Goal: Task Accomplishment & Management: Manage account settings

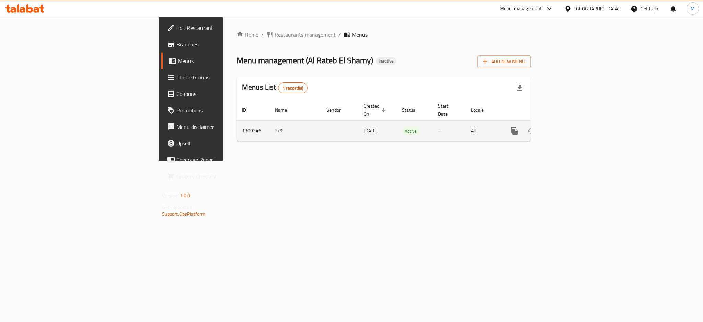
click at [568, 127] on icon "enhanced table" at bounding box center [564, 131] width 8 height 8
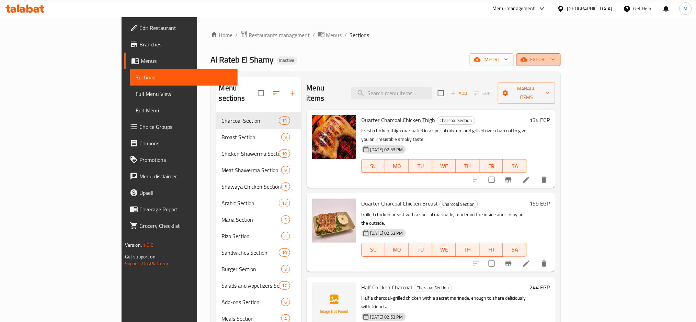
click at [555, 59] on span "export" at bounding box center [538, 59] width 33 height 9
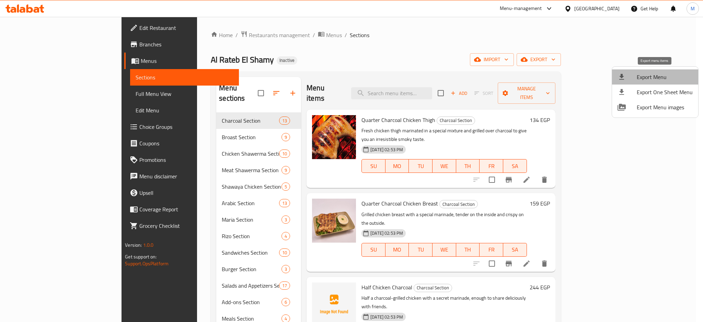
click at [657, 73] on span "Export Menu" at bounding box center [665, 77] width 56 height 8
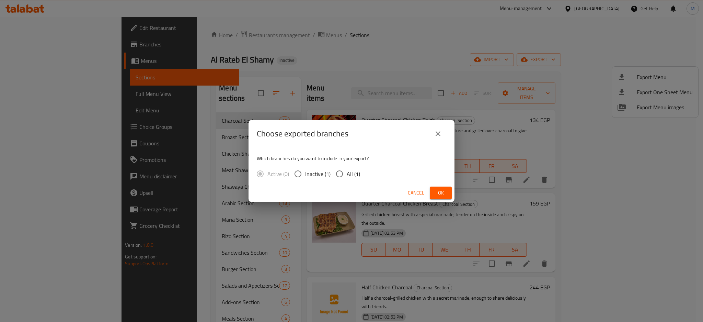
click at [349, 175] on span "All (1)" at bounding box center [353, 174] width 13 height 8
click at [347, 175] on input "All (1)" at bounding box center [339, 174] width 14 height 14
radio input "true"
click at [437, 191] on span "Ok" at bounding box center [441, 193] width 11 height 9
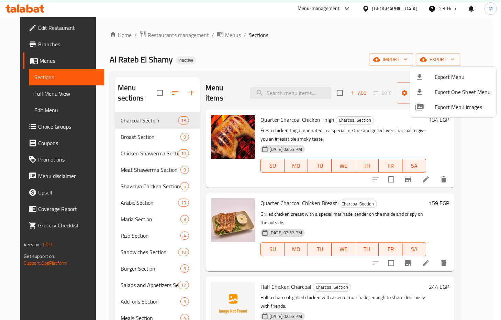
click at [296, 91] on div at bounding box center [250, 160] width 501 height 320
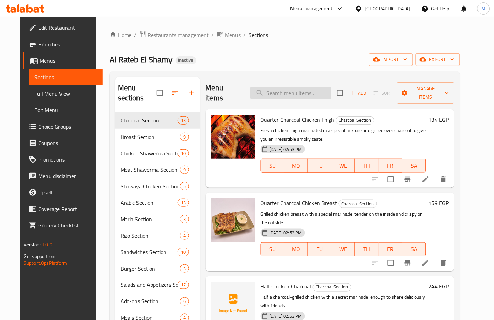
click at [305, 87] on input "search" at bounding box center [290, 93] width 81 height 12
paste input "irresistible"
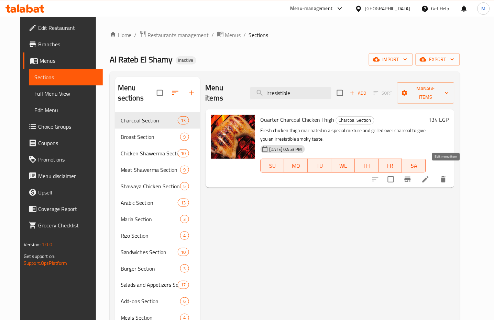
type input "irresistible"
click at [428, 177] on icon at bounding box center [425, 180] width 6 height 6
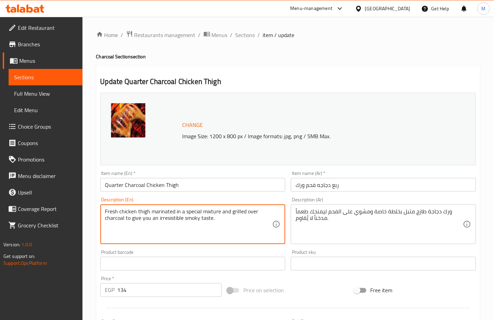
click at [167, 219] on textarea "Fresh chicken thigh marinated in a special mixture and grilled over charcoal to…" at bounding box center [188, 224] width 167 height 33
type textarea "Fresh chicken thigh marinated in a special mixture and grilled over charcoal to…"
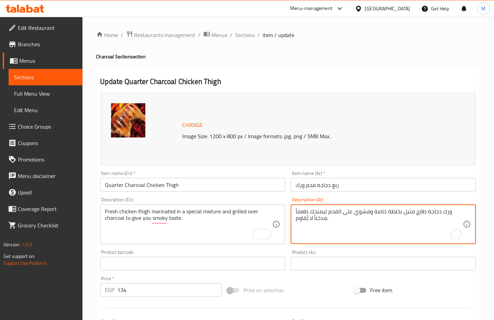
drag, startPoint x: 296, startPoint y: 222, endPoint x: 313, endPoint y: 222, distance: 17.5
type textarea "ورك دجاجة طازج متبل بخلطة خاصة ومشوي على الفحم ليمنحك طعماً مدخناً."
click at [257, 251] on div "Product barcode Product barcode" at bounding box center [192, 260] width 185 height 21
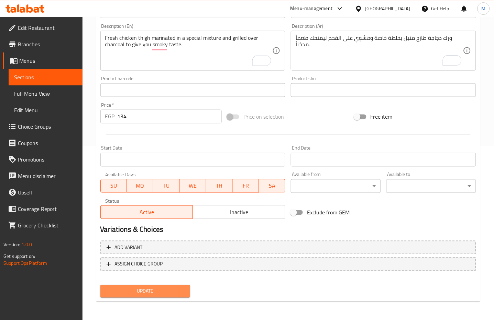
click at [178, 291] on span "Update" at bounding box center [145, 291] width 79 height 9
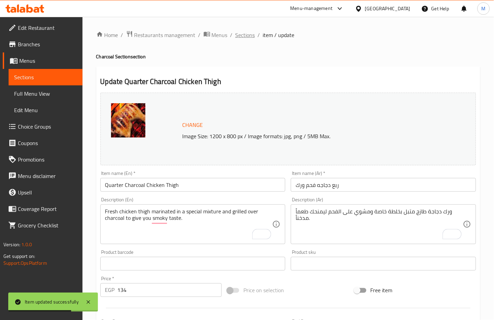
click at [251, 37] on span "Sections" at bounding box center [245, 35] width 20 height 8
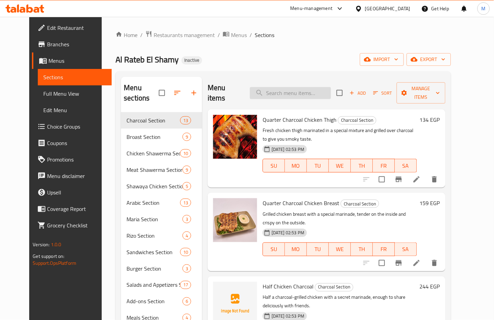
click at [296, 90] on input "search" at bounding box center [290, 93] width 81 height 12
paste input "Quarter Charcoal Chicken Breast"
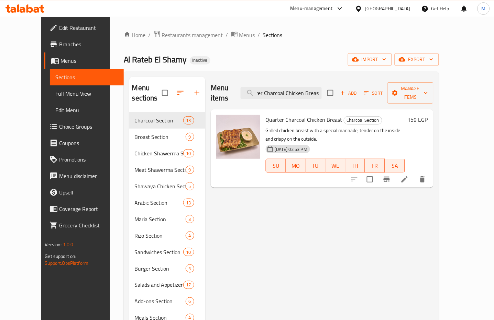
type input "Quarter Charcoal Chicken Breast"
click at [408, 176] on icon at bounding box center [404, 180] width 8 height 8
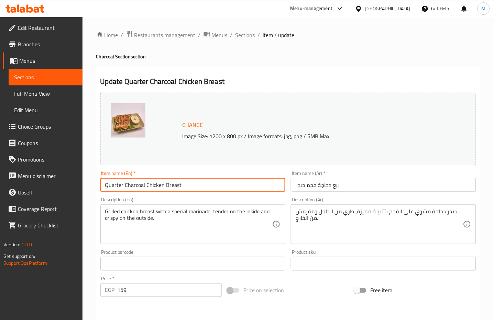
click at [152, 183] on input "Quarter Charcoal Chicken Breast" at bounding box center [192, 185] width 185 height 14
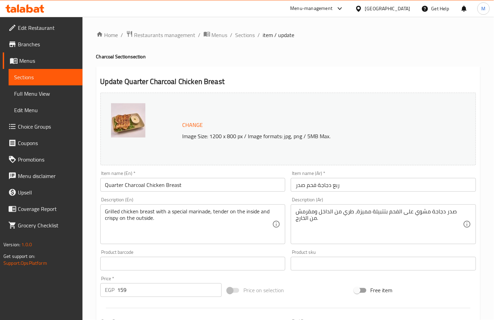
click at [104, 214] on div "Grilled chicken breast with a special marinade, tender on the inside and crispy…" at bounding box center [192, 225] width 185 height 40
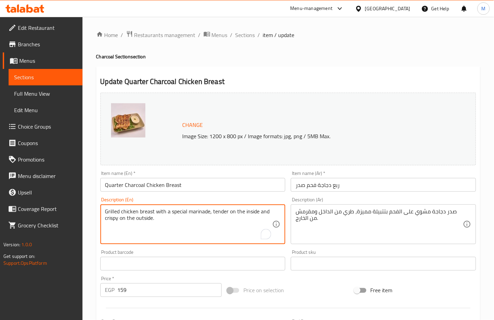
paste textarea "Chicken"
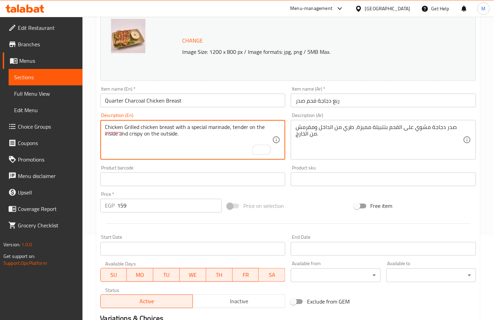
scroll to position [174, 0]
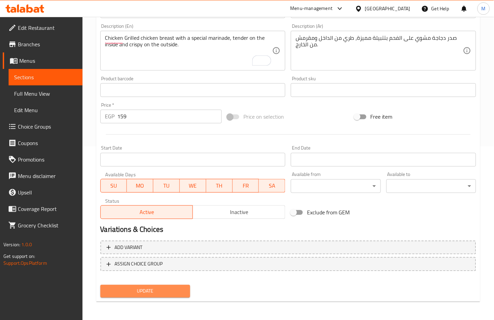
click at [146, 289] on span "Update" at bounding box center [145, 291] width 79 height 9
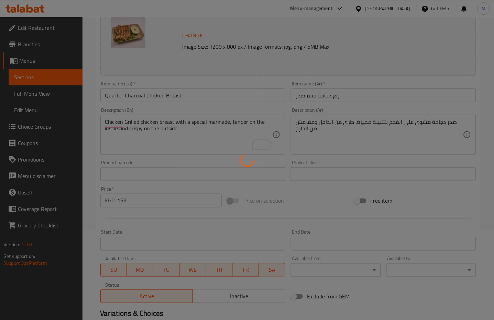
scroll to position [82, 0]
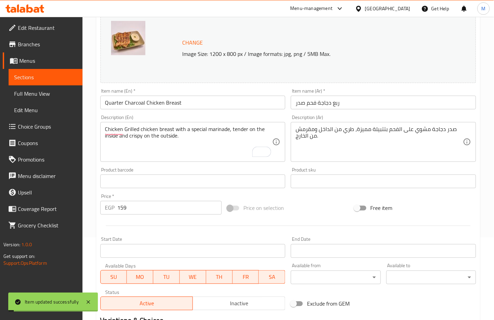
click at [134, 109] on input "Quarter Charcoal Chicken Breast" at bounding box center [192, 103] width 185 height 14
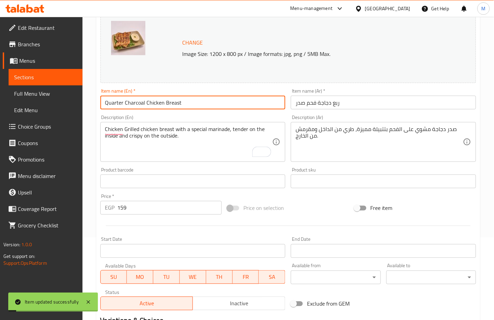
click at [134, 109] on input "Quarter Charcoal Chicken Breast" at bounding box center [192, 103] width 185 height 14
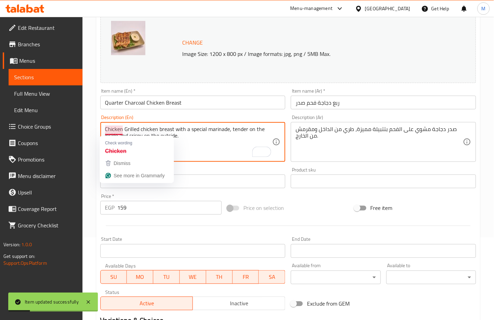
click at [106, 131] on textarea "Chicken Grilled chicken breast with a special marinade, tender on the inside an…" at bounding box center [188, 142] width 167 height 33
paste textarea "arcoal"
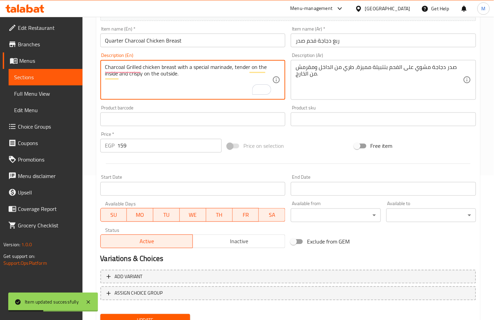
scroll to position [174, 0]
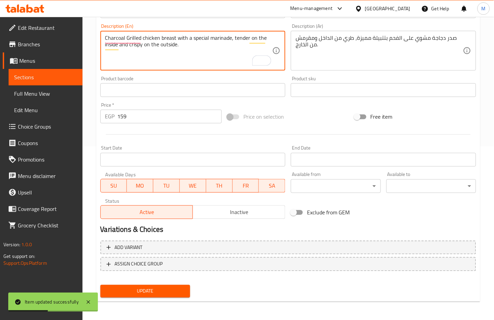
type textarea "Charcoal Grilled chicken breast with a special marinade, tender on the inside a…"
click at [155, 290] on span "Update" at bounding box center [145, 291] width 79 height 9
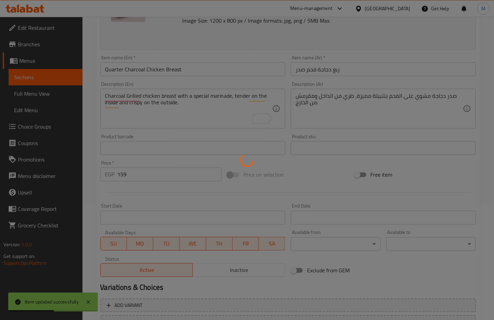
scroll to position [0, 0]
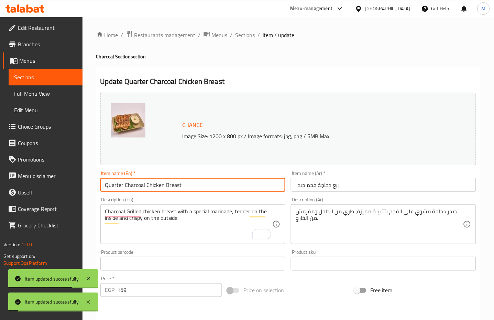
drag, startPoint x: 175, startPoint y: 184, endPoint x: 59, endPoint y: 169, distance: 117.4
click at [61, 172] on div "Edit Restaurant Branches Menus Sections Full Menu View Edit Menu Choice Groups …" at bounding box center [247, 256] width 494 height 478
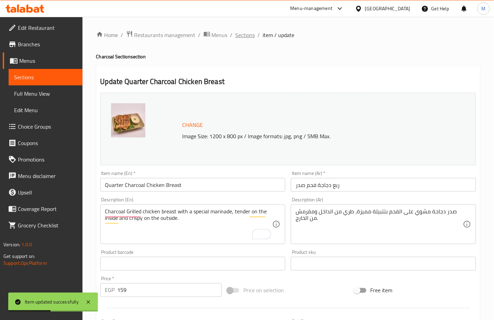
click at [245, 32] on span "Sections" at bounding box center [245, 35] width 20 height 8
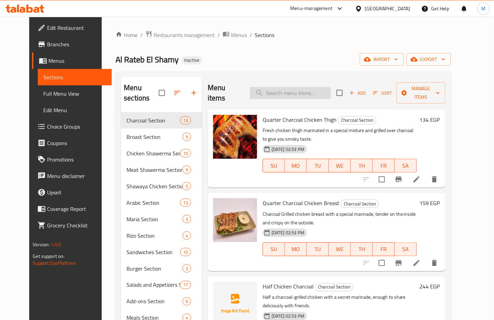
click at [301, 87] on input "search" at bounding box center [290, 93] width 81 height 12
paste input "Half Chicken Charcoal"
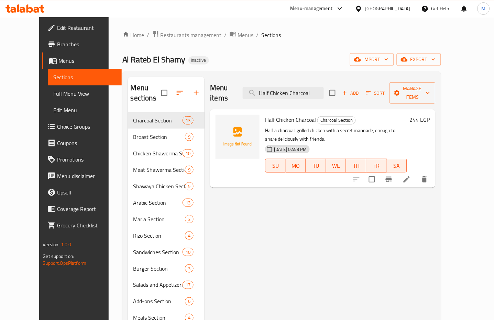
type input "Half Chicken Charcoal"
click at [416, 173] on li at bounding box center [406, 179] width 19 height 12
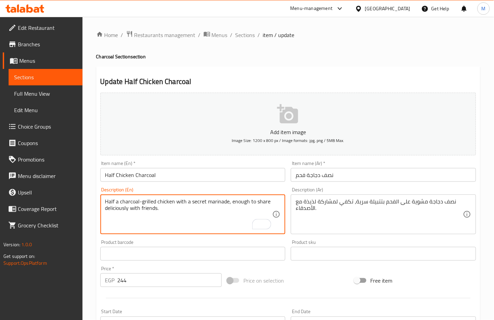
drag, startPoint x: 161, startPoint y: 210, endPoint x: 227, endPoint y: 205, distance: 66.9
type textarea "Half a charcoal-grilled chicken with a secret marinade"
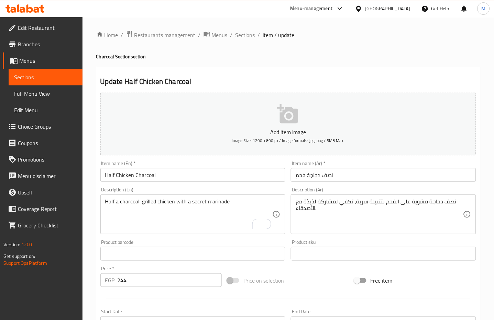
drag, startPoint x: 295, startPoint y: 211, endPoint x: 330, endPoint y: 201, distance: 36.7
click at [330, 201] on div "نصف دجاجة مشوية على الفحم بتتبيلة سرية، تكفي لمشاركة لذيذة مع الأصدقاء. Descrip…" at bounding box center [383, 215] width 185 height 40
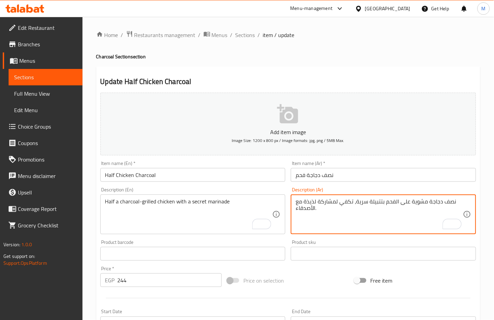
drag, startPoint x: 297, startPoint y: 211, endPoint x: 337, endPoint y: 204, distance: 40.4
click at [337, 204] on textarea "نصف دجاجة مشوية على الفحم بتتبيلة سرية، تكفي لمشاركة لذيذة مع الأصدقاء." at bounding box center [378, 215] width 167 height 33
click at [343, 205] on textarea "نصف دجاجة مشوية على الفحم بتتبيلة سرية، تكفي لمشاركة لذيذة مع الأصدقاء." at bounding box center [378, 215] width 167 height 33
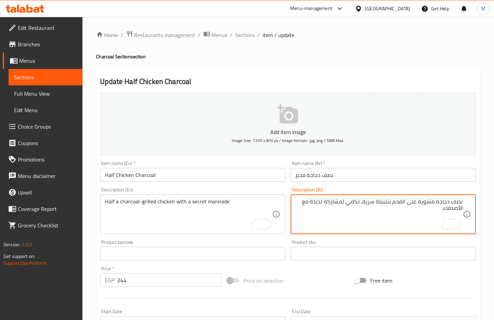
click at [369, 216] on textarea "نصف دجاجة مشوية على الفحم بتتبيلة سرية، تكفي لمشاركة لذيذة مع الأصدقاء." at bounding box center [378, 215] width 167 height 33
drag, startPoint x: 417, startPoint y: 213, endPoint x: 365, endPoint y: 205, distance: 52.5
click at [365, 205] on textarea "نصف دجاجة مشوية على الفحم بتتبيلة سرية، تكفي لمشاركة لذيذة مع الأصدقاء." at bounding box center [378, 215] width 167 height 33
type textarea "نصف دجاجة مشوية على الفحم بتتبيلة سرية"
click at [375, 242] on div "Product sku Product sku" at bounding box center [383, 250] width 185 height 21
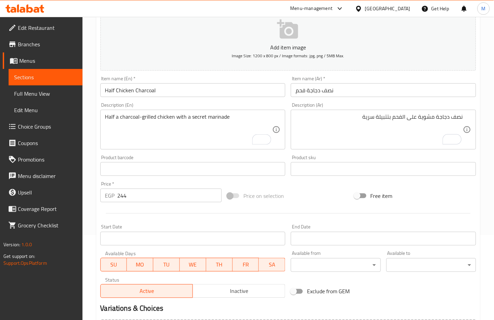
scroll to position [163, 0]
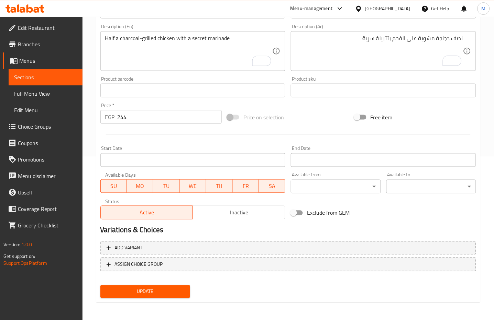
click at [179, 292] on span "Update" at bounding box center [145, 292] width 79 height 9
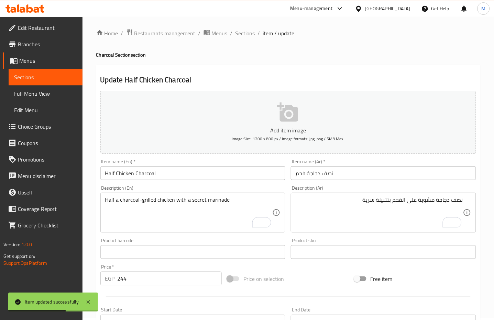
scroll to position [0, 0]
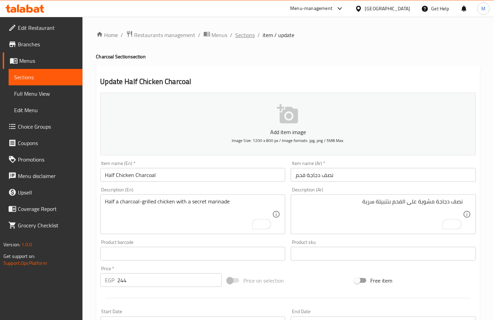
click at [239, 38] on span "Sections" at bounding box center [245, 35] width 20 height 8
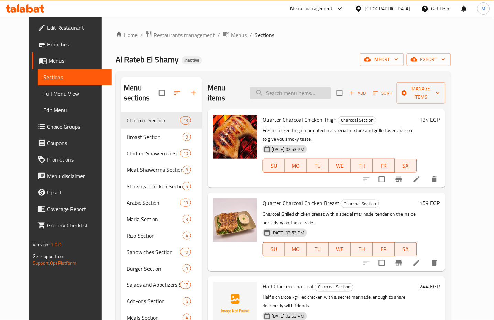
click at [285, 93] on input "search" at bounding box center [290, 93] width 81 height 12
paste input "Whole Grilled Chicken On Charcoal"
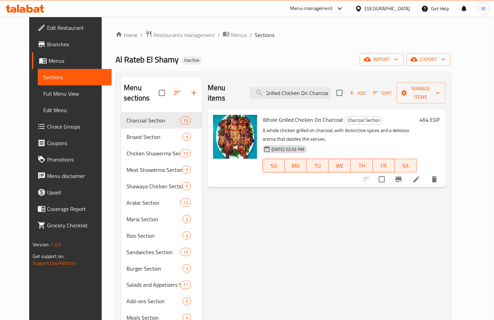
type input "Whole Grilled Chicken On Charcoal"
click at [420, 176] on icon at bounding box center [416, 180] width 8 height 8
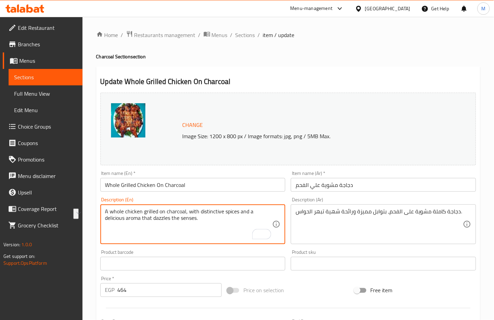
drag, startPoint x: 197, startPoint y: 220, endPoint x: 141, endPoint y: 223, distance: 56.1
type textarea "A whole chicken grilled on charcoal, with distinctive spices and a delicious ar…"
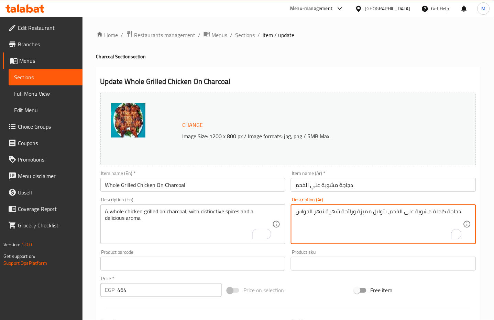
drag, startPoint x: 296, startPoint y: 213, endPoint x: 326, endPoint y: 214, distance: 30.3
type textarea "دجاجة كاملة مشوية على الفحم، بتوابل مميزة ورائحة شهية."
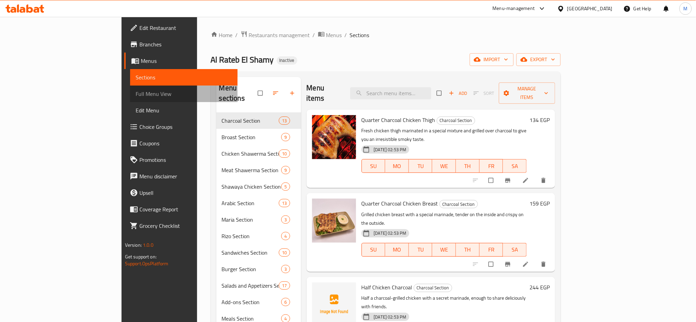
click at [130, 99] on link "Full Menu View" at bounding box center [184, 94] width 108 height 16
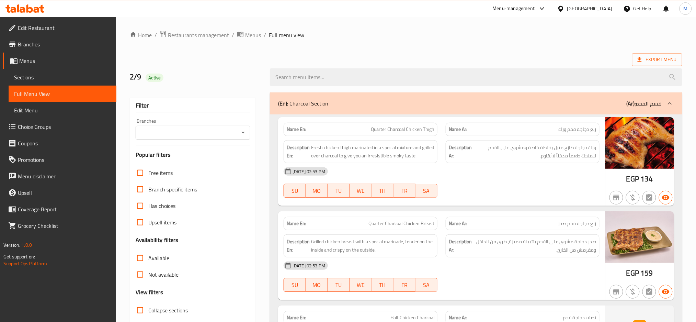
scroll to position [46, 0]
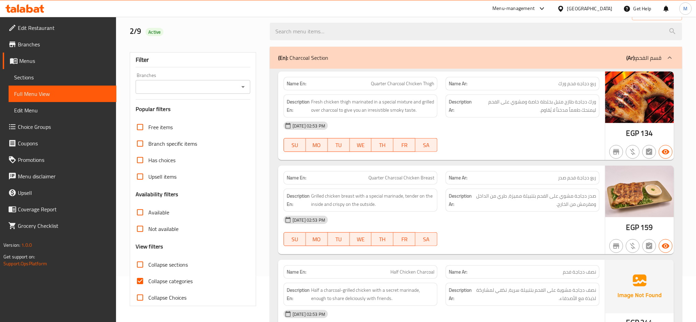
click at [160, 282] on span "Collapse categories" at bounding box center [170, 281] width 44 height 8
click at [148, 282] on input "Collapse categories" at bounding box center [140, 281] width 16 height 16
checkbox input "false"
click at [480, 129] on div "[DATE] 02:53 PM" at bounding box center [442, 125] width 324 height 16
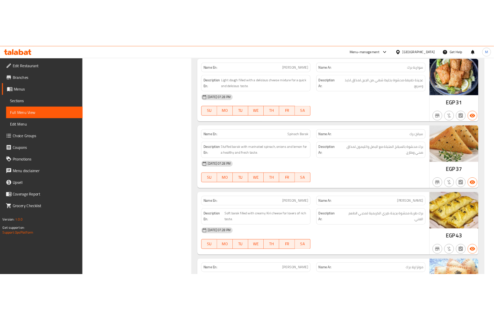
scroll to position [0, 0]
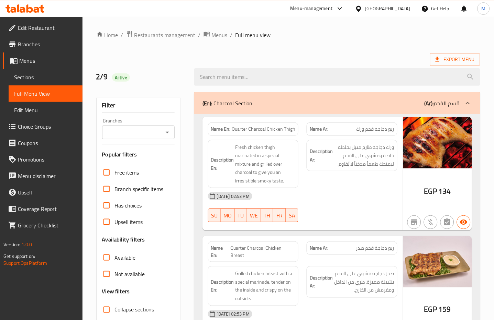
click at [356, 186] on div "Description Ar: ورك دجاجة طازج متبل بخلطة خاصة ومشوي على الفحم ليمنحك طعماً مدخ…" at bounding box center [351, 164] width 99 height 57
click at [238, 183] on span "Fresh chicken thigh marinated in a special mixture and grilled over charcoal to…" at bounding box center [265, 164] width 60 height 42
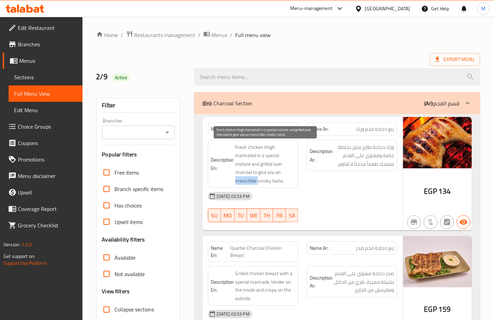
click at [238, 183] on span "Fresh chicken thigh marinated in a special mixture and grilled over charcoal to…" at bounding box center [265, 164] width 60 height 42
copy span "irresistible"
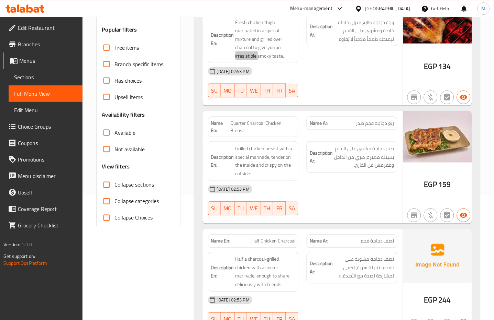
scroll to position [137, 0]
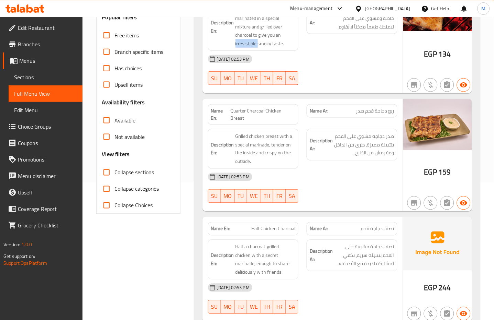
click at [352, 181] on div "[DATE] 02:53 PM" at bounding box center [302, 177] width 197 height 16
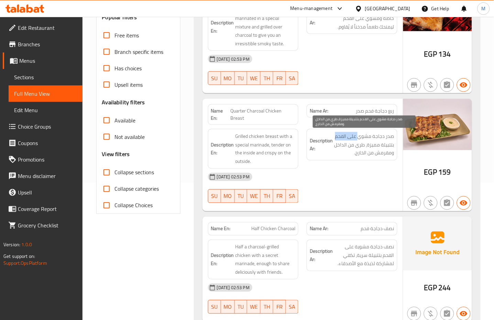
drag, startPoint x: 358, startPoint y: 137, endPoint x: 336, endPoint y: 139, distance: 22.0
click at [336, 139] on span "صدر دجاجة مشوي على الفحم بتتبيلة مميزة، طري من الداخل ومقرمش من الخارج." at bounding box center [364, 144] width 60 height 25
copy span "على الفحم"
click at [266, 113] on span "Quarter Charcoal Chicken Breast" at bounding box center [262, 115] width 65 height 14
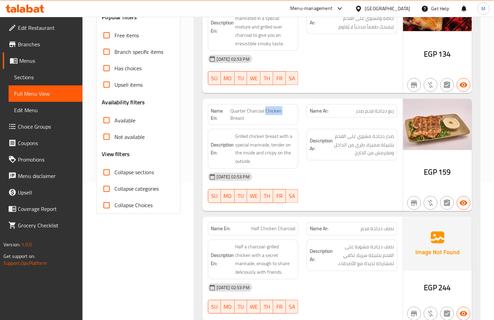
click at [266, 113] on span "Quarter Charcoal Chicken Breast" at bounding box center [262, 115] width 65 height 14
copy span "Quarter Charcoal Chicken Breast"
click at [269, 115] on span "Quarter Charcoal Chicken Breast" at bounding box center [262, 115] width 65 height 14
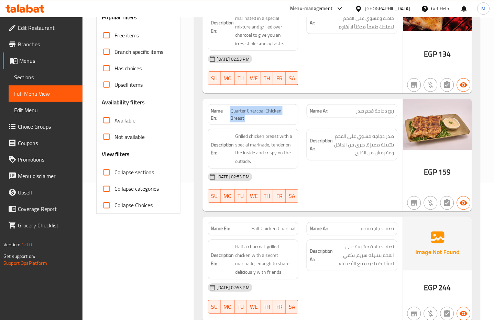
click at [269, 115] on span "Quarter Charcoal Chicken Breast" at bounding box center [262, 115] width 65 height 14
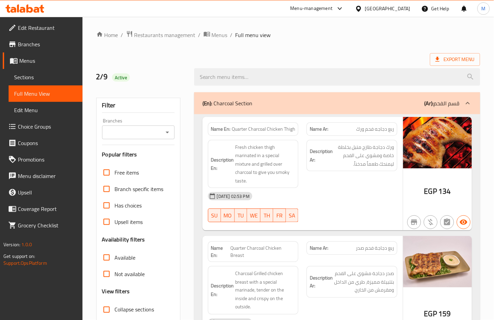
scroll to position [91, 0]
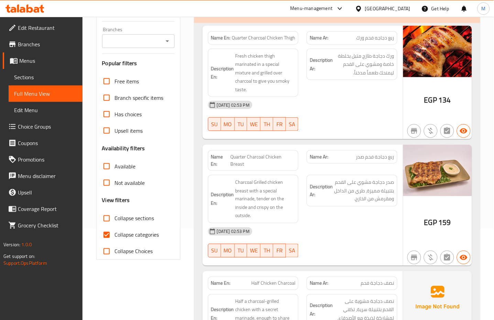
click at [112, 231] on input "Collapse categories" at bounding box center [106, 235] width 16 height 16
checkbox input "false"
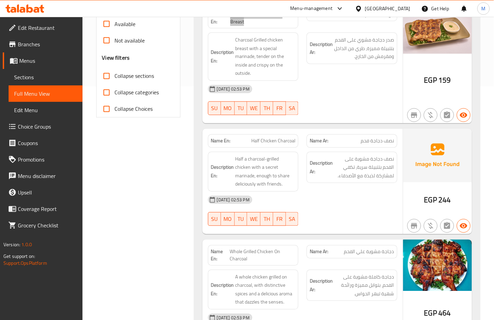
scroll to position [275, 0]
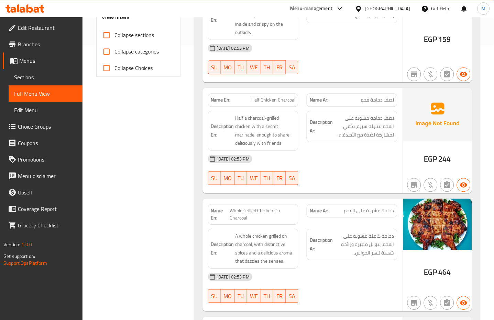
click at [331, 167] on div "[DATE] 02:53 PM" at bounding box center [302, 159] width 197 height 16
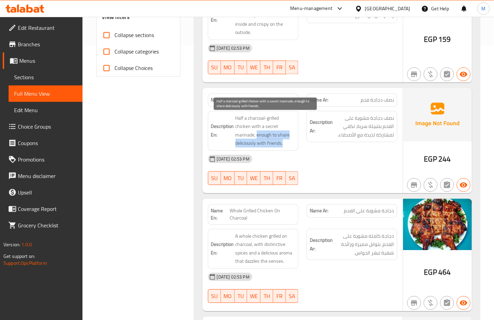
drag, startPoint x: 256, startPoint y: 137, endPoint x: 283, endPoint y: 147, distance: 29.2
click at [283, 147] on span "Half a charcoal-grilled chicken with a secret marinade, enough to share delicio…" at bounding box center [265, 131] width 60 height 34
copy span "enough to share deliciously with friends."
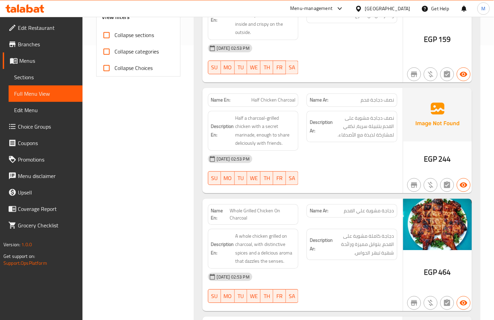
click at [277, 104] on span "Half Chicken Charcoal" at bounding box center [273, 100] width 44 height 7
copy span "Half Chicken Charcoal"
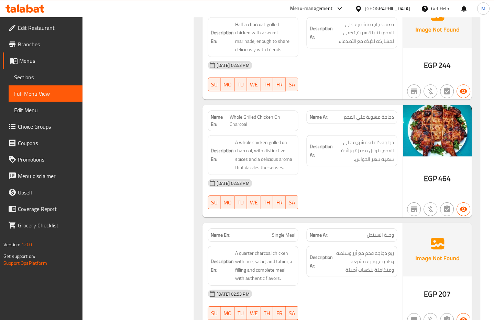
scroll to position [412, 0]
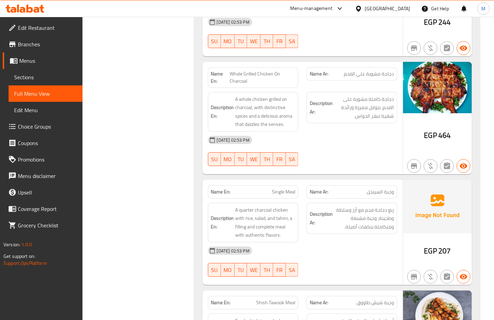
click at [360, 138] on div "[DATE] 02:53 PM" at bounding box center [302, 140] width 197 height 16
drag, startPoint x: 282, startPoint y: 126, endPoint x: 235, endPoint y: 129, distance: 47.1
click at [235, 129] on span "A whole chicken grilled on charcoal, with distinctive spices and a delicious ar…" at bounding box center [265, 112] width 60 height 34
copy span "that dazzles the senses"
click at [271, 71] on span "Whole Grilled Chicken On Charcoal" at bounding box center [262, 77] width 66 height 14
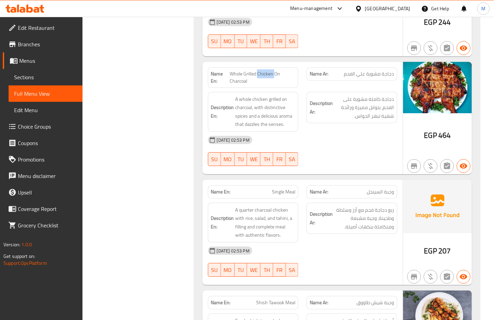
click at [271, 71] on span "Whole Grilled Chicken On Charcoal" at bounding box center [262, 77] width 66 height 14
copy span "Whole Grilled Chicken On Charcoal"
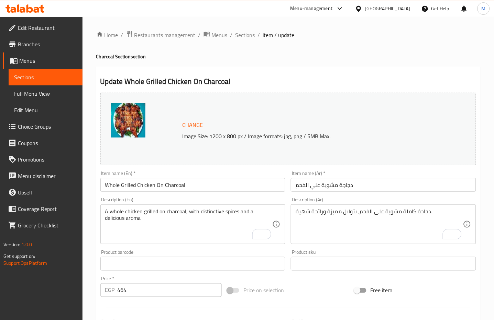
click at [277, 253] on div "Product barcode Product barcode" at bounding box center [192, 260] width 185 height 21
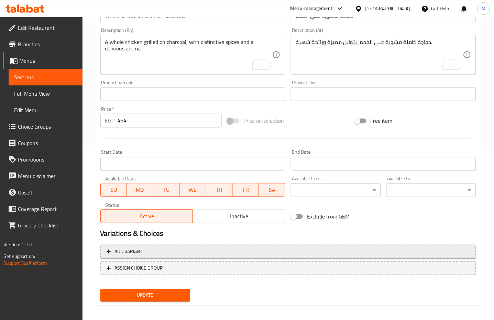
scroll to position [174, 0]
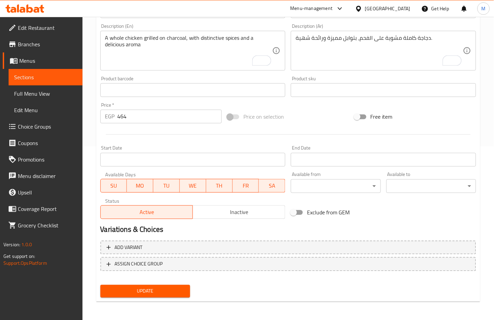
click at [164, 291] on span "Update" at bounding box center [145, 291] width 79 height 9
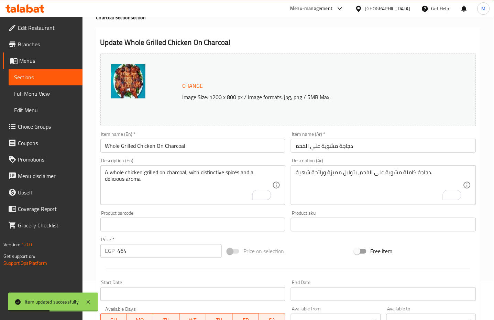
scroll to position [36, 0]
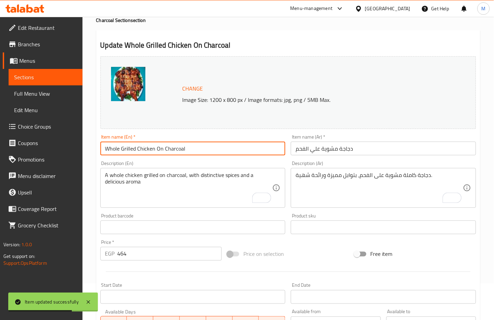
drag, startPoint x: 190, startPoint y: 149, endPoint x: 89, endPoint y: 149, distance: 101.0
click at [89, 149] on div "Home / Restaurants management / Menus / Sections / item / update Charcoal Secti…" at bounding box center [287, 219] width 411 height 478
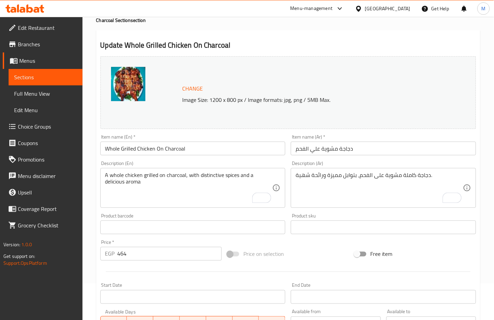
click at [249, 134] on div "Item name (En)   * Whole Grilled Chicken On Charcoal Item name (En) *" at bounding box center [193, 145] width 191 height 26
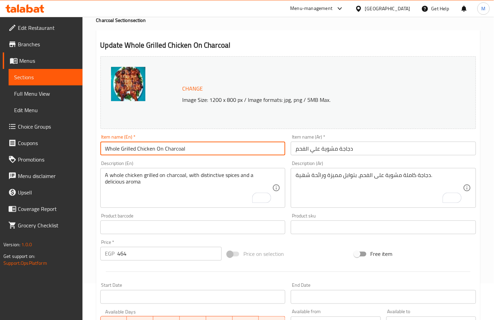
drag, startPoint x: 151, startPoint y: 147, endPoint x: 51, endPoint y: 147, distance: 99.9
click at [51, 147] on div "Edit Restaurant Branches Menus Sections Full Menu View Edit Menu Choice Groups …" at bounding box center [247, 219] width 494 height 478
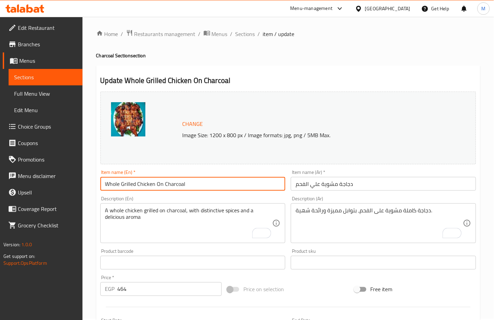
scroll to position [0, 0]
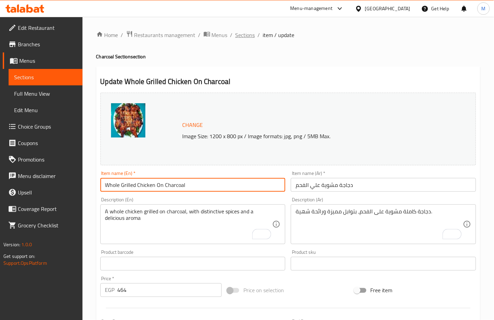
click at [244, 35] on span "Sections" at bounding box center [245, 35] width 20 height 8
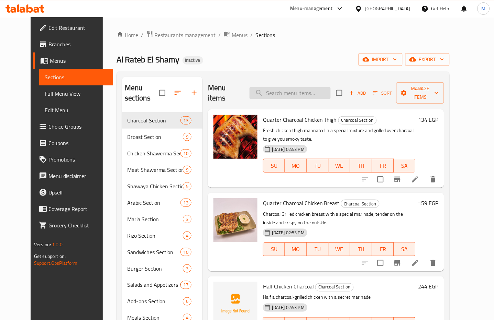
click at [285, 88] on input "search" at bounding box center [289, 93] width 81 height 12
paste input "perfect combination for those who love variety."
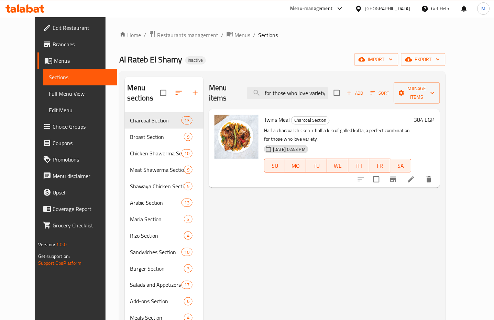
type input "perfect combination for those who love variety."
click at [415, 176] on icon at bounding box center [411, 180] width 8 height 8
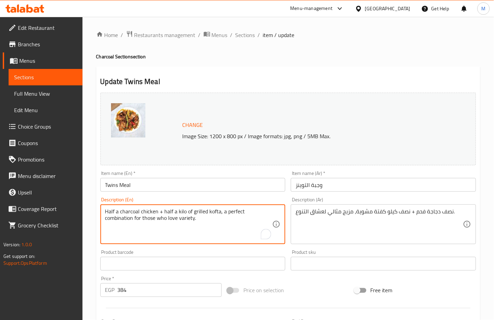
drag, startPoint x: 178, startPoint y: 222, endPoint x: 218, endPoint y: 216, distance: 41.1
type textarea "Half a charcoal chicken + half a kilo of grilled kofta"
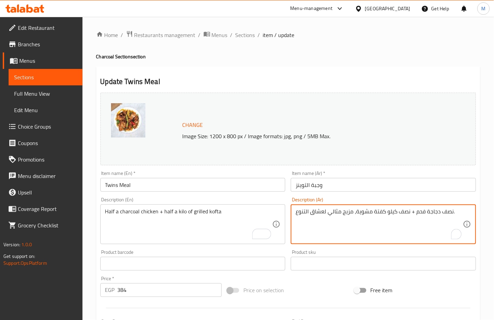
click at [346, 214] on textarea "نصف دجاجة فحم + نصف كيلو كفتة مشوية، مزيج مثالي لعشاق التنوع." at bounding box center [378, 224] width 167 height 33
click at [350, 215] on textarea "نصف دجاجة فحم + نصف كيلو كفتة مشوية، مزيج مثالي لعشاق التنوع." at bounding box center [378, 224] width 167 height 33
drag, startPoint x: 355, startPoint y: 215, endPoint x: 296, endPoint y: 214, distance: 58.7
click at [296, 214] on textarea "نصف دجاجة فحم + نصف كيلو كفتة مشوية، مزيج مثالي لعشاق التنوع." at bounding box center [378, 224] width 167 height 33
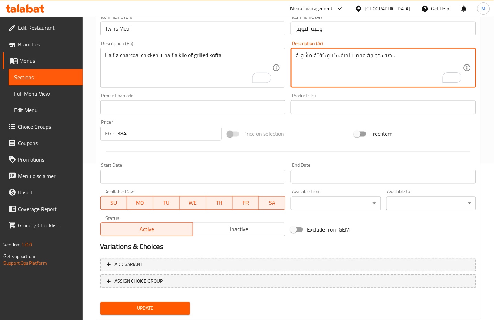
scroll to position [174, 0]
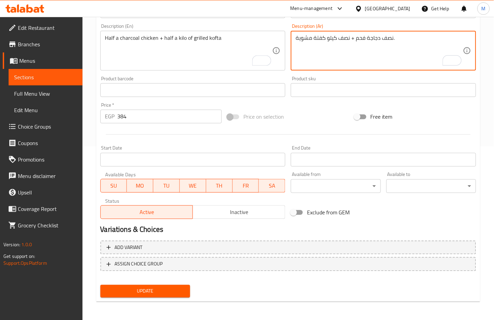
type textarea "نصف دجاجة فحم + نصف كيلو كفتة مشوية."
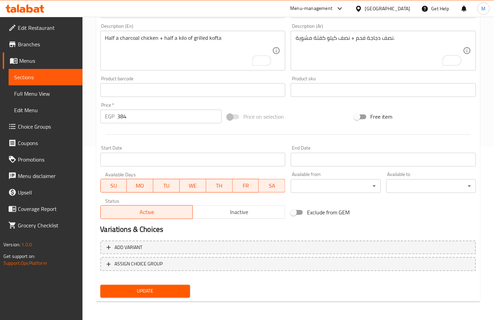
click at [163, 297] on div "Update" at bounding box center [145, 292] width 95 height 18
click at [163, 292] on span "Update" at bounding box center [145, 291] width 79 height 9
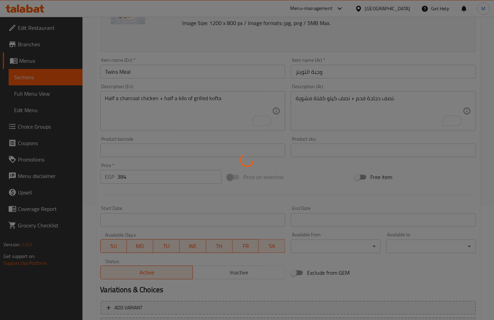
scroll to position [36, 0]
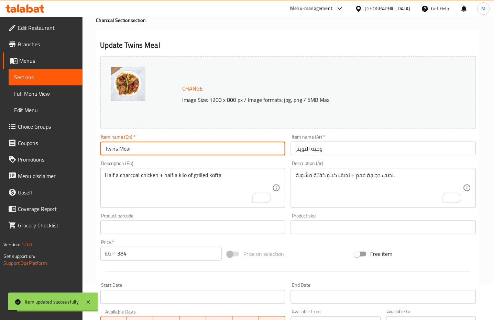
drag, startPoint x: 144, startPoint y: 150, endPoint x: 90, endPoint y: 150, distance: 53.6
click at [90, 150] on div "Home / Restaurants management / Menus / Sections / item / update Charcoal Secti…" at bounding box center [287, 219] width 411 height 478
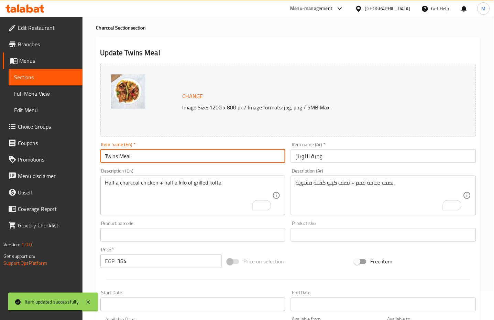
scroll to position [0, 0]
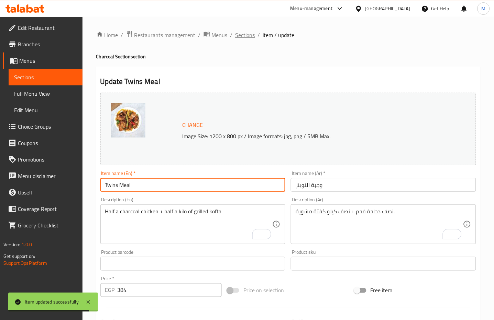
click at [235, 33] on span "Sections" at bounding box center [245, 35] width 20 height 8
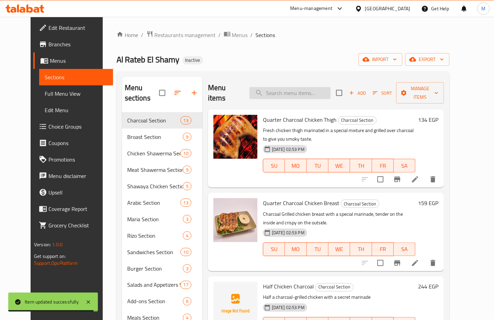
click at [307, 91] on input "search" at bounding box center [289, 93] width 81 height 12
paste input "Al Rateb Tray 1"
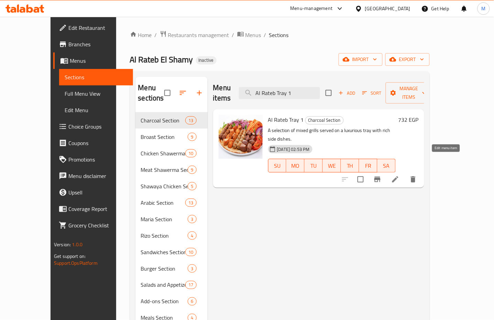
type input "Al Rateb Tray 1"
click at [399, 176] on icon at bounding box center [395, 180] width 8 height 8
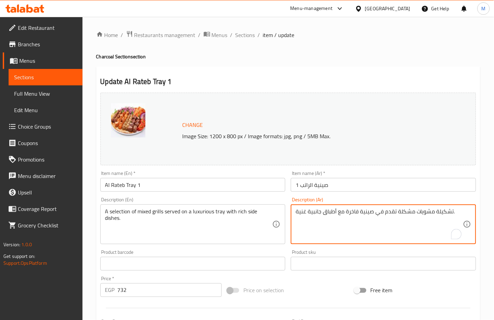
click at [442, 213] on textarea "تشكيلة مشويات مشكلة تقدم في صينية فاخرة مع أطباق جانبية غنية." at bounding box center [378, 224] width 167 height 33
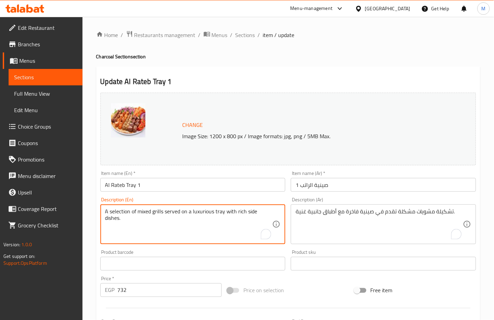
drag, startPoint x: 130, startPoint y: 211, endPoint x: 70, endPoint y: 209, distance: 60.1
paste textarea "assortment"
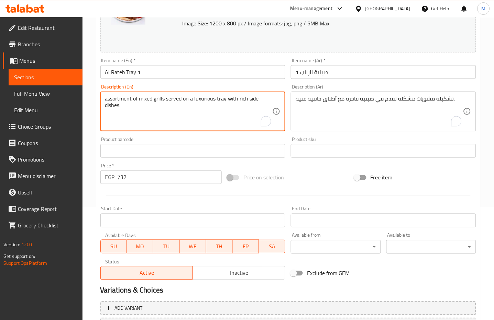
scroll to position [174, 0]
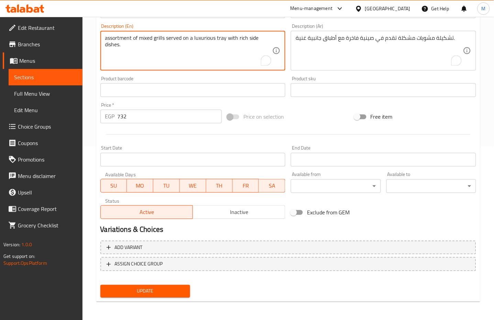
type textarea "assortment of mixed grills served on a luxurious tray with rich side dishes."
drag, startPoint x: 149, startPoint y: 291, endPoint x: 152, endPoint y: 313, distance: 22.5
click at [149, 291] on span "Update" at bounding box center [145, 291] width 79 height 9
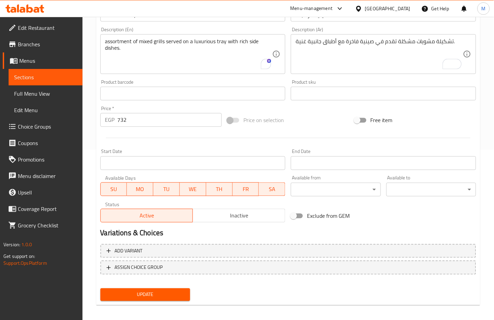
scroll to position [0, 0]
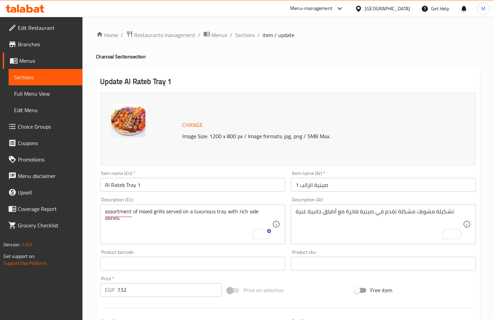
click at [241, 36] on span "Sections" at bounding box center [245, 35] width 20 height 8
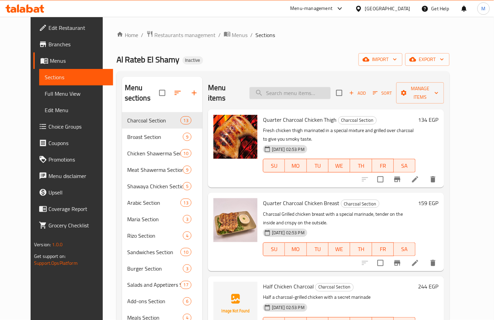
click at [306, 87] on input "search" at bounding box center [289, 93] width 81 height 12
paste input "ideal for healthy food lovers."
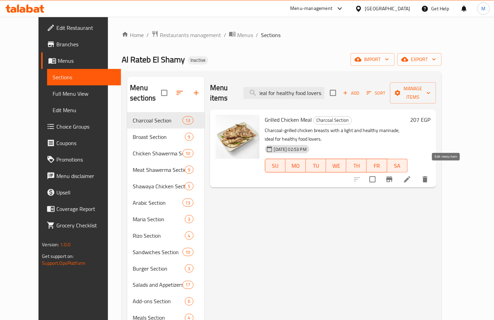
type input "ideal for healthy food lovers."
click at [411, 176] on icon at bounding box center [407, 180] width 8 height 8
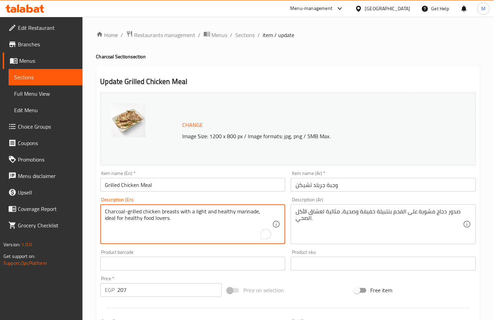
drag, startPoint x: 256, startPoint y: 214, endPoint x: 258, endPoint y: 222, distance: 8.4
type textarea "Charcoal-grilled chicken breasts with a light and healthy marinade"
click at [367, 208] on div "صدور دجاج مشوية على الفحم بتتبيلة خفيفة وصحية، مثالية لعشاق الأكل الصحي. Descri…" at bounding box center [383, 225] width 185 height 40
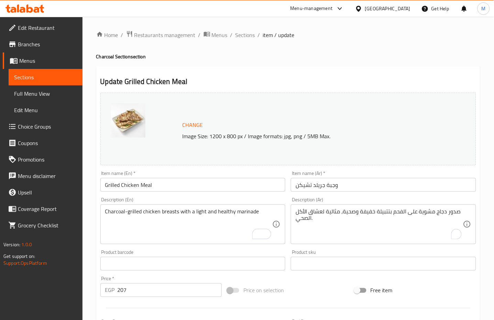
click at [367, 208] on div "صدور دجاج مشوية على الفحم بتتبيلة خفيفة وصحية، مثالية لعشاق الأكل الصحي. Descri…" at bounding box center [383, 225] width 185 height 40
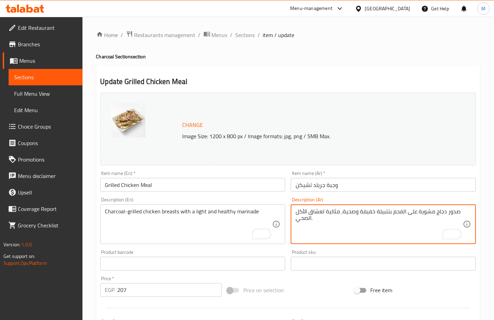
click at [351, 218] on textarea "صدور دجاج مشوية على الفحم بتتبيلة خفيفة وصحية، مثالية لعشاق الأكل الصحي." at bounding box center [378, 224] width 167 height 33
click at [346, 213] on textarea "صدور دجاج مشوية على الفحم بتتبيلة خفيفة وصحية، مثالية لعشاق الأكل الصحي." at bounding box center [378, 224] width 167 height 33
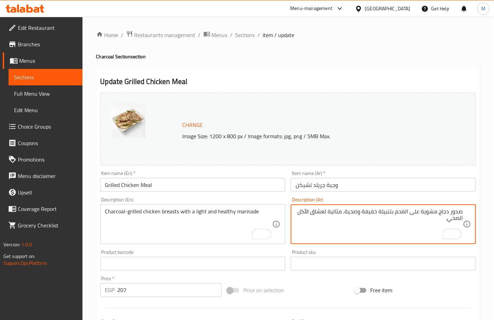
drag, startPoint x: 371, startPoint y: 221, endPoint x: 354, endPoint y: 218, distance: 17.1
click at [371, 222] on textarea "صدور دجاج مشوية على الفحم بتتبيلة خفيفة وصحية، مثالية لعشاق الأكل الصحي." at bounding box center [378, 224] width 167 height 33
click at [348, 215] on textarea "صدور دجاج مشوية على الفحم بتتبيلة خفيفة وصحية، مثالية لعشاق الأكل الصحي." at bounding box center [378, 224] width 167 height 33
drag, startPoint x: 347, startPoint y: 214, endPoint x: 382, endPoint y: 242, distance: 44.7
click at [382, 242] on div "صدور دجاج مشوية على الفحم بتتبيلة خفيفة وصحية، مثالية لعشاق الأكل الصحي. Descri…" at bounding box center [383, 225] width 185 height 40
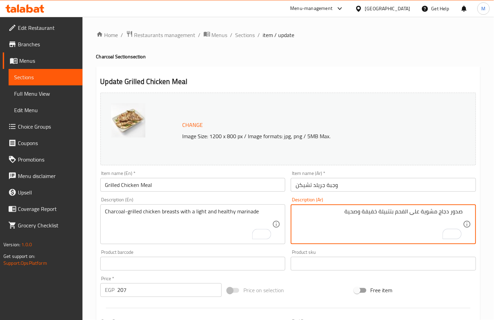
type textarea "صدور دجاج مشوية على الفحم بتتبيلة خفيفة وصحية"
click at [387, 248] on div "Product sku Product sku" at bounding box center [383, 260] width 191 height 26
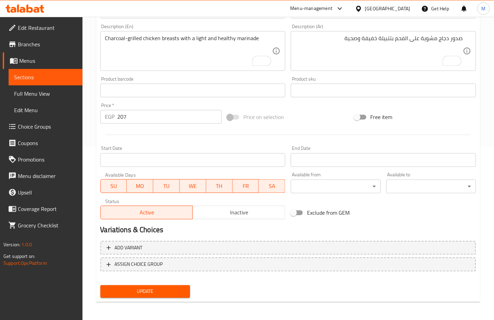
scroll to position [174, 0]
click at [159, 291] on span "Update" at bounding box center [145, 291] width 79 height 9
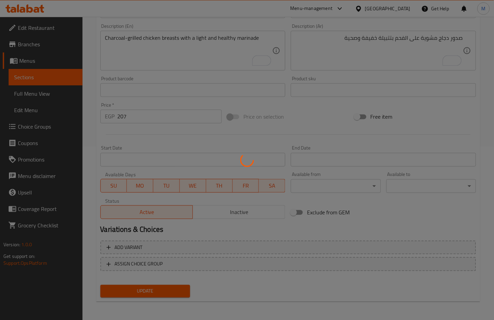
scroll to position [0, 0]
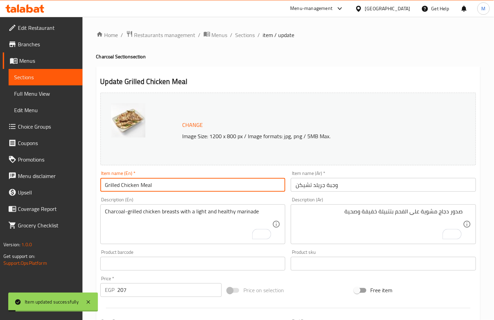
drag, startPoint x: 146, startPoint y: 188, endPoint x: 56, endPoint y: 188, distance: 90.3
click at [56, 188] on div "Edit Restaurant Branches Menus Sections Full Menu View Edit Menu Choice Groups …" at bounding box center [247, 256] width 494 height 478
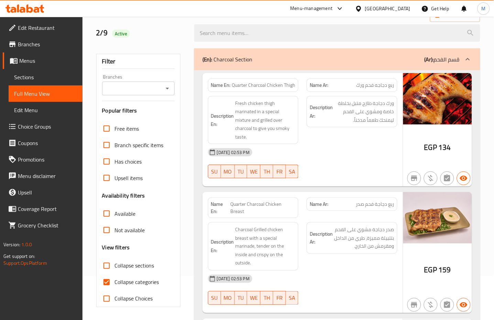
scroll to position [45, 0]
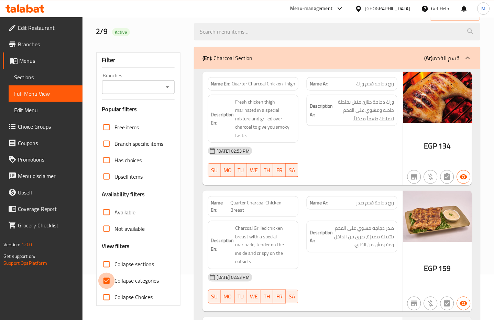
click at [112, 280] on input "Collapse categories" at bounding box center [106, 281] width 16 height 16
checkbox input "false"
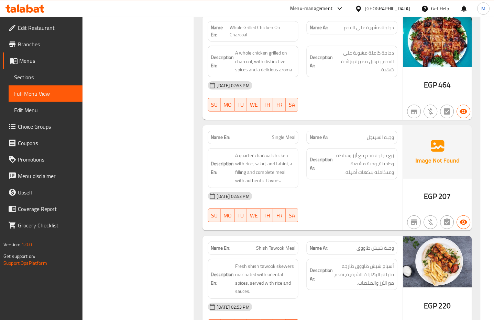
scroll to position [459, 0]
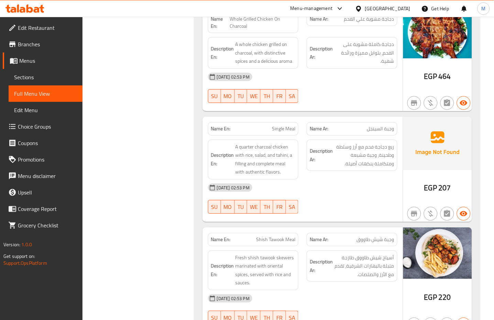
click at [362, 176] on div "Description Ar: ربع دجاجة فحم مع أرز وسلطة وطحينة، وجبة مشبعة ومتكاملة بنكهات أ…" at bounding box center [351, 160] width 99 height 48
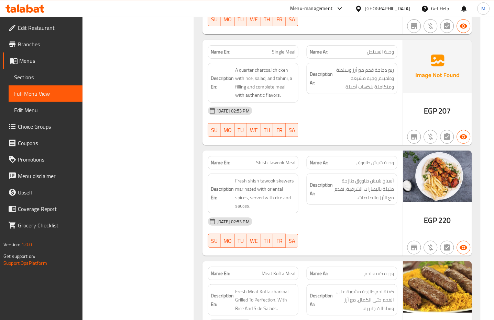
scroll to position [550, 0]
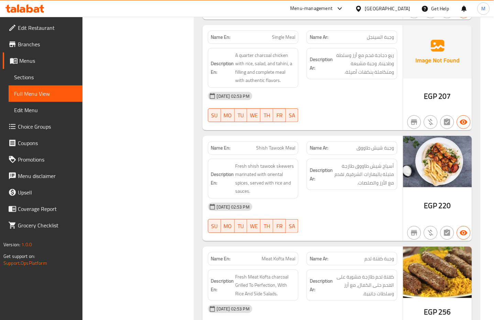
click at [369, 203] on div "[DATE] 02:53 PM" at bounding box center [302, 207] width 197 height 16
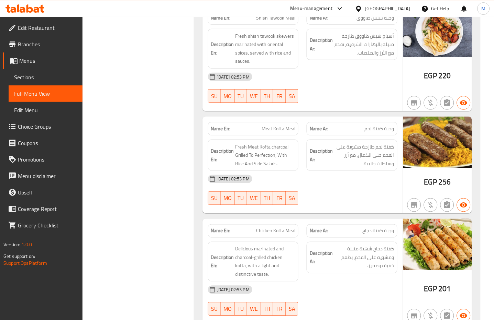
scroll to position [688, 0]
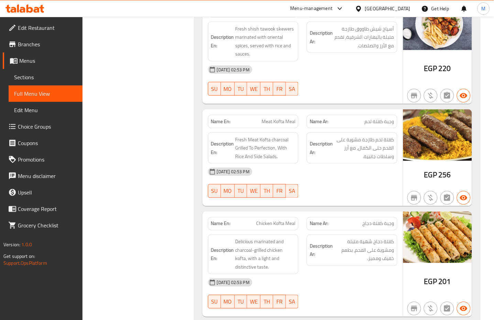
click at [362, 177] on div "[DATE] 02:53 PM" at bounding box center [302, 172] width 197 height 16
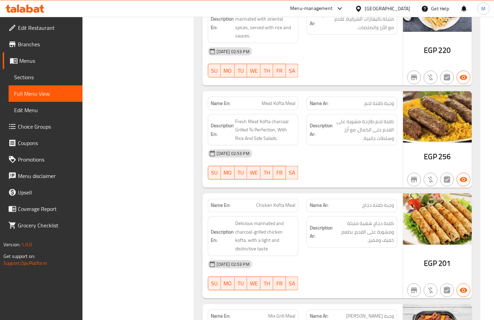
scroll to position [779, 0]
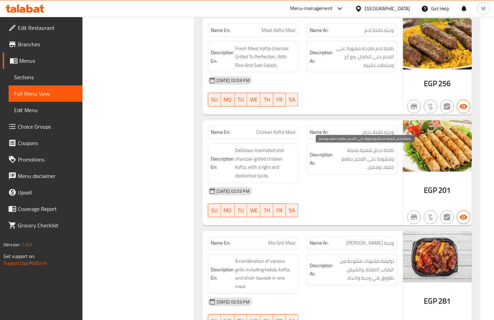
click at [371, 168] on span "كفتة دجاج شهية متبلة ومشوية على الفحم، بطعم خفيف ومميز." at bounding box center [364, 159] width 60 height 25
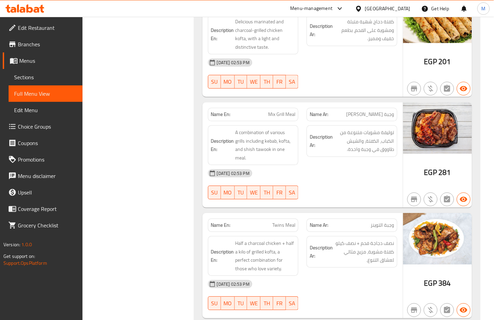
scroll to position [916, 0]
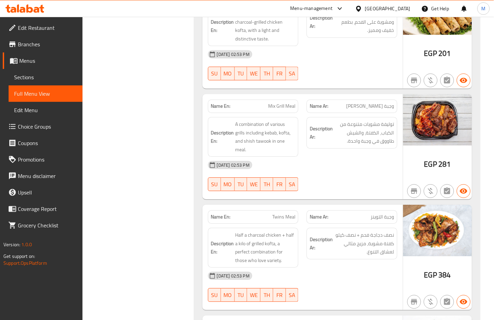
click at [344, 178] on div "02-09-2025 02:53 PM SU MO TU WE TH FR SA" at bounding box center [302, 176] width 197 height 38
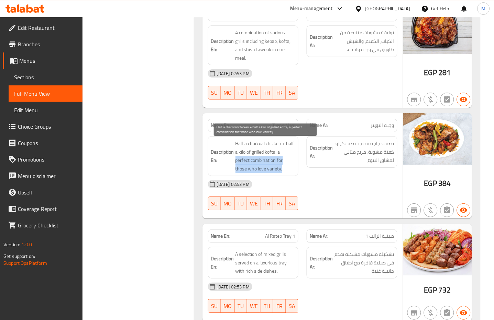
drag, startPoint x: 235, startPoint y: 161, endPoint x: 271, endPoint y: 172, distance: 38.0
click at [271, 172] on span "Half a charcoal chicken + half a kilo of grilled kofta, a perfect combination f…" at bounding box center [265, 156] width 60 height 34
copy span "perfect combination for those who love variety."
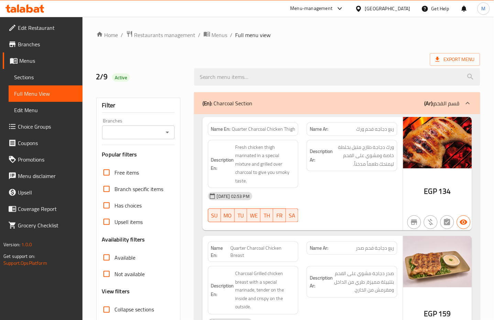
scroll to position [91, 0]
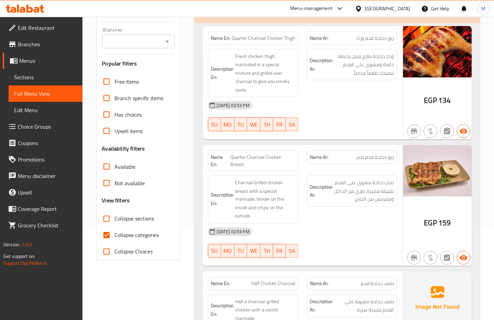
click at [128, 234] on span "Collapse categories" at bounding box center [137, 235] width 44 height 8
click at [115, 234] on input "Collapse categories" at bounding box center [106, 235] width 16 height 16
checkbox input "false"
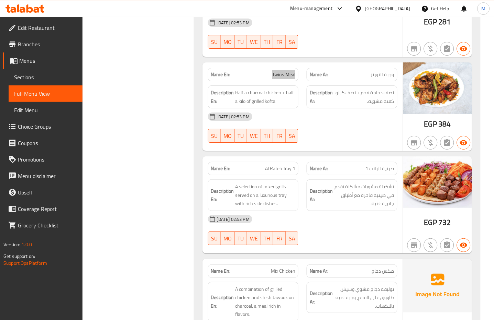
scroll to position [1066, 0]
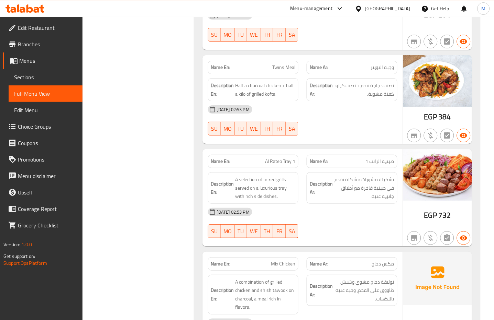
click at [347, 134] on div at bounding box center [351, 136] width 99 height 8
click at [279, 157] on div "Name En: Al Rateb Tray 1" at bounding box center [253, 161] width 91 height 13
copy span "Al Rateb Tray 1"
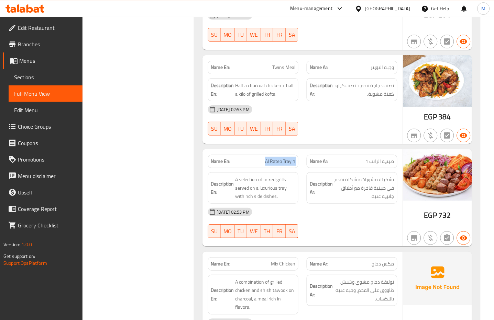
click at [281, 159] on span "Al Rateb Tray 1" at bounding box center [280, 161] width 30 height 7
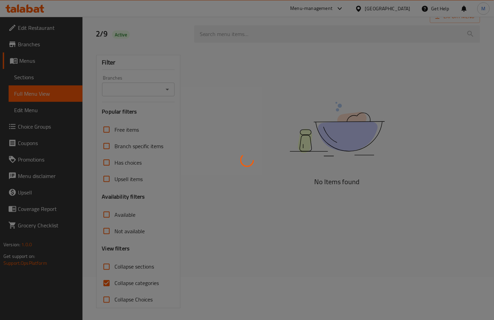
scroll to position [45, 0]
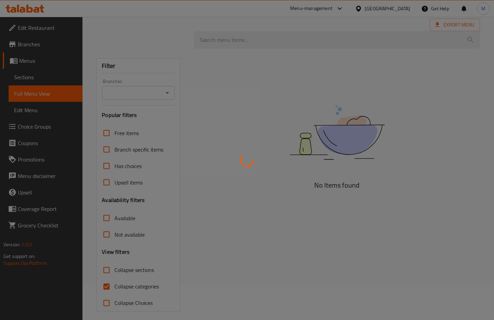
scroll to position [41, 0]
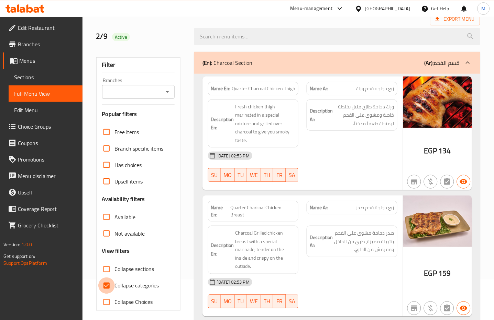
click at [106, 285] on input "Collapse categories" at bounding box center [106, 286] width 16 height 16
checkbox input "false"
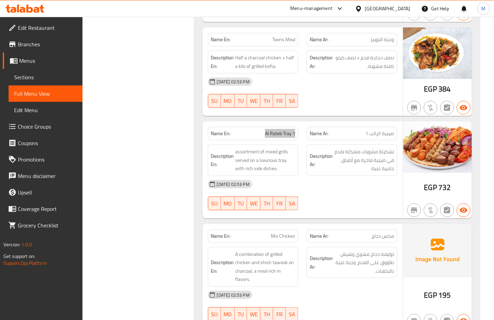
scroll to position [1160, 0]
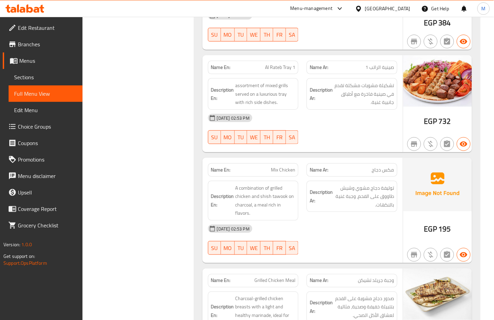
click at [372, 212] on div "Description Ar: توليفة دجاج مشوي وشيش طاووق على الفحم، وجبة غنية بالنكهات." at bounding box center [351, 197] width 91 height 32
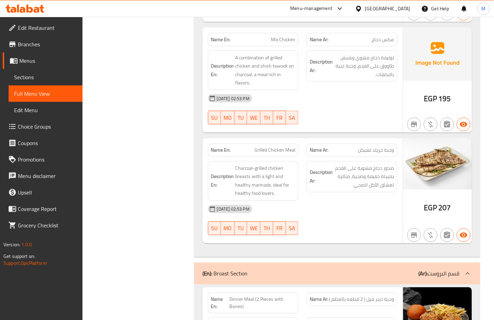
scroll to position [1298, 0]
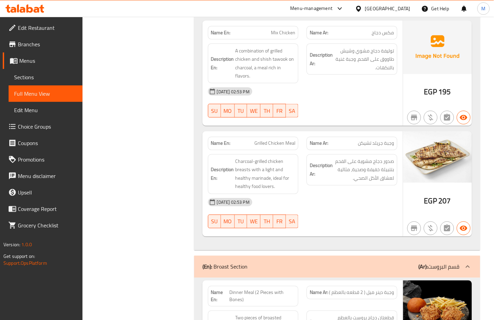
click at [358, 207] on div "[DATE] 02:53 PM" at bounding box center [302, 202] width 197 height 16
click at [241, 187] on span "Charcoal-grilled chicken breasts with a light and healthy marinade, ideal for h…" at bounding box center [265, 175] width 60 height 34
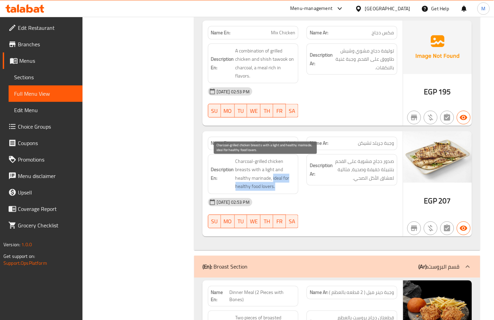
drag, startPoint x: 272, startPoint y: 183, endPoint x: 275, endPoint y: 189, distance: 7.2
click at [275, 189] on span "Charcoal-grilled chicken breasts with a light and healthy marinade, ideal for h…" at bounding box center [265, 175] width 60 height 34
copy span "ideal for healthy food lovers."
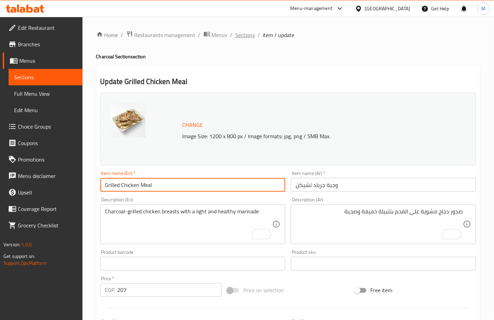
click at [244, 33] on span "Sections" at bounding box center [245, 35] width 20 height 8
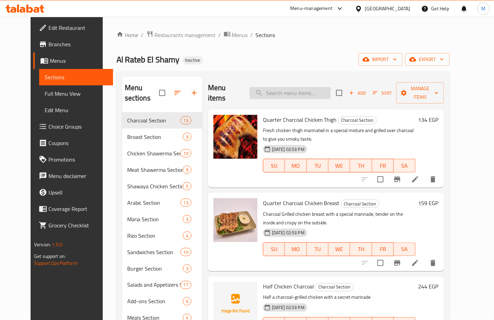
click at [293, 91] on input "search" at bounding box center [289, 93] width 81 height 12
paste input "for variety lovers."
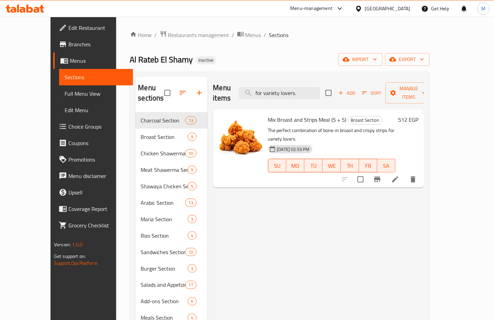
type input "for variety lovers."
click at [405, 173] on li at bounding box center [394, 179] width 19 height 12
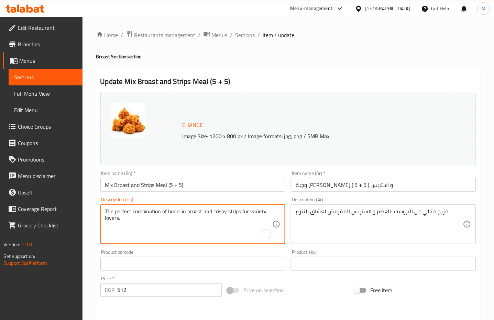
drag, startPoint x: 241, startPoint y: 211, endPoint x: 247, endPoint y: 236, distance: 25.9
type textarea "The perfect combination of bone-in broast and crispy strips"
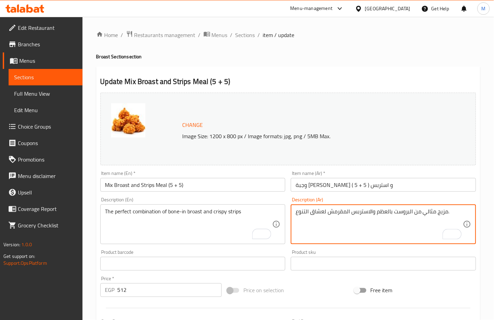
drag, startPoint x: 326, startPoint y: 213, endPoint x: 295, endPoint y: 213, distance: 31.3
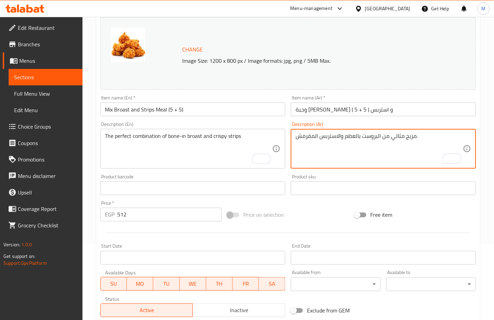
scroll to position [174, 0]
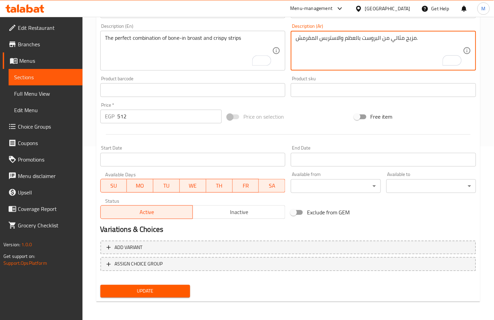
type textarea "مزيج مثالي من البروست بالعظم والاستربس المقرمش."
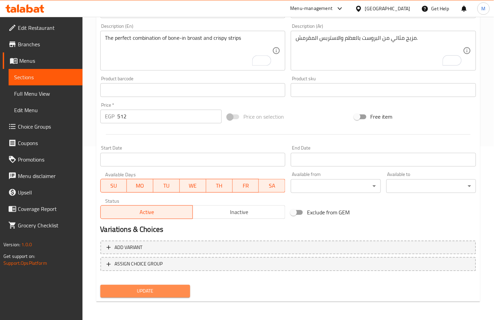
click at [163, 290] on span "Update" at bounding box center [145, 291] width 79 height 9
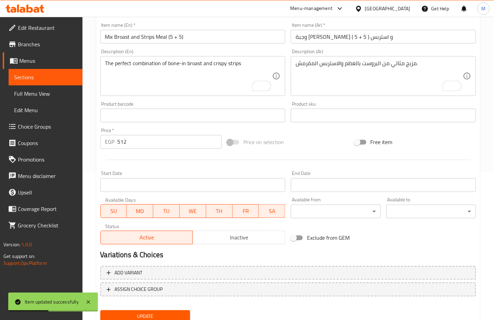
scroll to position [82, 0]
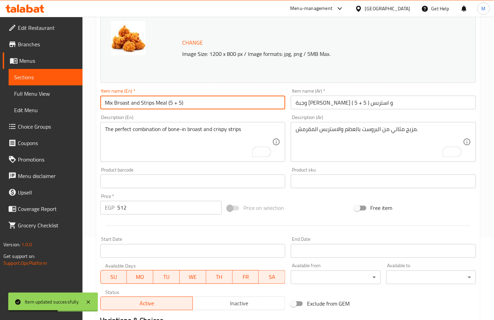
drag, startPoint x: 189, startPoint y: 102, endPoint x: 76, endPoint y: 90, distance: 113.3
click at [76, 90] on div "Edit Restaurant Branches Menus Sections Full Menu View Edit Menu Choice Groups …" at bounding box center [247, 173] width 494 height 478
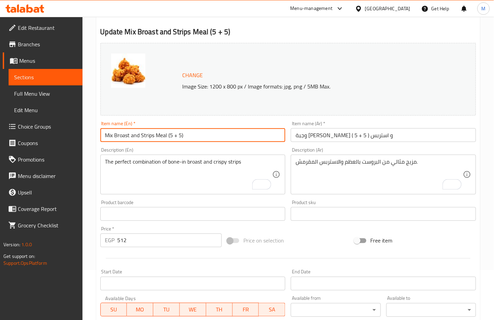
scroll to position [0, 0]
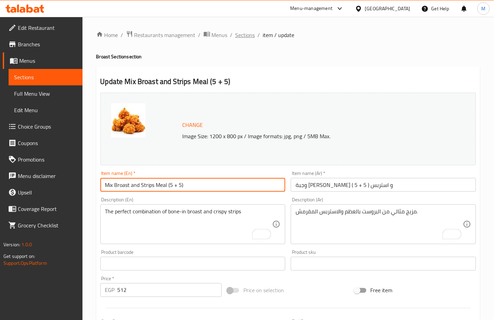
click at [248, 36] on span "Sections" at bounding box center [245, 35] width 20 height 8
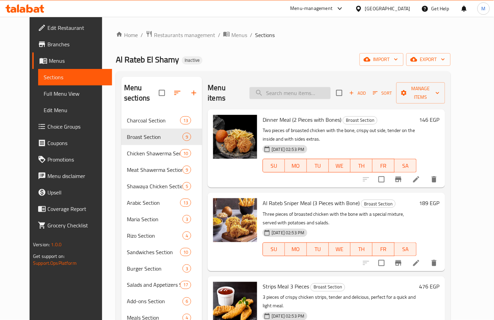
click at [286, 87] on input "search" at bounding box center [289, 93] width 81 height 12
paste input "an unforgettable taste."
click at [442, 171] on div at bounding box center [400, 179] width 84 height 16
click at [324, 92] on input "an unforgettable taste." at bounding box center [289, 93] width 81 height 12
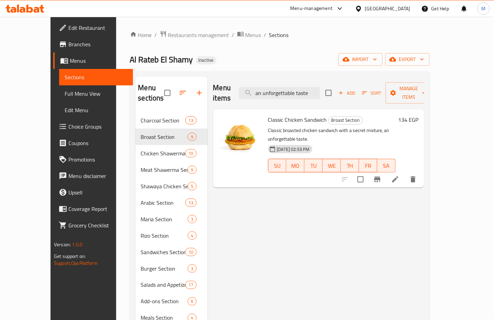
type input "an unforgettable taste"
click at [399, 176] on icon at bounding box center [395, 180] width 8 height 8
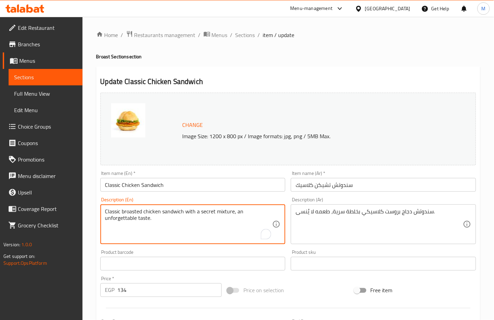
drag, startPoint x: 233, startPoint y: 215, endPoint x: 239, endPoint y: 226, distance: 12.8
type textarea "Classic broasted chicken sandwich with a secret mixture"
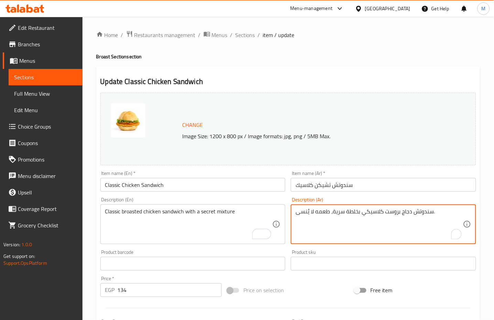
drag, startPoint x: 331, startPoint y: 213, endPoint x: 295, endPoint y: 210, distance: 36.1
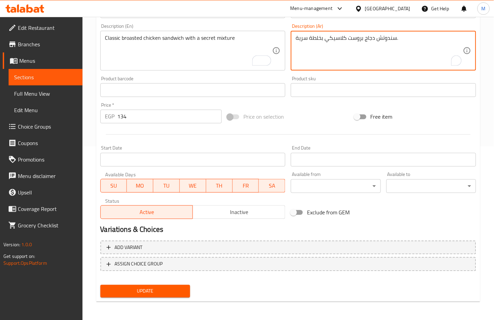
type textarea "سندوتش دجاج بروست كلاسيكي بخلطة سرية."
click at [167, 289] on span "Update" at bounding box center [145, 291] width 79 height 9
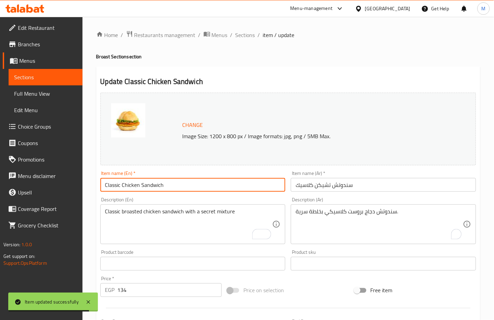
drag, startPoint x: 178, startPoint y: 186, endPoint x: 64, endPoint y: 178, distance: 114.0
click at [64, 178] on div "Edit Restaurant Branches Menus Sections Full Menu View Edit Menu Choice Groups …" at bounding box center [247, 256] width 494 height 478
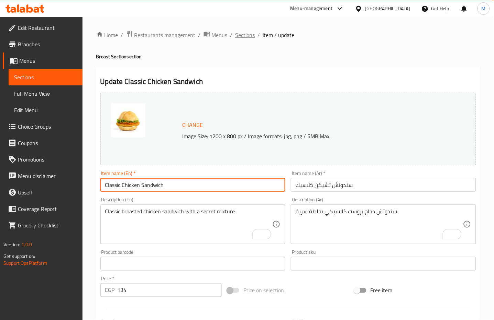
click at [241, 34] on span "Sections" at bounding box center [245, 35] width 20 height 8
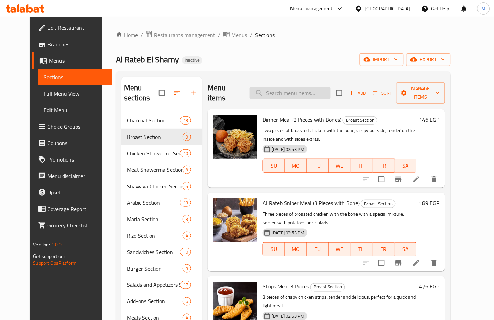
click at [303, 87] on input "search" at bounding box center [289, 93] width 81 height 12
paste input "for those who love a challenge."
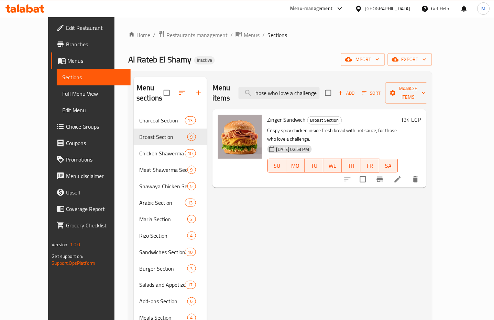
type input "for those who love a challenge."
click at [407, 173] on li at bounding box center [397, 179] width 19 height 12
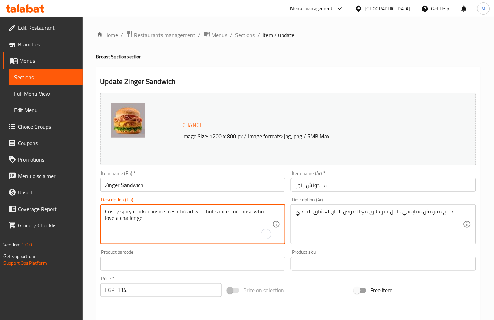
click at [208, 213] on textarea "Crispy spicy chicken inside fresh bread with hot sauce, for those who love a ch…" at bounding box center [188, 224] width 167 height 33
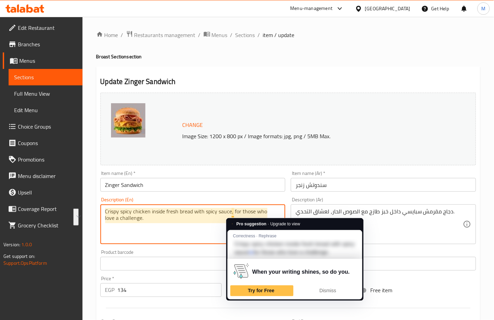
drag, startPoint x: 231, startPoint y: 215, endPoint x: 238, endPoint y: 226, distance: 12.5
click at [238, 226] on html "​ Menu-management Egypt Get Help M Edit Restaurant Branches Menus Sections Full…" at bounding box center [247, 160] width 494 height 320
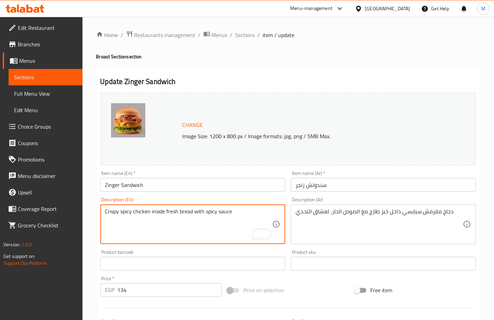
type textarea "Crispy spicy chicken inside fresh bread with spicy sauce"
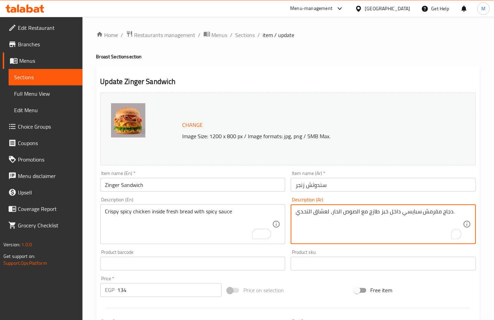
drag, startPoint x: 331, startPoint y: 214, endPoint x: 296, endPoint y: 213, distance: 35.0
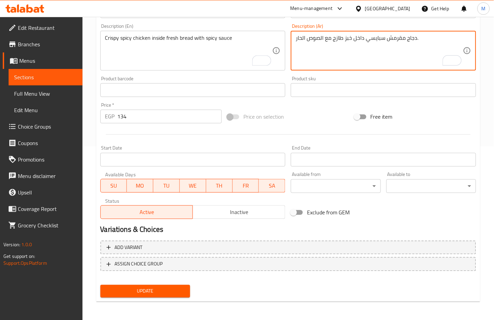
type textarea "دجاج مقرمش سبايسي داخل خبز طازج مع الصوص الحار."
click at [160, 283] on div "Update" at bounding box center [145, 292] width 95 height 18
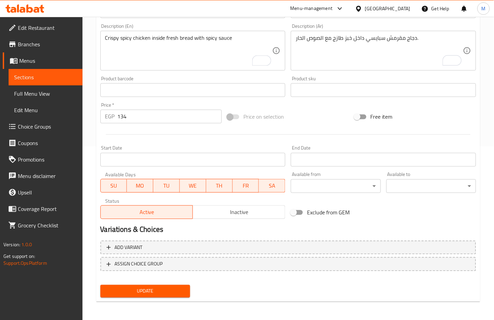
click at [160, 283] on div "Update" at bounding box center [145, 292] width 95 height 18
click at [161, 285] on button "Update" at bounding box center [145, 291] width 90 height 13
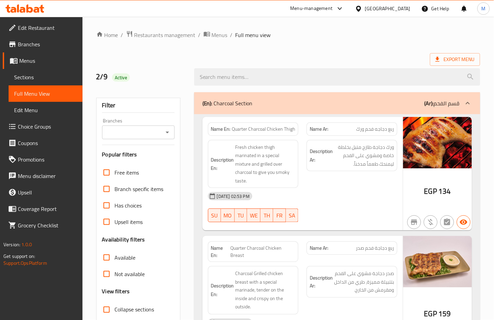
scroll to position [91, 0]
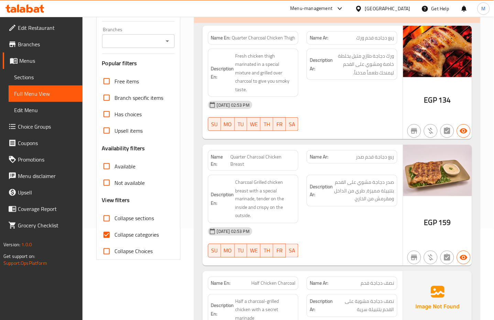
click at [132, 234] on span "Collapse categories" at bounding box center [137, 235] width 44 height 8
click at [115, 234] on input "Collapse categories" at bounding box center [106, 235] width 16 height 16
checkbox input "false"
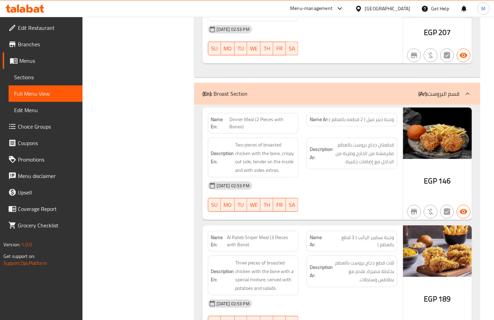
scroll to position [1465, 0]
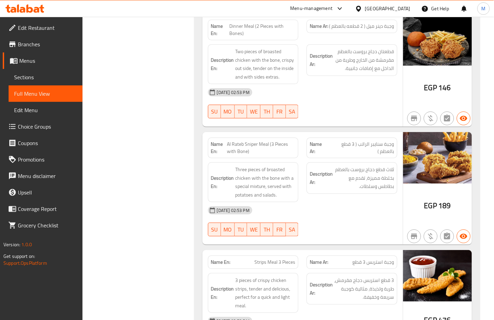
scroll to position [1557, 0]
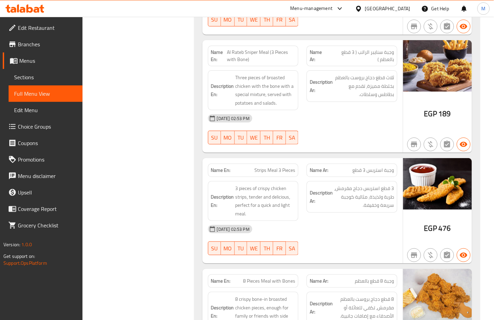
scroll to position [1649, 0]
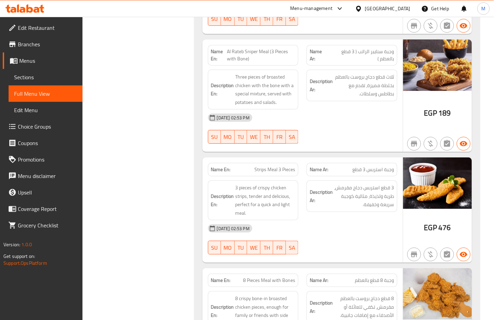
click at [255, 197] on span "3 pieces of crispy chicken strips, tender and delicious, perfect for a quick an…" at bounding box center [265, 201] width 60 height 34
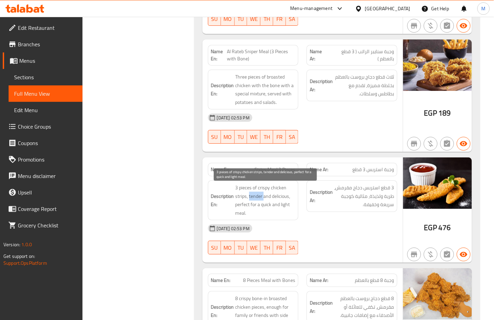
click at [255, 197] on span "3 pieces of crispy chicken strips, tender and delicious, perfect for a quick an…" at bounding box center [265, 201] width 60 height 34
copy span "tender"
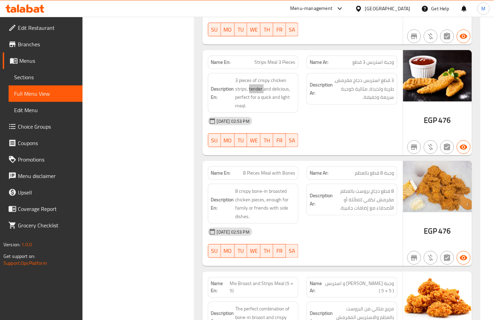
scroll to position [1786, 0]
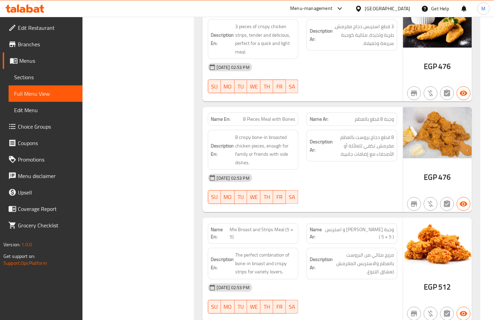
scroll to position [1877, 0]
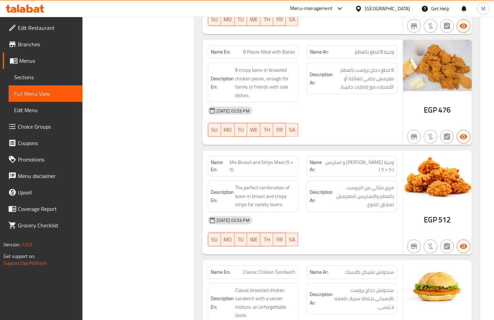
drag, startPoint x: 247, startPoint y: 207, endPoint x: 288, endPoint y: 212, distance: 41.8
copy span "for variety lovers."
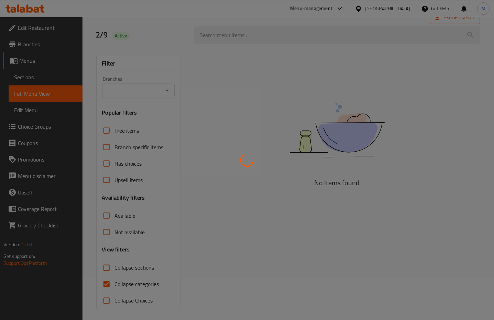
scroll to position [45, 0]
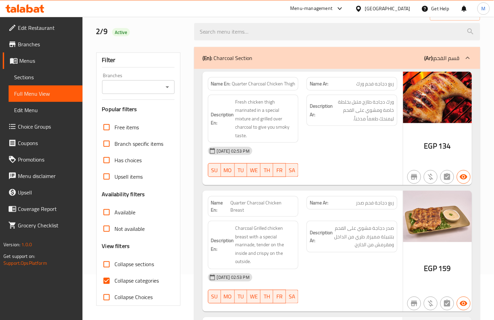
click at [108, 280] on input "Collapse categories" at bounding box center [106, 281] width 16 height 16
checkbox input "false"
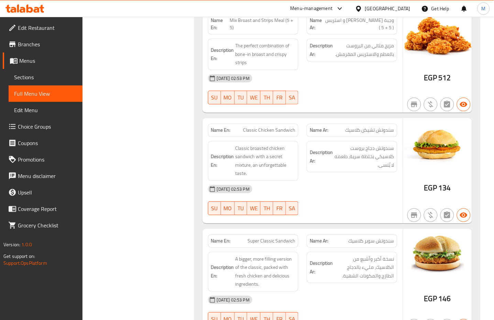
scroll to position [2023, 0]
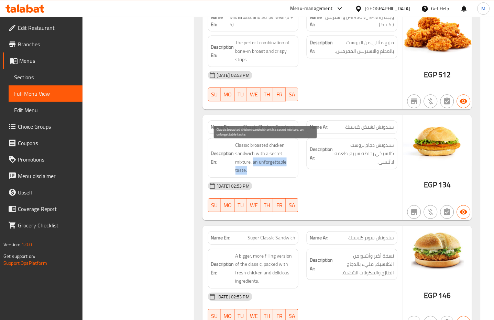
drag, startPoint x: 253, startPoint y: 165, endPoint x: 259, endPoint y: 175, distance: 11.6
click at [259, 175] on span "Classic broasted chicken sandwich with a secret mixture, an unforgettable taste." at bounding box center [265, 158] width 60 height 34
copy span "an unforgettable taste."
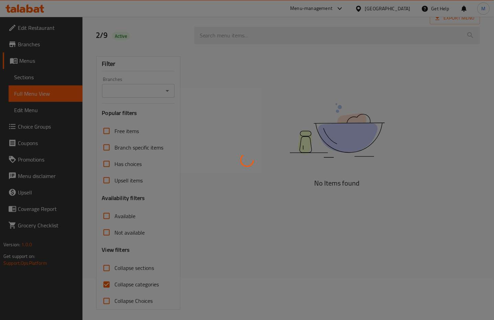
scroll to position [45, 0]
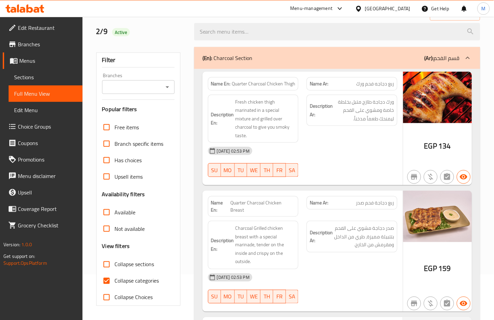
click at [106, 280] on input "Collapse categories" at bounding box center [106, 281] width 16 height 16
checkbox input "false"
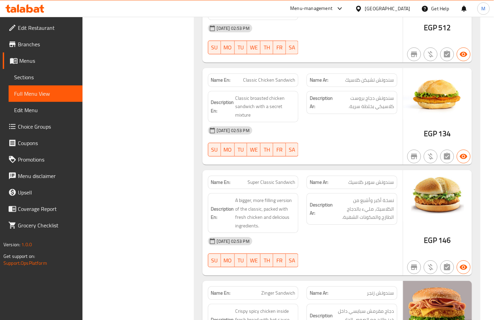
scroll to position [2083, 0]
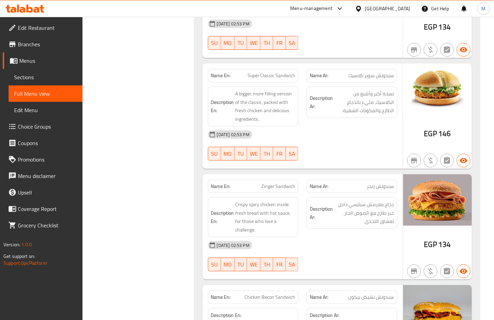
scroll to position [2220, 0]
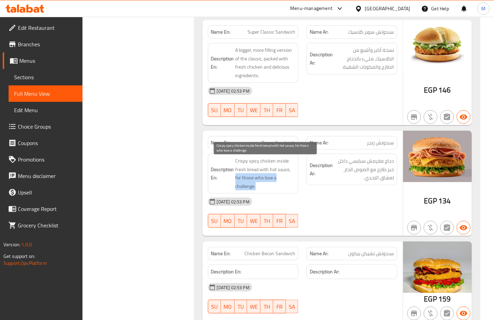
drag, startPoint x: 236, startPoint y: 179, endPoint x: 257, endPoint y: 191, distance: 24.3
click at [257, 191] on span "Crispy spicy chicken inside fresh bread with hot sauce, for those who love a ch…" at bounding box center [265, 174] width 60 height 34
copy span "for those who love a challenge."
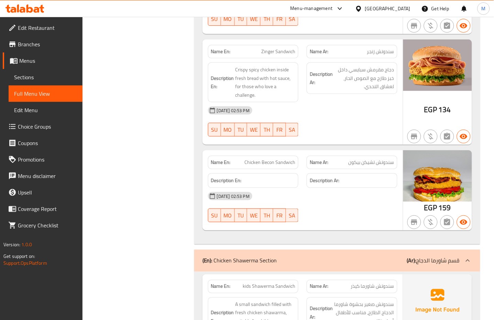
copy span "Chicken Becon Sandwich"
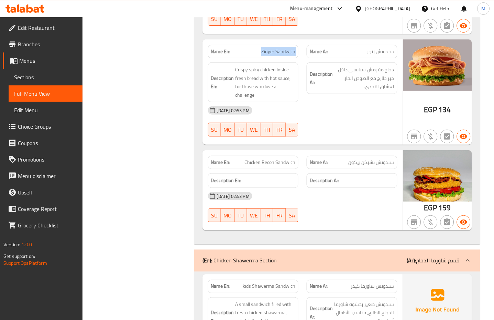
copy span "Zinger Sandwich"
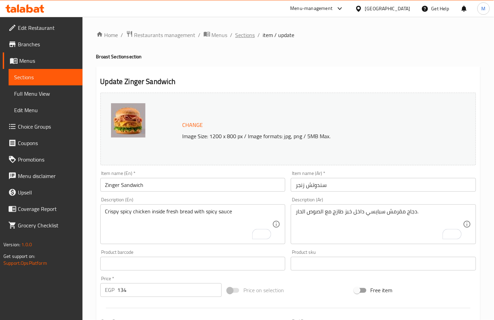
click at [244, 33] on span "Sections" at bounding box center [245, 35] width 20 height 8
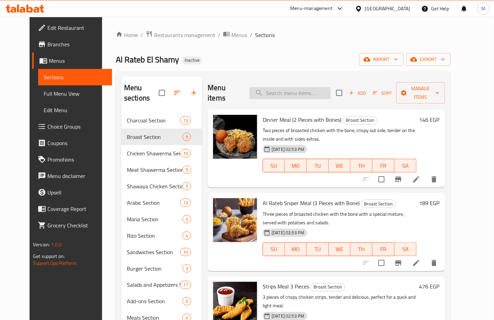
click at [289, 90] on input "search" at bounding box center [289, 93] width 81 height 12
paste input "Chicken Becon Sandwich"
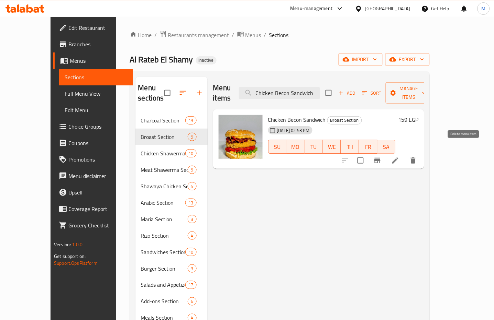
click at [417, 157] on icon "delete" at bounding box center [413, 161] width 8 height 8
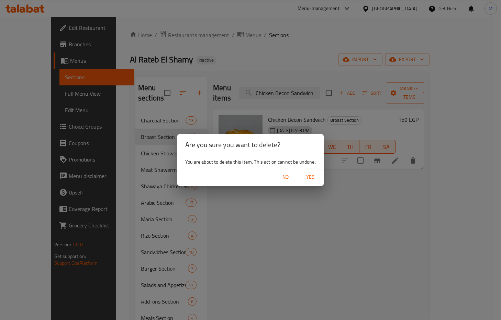
click at [309, 175] on span "Yes" at bounding box center [310, 177] width 16 height 9
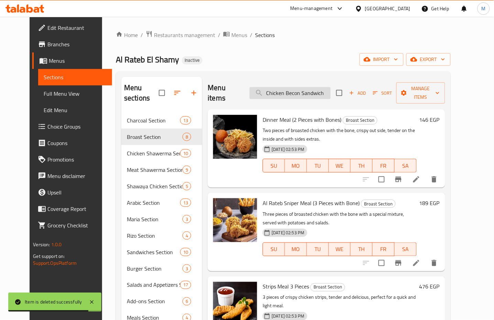
click at [312, 92] on input "Chicken Becon Sandwich" at bounding box center [289, 93] width 81 height 12
paste input "سندوتش شاورما كيذر"
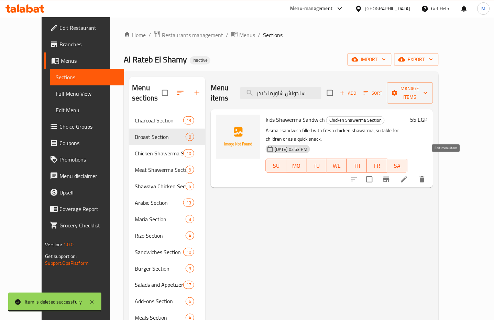
type input "سندوتش شاورما كيذر"
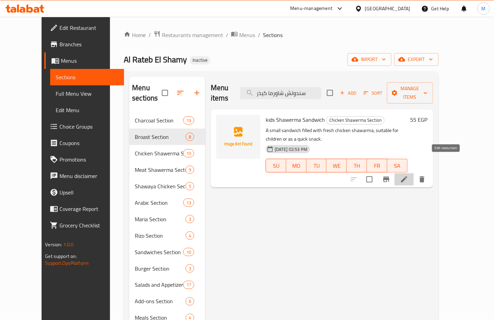
click at [408, 176] on icon at bounding box center [404, 180] width 8 height 8
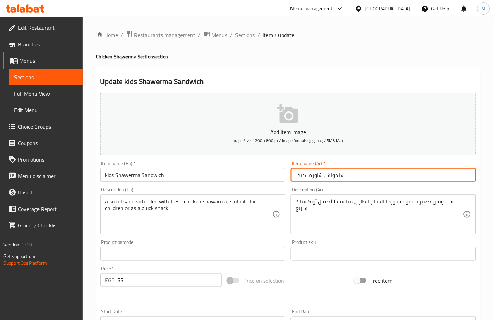
click at [301, 178] on input "سندوتش شاورما كيذر" at bounding box center [383, 175] width 185 height 14
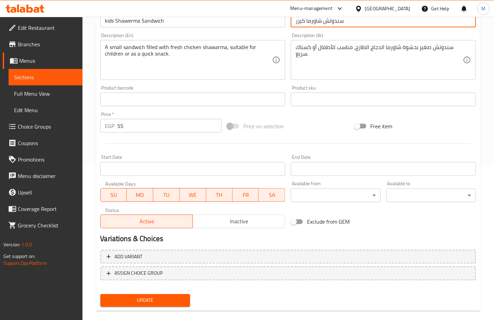
scroll to position [163, 0]
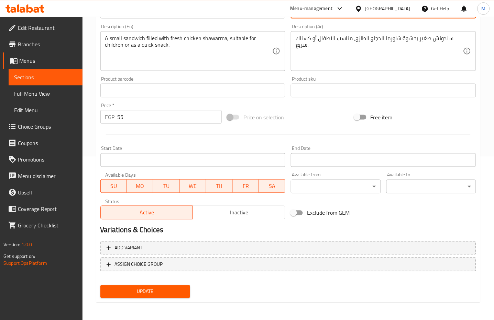
type input "سندوتش شاورما كيزر"
click at [163, 297] on div "Update" at bounding box center [145, 292] width 95 height 18
click at [163, 296] on button "Update" at bounding box center [145, 292] width 90 height 13
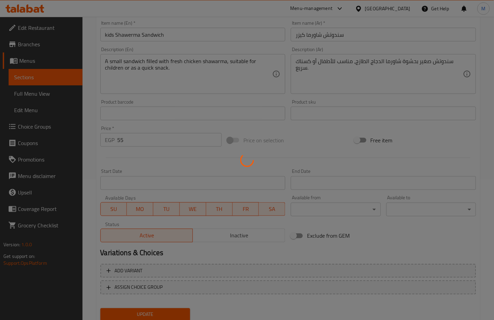
scroll to position [26, 0]
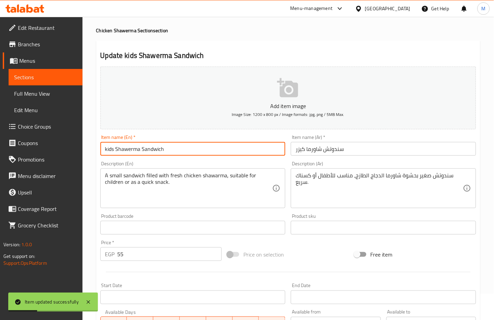
drag, startPoint x: 170, startPoint y: 152, endPoint x: 84, endPoint y: 156, distance: 85.6
click at [84, 156] on div "Home / Restaurants management / Menus / Sections / item / update Chicken Shawer…" at bounding box center [287, 225] width 411 height 468
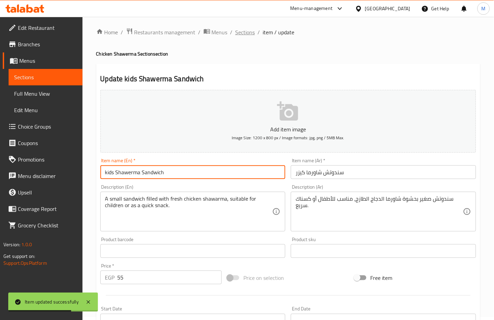
scroll to position [0, 0]
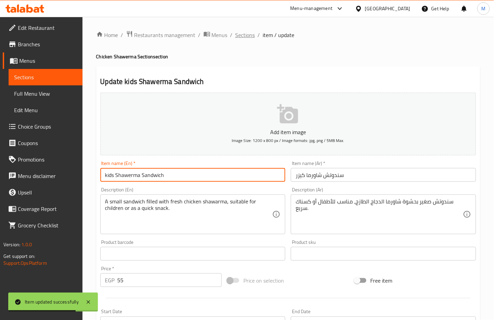
click at [240, 39] on span "Sections" at bounding box center [245, 35] width 20 height 8
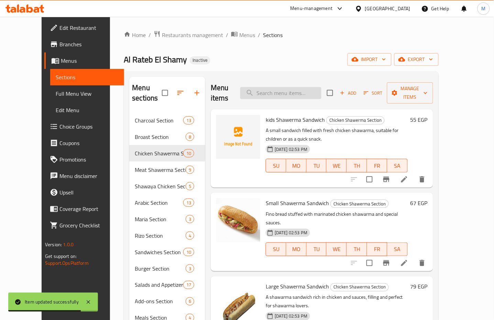
click at [280, 91] on input "search" at bounding box center [280, 93] width 81 height 12
click at [407, 177] on icon at bounding box center [404, 180] width 6 height 6
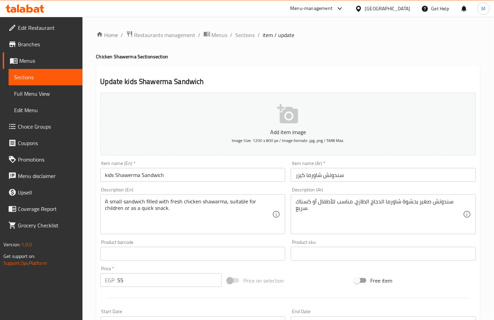
click at [108, 175] on input "kids Shawerma Sandwich" at bounding box center [192, 175] width 185 height 14
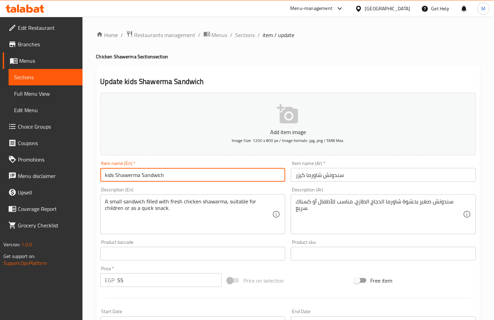
click at [108, 175] on input "kids Shawerma Sandwich" at bounding box center [192, 175] width 185 height 14
click at [131, 178] on input "Shawerma Sandwich" at bounding box center [192, 175] width 185 height 14
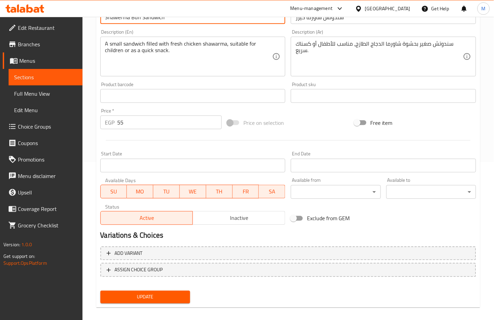
scroll to position [163, 0]
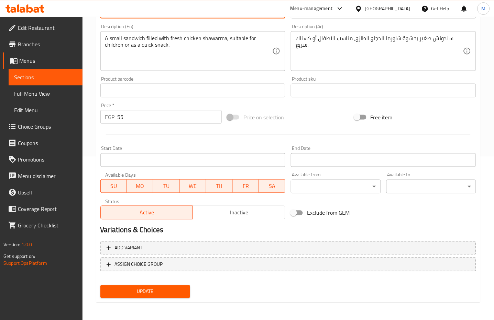
type input "Shawerma Bun Sandwich"
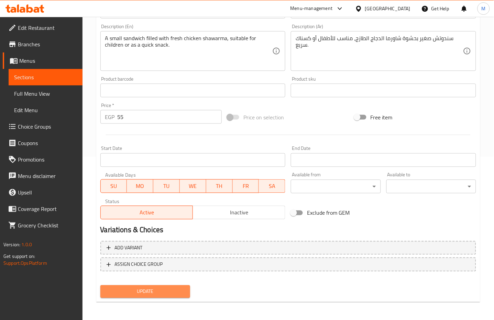
click at [169, 289] on span "Update" at bounding box center [145, 292] width 79 height 9
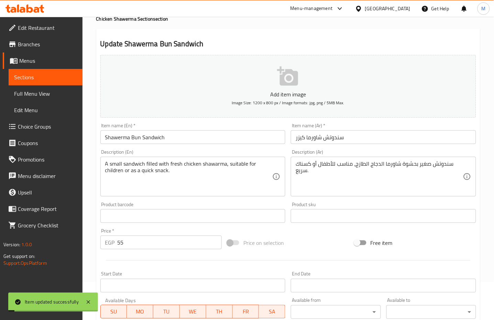
scroll to position [26, 0]
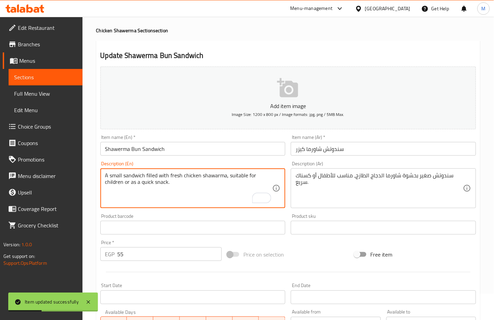
drag, startPoint x: 174, startPoint y: 186, endPoint x: 226, endPoint y: 180, distance: 51.9
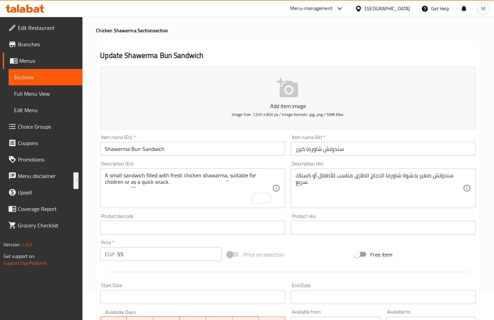
click at [223, 185] on textarea "A small sandwich filled with fresh chicken shawarma, suitable for children or a…" at bounding box center [188, 188] width 167 height 33
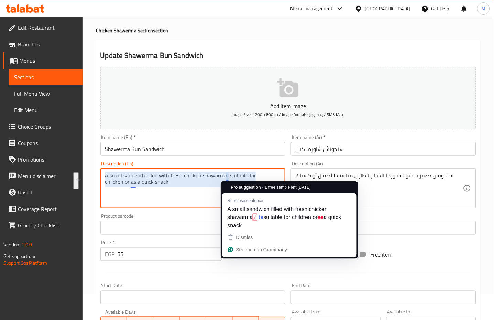
drag, startPoint x: 193, startPoint y: 188, endPoint x: 226, endPoint y: 178, distance: 34.6
click at [226, 178] on textarea "A small sandwich filled with fresh chicken shawarma, suitable for children or a…" at bounding box center [188, 188] width 167 height 33
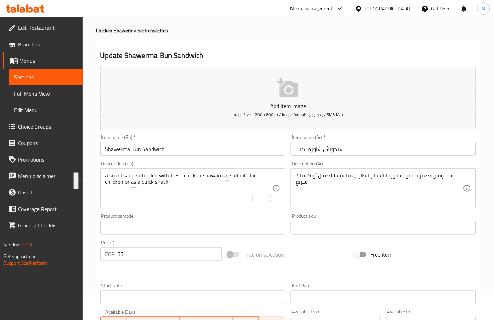
click at [208, 190] on textarea "A small sandwich filled with fresh chicken shawarma, suitable for children or a…" at bounding box center [188, 188] width 167 height 33
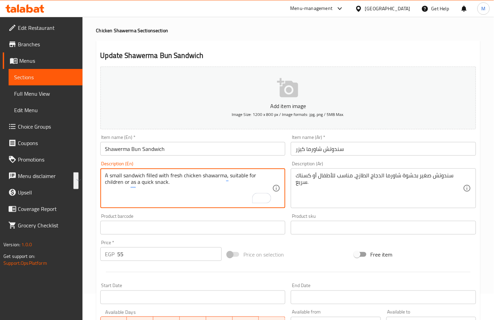
drag, startPoint x: 203, startPoint y: 187, endPoint x: 225, endPoint y: 179, distance: 24.0
click at [225, 179] on textarea "A small sandwich filled with fresh chicken shawarma, suitable for children or a…" at bounding box center [188, 188] width 167 height 33
type textarea "A small sandwich filled with fresh chicken shawarma"
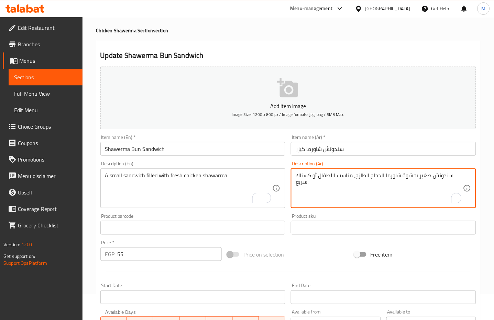
drag, startPoint x: 355, startPoint y: 178, endPoint x: 295, endPoint y: 178, distance: 59.4
click at [298, 178] on textarea "سندوتش صغير بحشوة شاورما الدجاج الطازج سريع." at bounding box center [378, 188] width 167 height 33
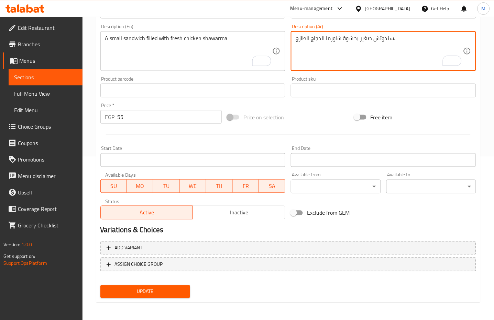
type textarea "سندوتش صغير بحشوة شاورما الدجاج الطازج."
click at [157, 297] on div "Update" at bounding box center [145, 292] width 95 height 18
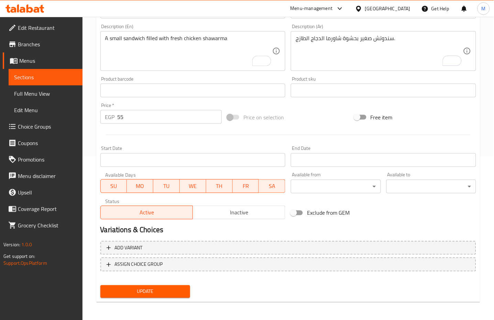
click at [157, 294] on span "Update" at bounding box center [145, 292] width 79 height 9
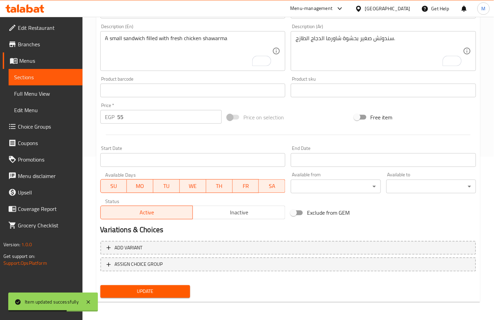
scroll to position [0, 0]
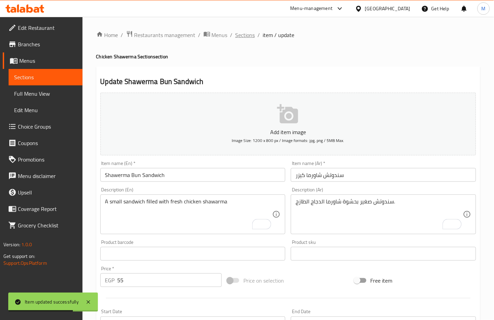
click at [248, 36] on span "Sections" at bounding box center [245, 35] width 20 height 8
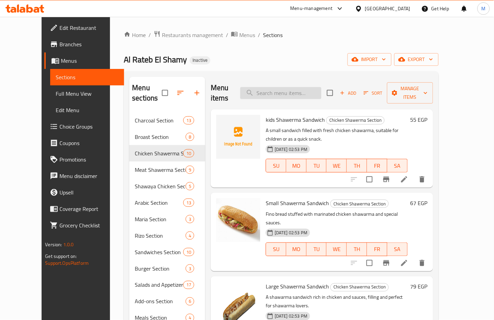
click at [293, 88] on input "search" at bounding box center [280, 93] width 81 height 12
click at [289, 89] on input "search" at bounding box center [280, 93] width 81 height 12
paste input "and perfect for shawarma lovers."
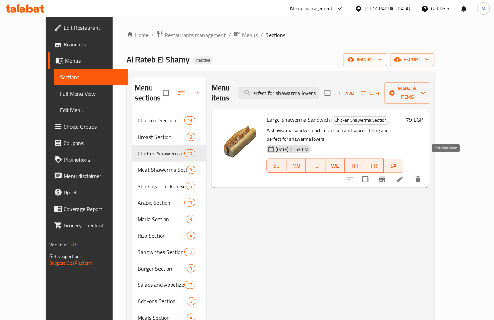
type input "and perfect for shawarma lovers."
click at [404, 176] on icon at bounding box center [400, 180] width 8 height 8
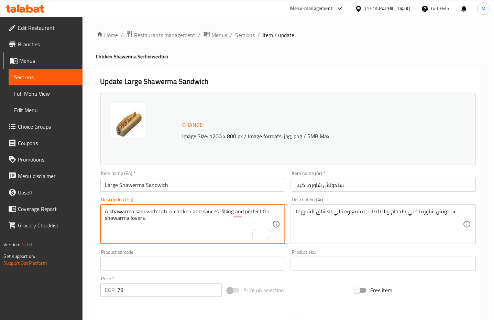
drag, startPoint x: 162, startPoint y: 219, endPoint x: 233, endPoint y: 214, distance: 71.0
type textarea "A shawarma sandwich rich in chicken and sauces, filling"
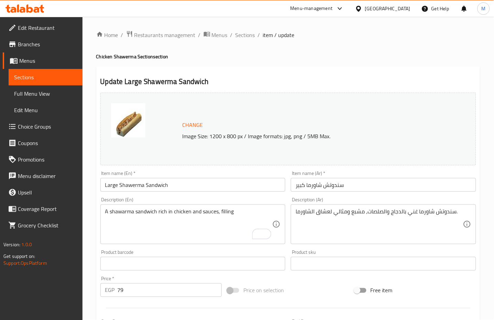
drag, startPoint x: 295, startPoint y: 214, endPoint x: 333, endPoint y: 215, distance: 38.1
click at [333, 215] on div "سندوتش شاورما غني بالدجاج والصلصات، مشبع ومثالي لعشاق الشاورما. Description (Ar)" at bounding box center [383, 225] width 185 height 40
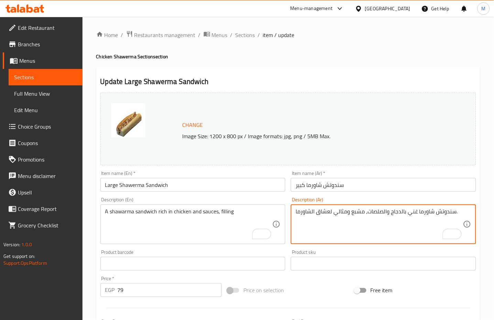
drag, startPoint x: 350, startPoint y: 213, endPoint x: 294, endPoint y: 212, distance: 56.0
click at [294, 212] on div "سندوتش شاورما غني بالدجاج والصلصات، مشبع ومثالي لعشاق الشاورما. Description (Ar)" at bounding box center [383, 225] width 185 height 40
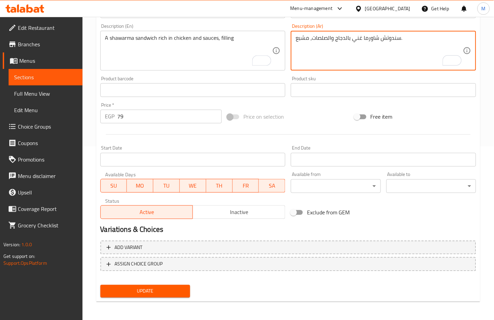
type textarea "سندوتش شاورما غني بالدجاج والصلصات، مشبع."
click at [158, 293] on span "Update" at bounding box center [145, 291] width 79 height 9
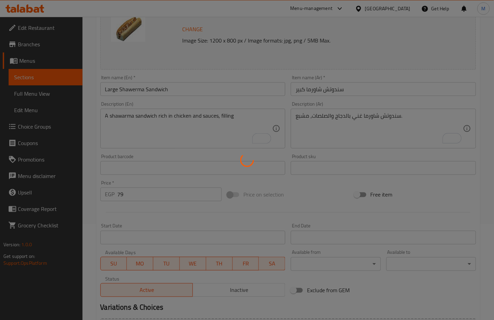
scroll to position [82, 0]
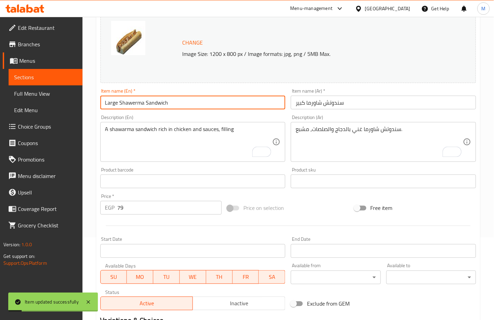
drag, startPoint x: 170, startPoint y: 101, endPoint x: 69, endPoint y: 101, distance: 101.3
click at [69, 101] on div "Edit Restaurant Branches Menus Sections Full Menu View Edit Menu Choice Groups …" at bounding box center [247, 173] width 494 height 478
drag, startPoint x: 169, startPoint y: 102, endPoint x: 61, endPoint y: 103, distance: 107.8
click at [61, 103] on div "Edit Restaurant Branches Menus Sections Full Menu View Edit Menu Choice Groups …" at bounding box center [247, 173] width 494 height 478
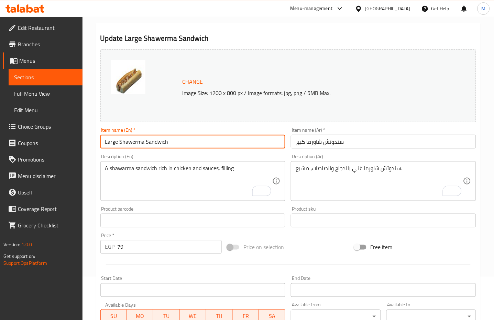
scroll to position [0, 0]
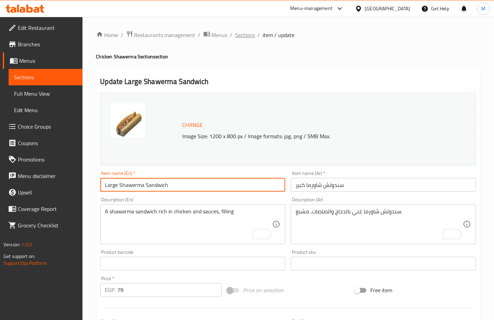
click at [245, 35] on span "Sections" at bounding box center [245, 35] width 20 height 8
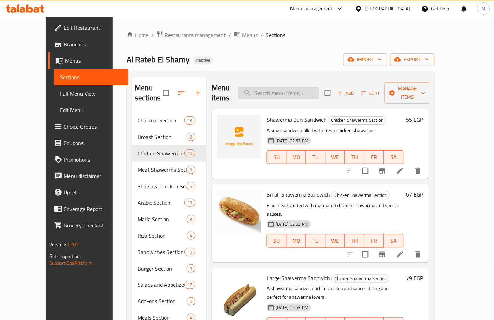
click at [297, 92] on input "search" at bounding box center [278, 93] width 81 height 12
paste input ", suitable for serving or preparing at home."
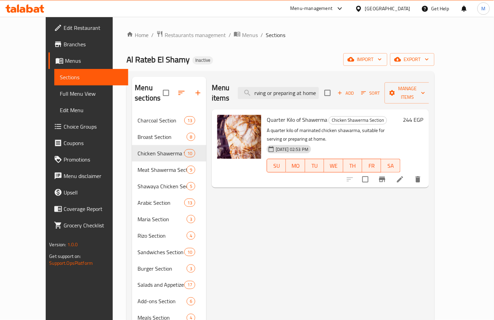
type input ", suitable for serving or preparing at home."
click at [409, 173] on li at bounding box center [399, 179] width 19 height 12
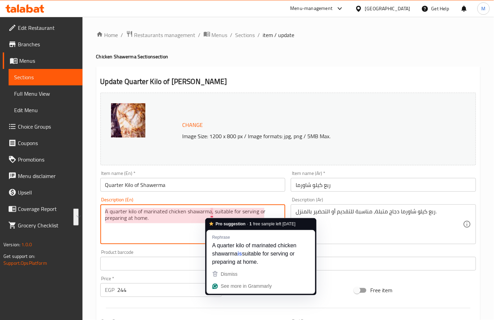
drag, startPoint x: 164, startPoint y: 226, endPoint x: 211, endPoint y: 213, distance: 48.9
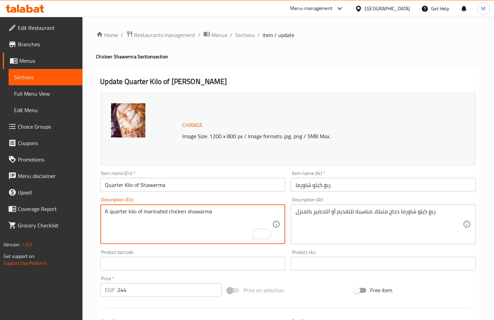
type textarea "A quarter kilo of marinated chicken shawarma"
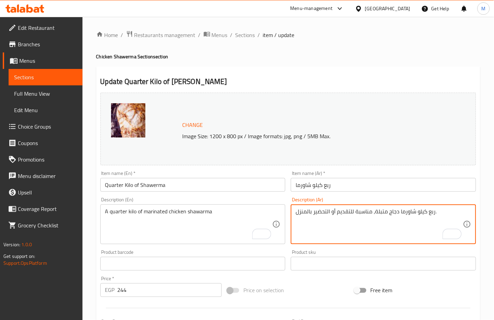
drag, startPoint x: 374, startPoint y: 214, endPoint x: 297, endPoint y: 214, distance: 77.6
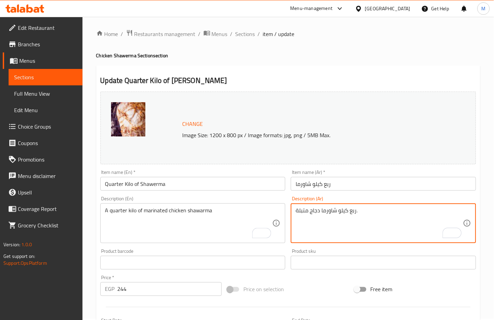
scroll to position [174, 0]
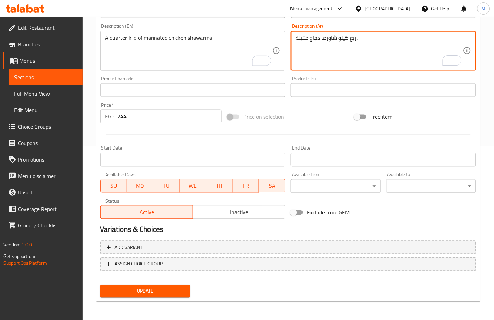
type textarea "ربع كيلو شاورما دجاج متبلة."
click at [153, 290] on span "Update" at bounding box center [145, 291] width 79 height 9
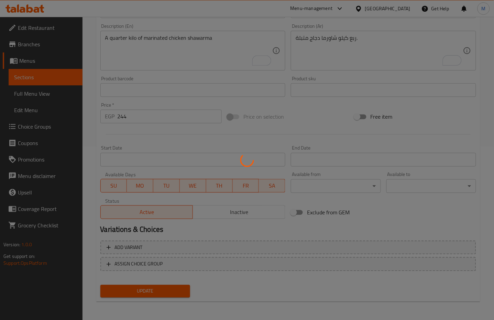
scroll to position [0, 0]
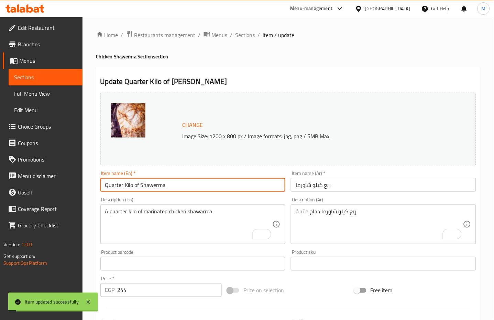
drag, startPoint x: 175, startPoint y: 188, endPoint x: 61, endPoint y: 185, distance: 113.7
click at [61, 185] on div "Edit Restaurant Branches Menus Sections Full Menu View Edit Menu Choice Groups …" at bounding box center [247, 256] width 494 height 478
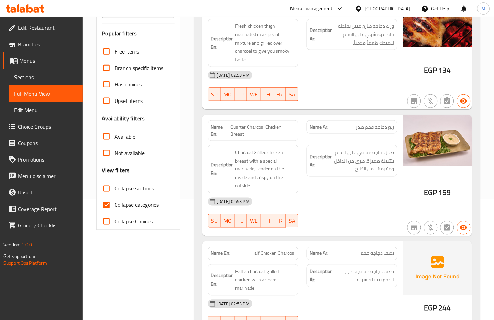
scroll to position [137, 0]
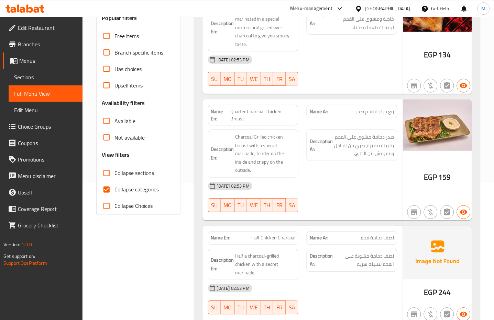
click at [130, 188] on span "Collapse categories" at bounding box center [137, 190] width 44 height 8
click at [115, 188] on input "Collapse categories" at bounding box center [106, 190] width 16 height 16
checkbox input "false"
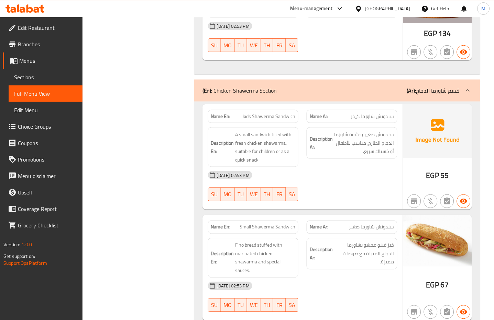
scroll to position [2381, 0]
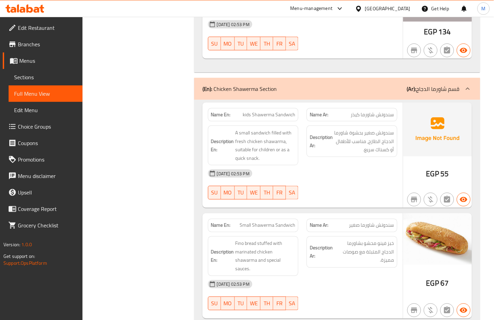
copy span "سندوتش شاورما كيذر"
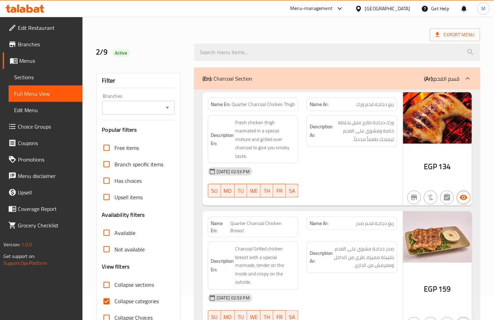
scroll to position [45, 0]
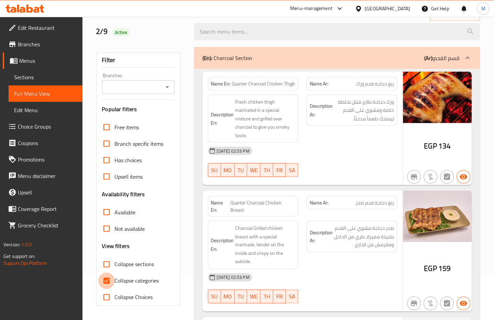
click at [108, 281] on input "Collapse categories" at bounding box center [106, 281] width 16 height 16
checkbox input "false"
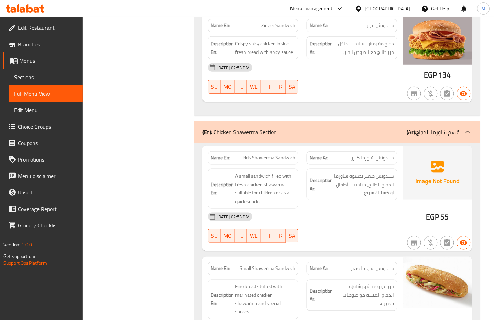
copy span "kids Shawerma Sandwich"
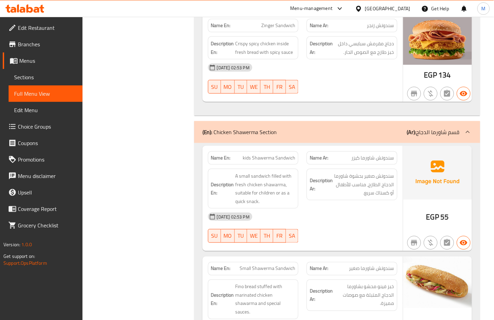
copy span "سندوتش شاورما كيزر"
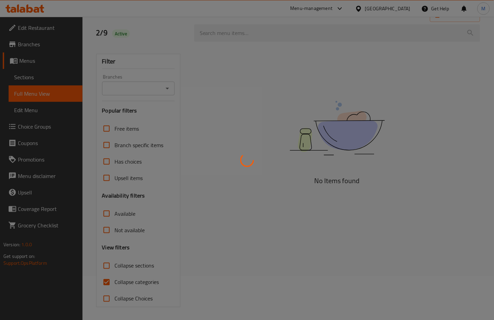
scroll to position [45, 0]
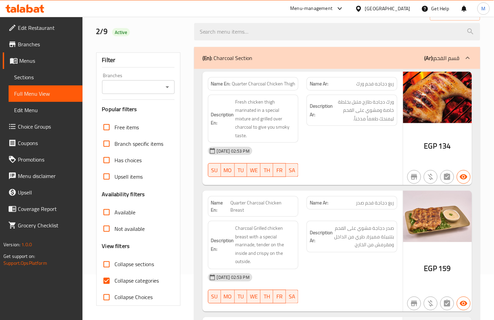
click at [105, 279] on input "Collapse categories" at bounding box center [106, 281] width 16 height 16
checkbox input "false"
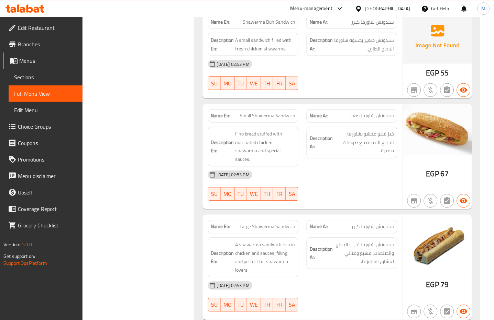
scroll to position [2475, 0]
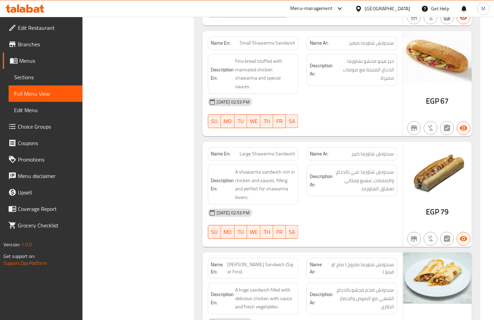
scroll to position [2567, 0]
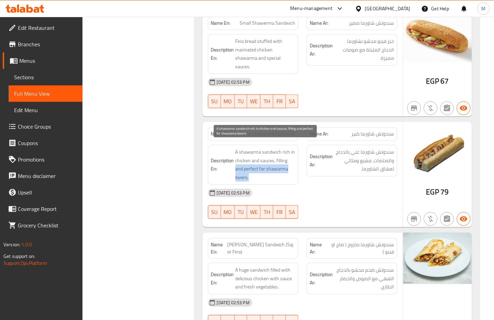
drag, startPoint x: 235, startPoint y: 163, endPoint x: 251, endPoint y: 173, distance: 18.0
click at [251, 173] on span "A shawarma sandwich rich in chicken and sauces, filling and perfect for shawarm…" at bounding box center [265, 165] width 60 height 34
copy span "and perfect for shawarma lovers."
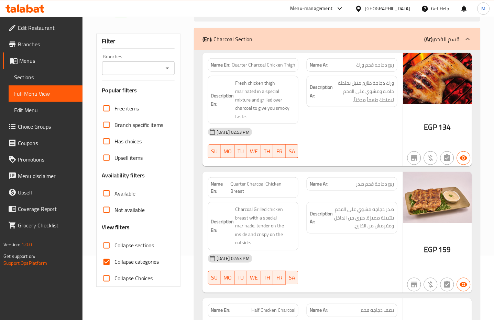
scroll to position [91, 0]
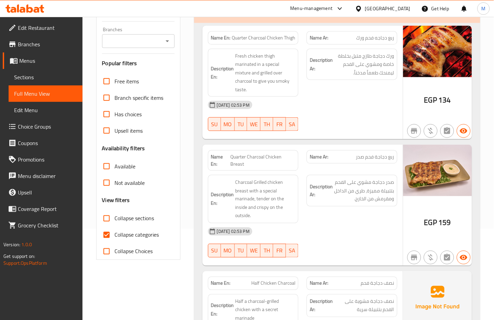
click at [121, 238] on span "Collapse categories" at bounding box center [137, 235] width 44 height 8
click at [115, 238] on input "Collapse categories" at bounding box center [106, 235] width 16 height 16
checkbox input "false"
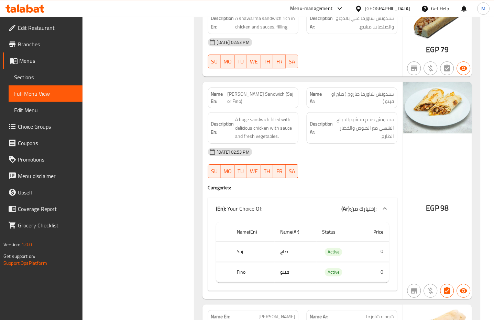
scroll to position [2855, 0]
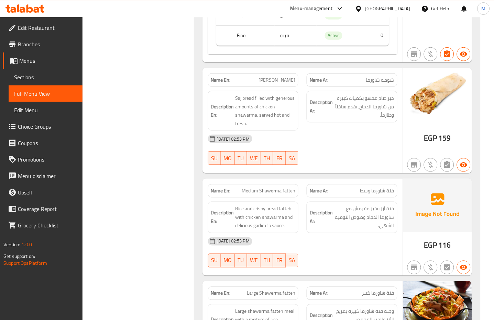
scroll to position [2947, 0]
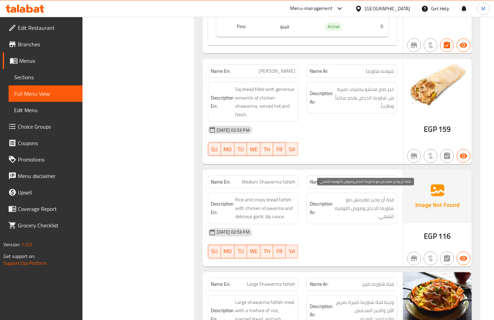
click at [344, 211] on span "فتة أرز وخبز مقرمش مع شاورما الدجاج وصوص الثومية الشهي." at bounding box center [364, 208] width 60 height 25
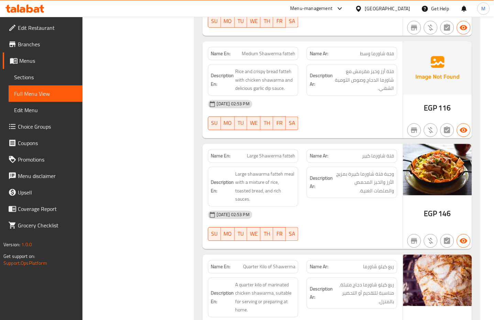
scroll to position [3130, 0]
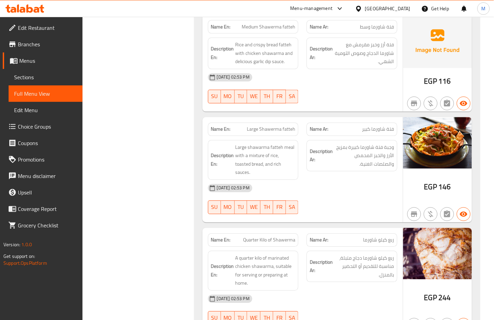
scroll to position [3176, 0]
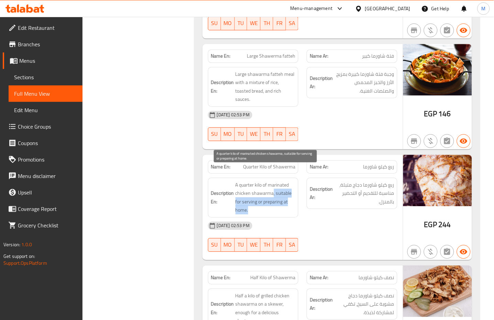
drag, startPoint x: 272, startPoint y: 180, endPoint x: 283, endPoint y: 197, distance: 20.0
click at [283, 197] on span "A quarter kilo of marinated chicken shawarma, suitable for serving or preparing…" at bounding box center [265, 198] width 60 height 34
copy span ", suitable for serving or preparing at home."
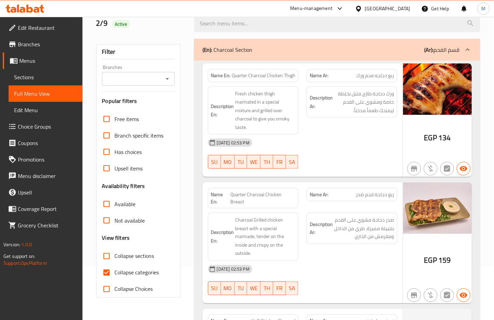
scroll to position [91, 0]
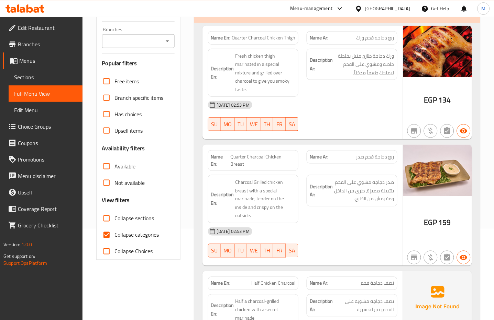
click at [127, 231] on span "Collapse categories" at bounding box center [137, 235] width 44 height 8
click at [115, 231] on input "Collapse categories" at bounding box center [106, 235] width 16 height 16
checkbox input "false"
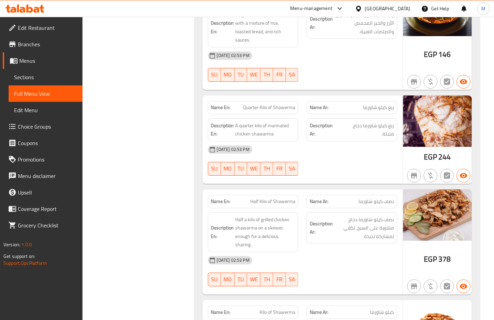
scroll to position [3260, 0]
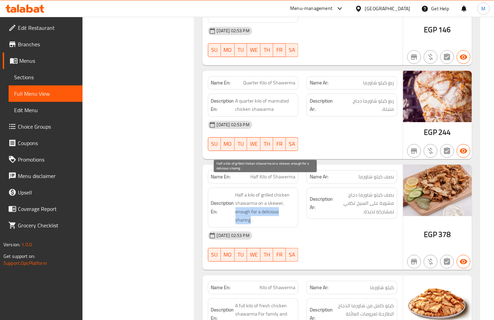
drag, startPoint x: 235, startPoint y: 199, endPoint x: 294, endPoint y: 200, distance: 59.1
click at [294, 200] on span "Half a kilo of grilled chicken shawarma on a skewer, enough for a delicious sha…" at bounding box center [265, 208] width 60 height 34
copy span "enough for a delicious sharing"
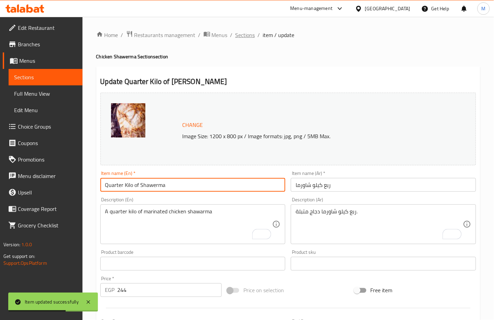
click at [242, 35] on span "Sections" at bounding box center [245, 35] width 20 height 8
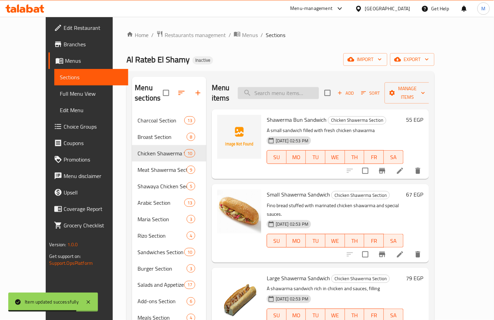
click at [298, 90] on input "search" at bounding box center [278, 93] width 81 height 12
paste input "enough for a delicious sharing"
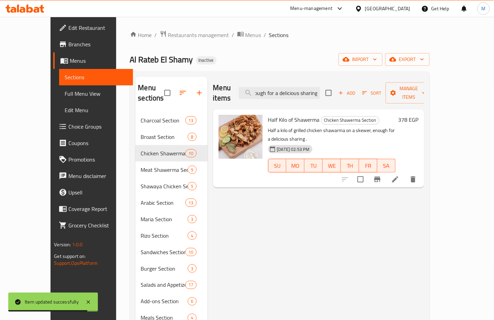
type input "enough for a delicious sharing"
click at [398, 177] on icon at bounding box center [395, 180] width 6 height 6
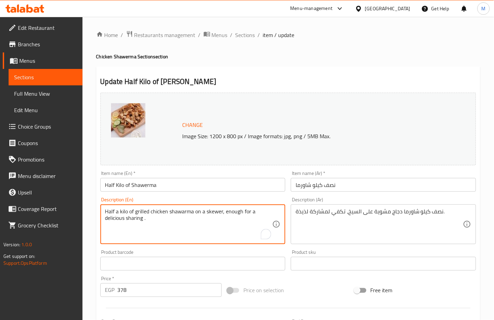
drag, startPoint x: 221, startPoint y: 216, endPoint x: 229, endPoint y: 222, distance: 9.8
type textarea "Half a kilo of grilled chicken shawarma on a skewer"
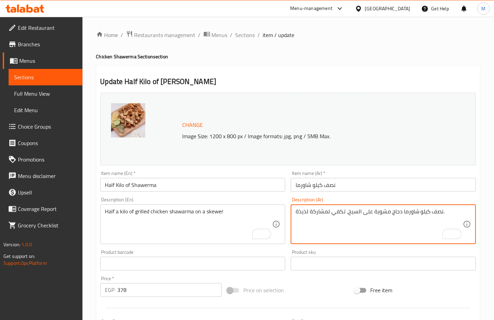
drag, startPoint x: 347, startPoint y: 215, endPoint x: 296, endPoint y: 215, distance: 50.8
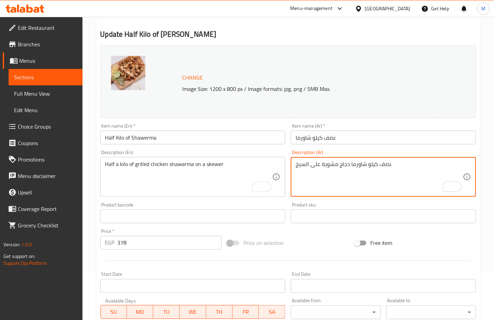
scroll to position [174, 0]
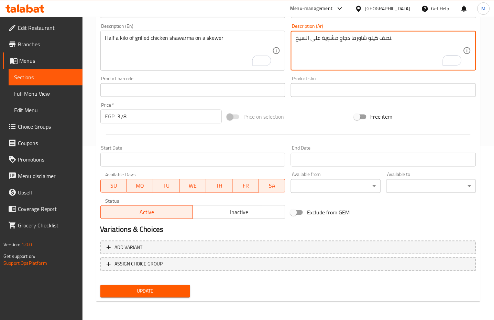
type textarea "نصف كيلو شاورما دجاج مشوية على السيخ."
click at [185, 289] on button "Update" at bounding box center [145, 291] width 90 height 13
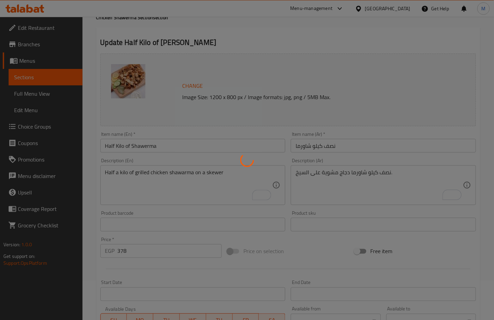
scroll to position [36, 0]
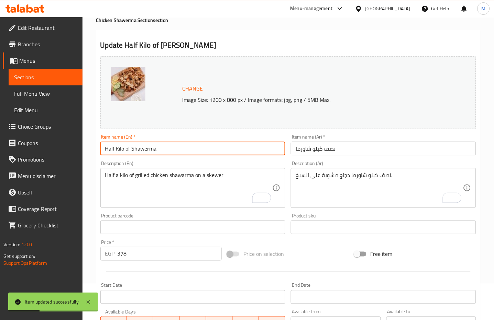
drag, startPoint x: 156, startPoint y: 147, endPoint x: 78, endPoint y: 147, distance: 78.3
click at [78, 147] on div "Edit Restaurant Branches Menus Sections Full Menu View Edit Menu Choice Groups …" at bounding box center [247, 219] width 494 height 478
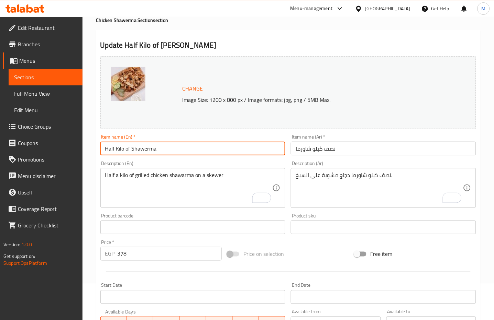
click at [244, 33] on div "Update Half Kilo of Shawerma Change Image Size: 1200 x 800 px / Image formats: …" at bounding box center [288, 235] width 384 height 410
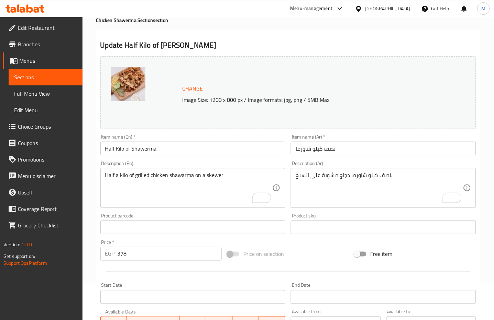
scroll to position [0, 0]
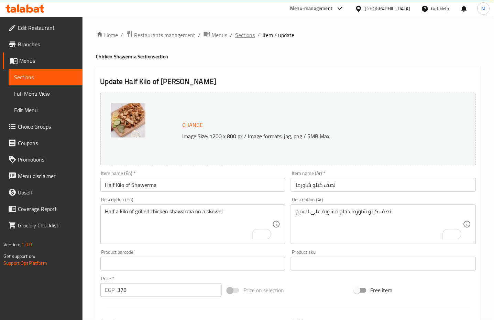
click at [243, 33] on span "Sections" at bounding box center [245, 35] width 20 height 8
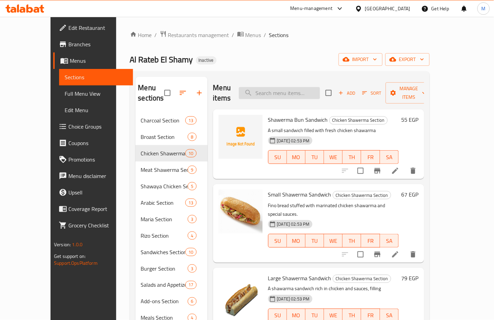
click at [300, 88] on input "search" at bounding box center [279, 93] width 81 height 12
paste input "For family and friends gatherings."
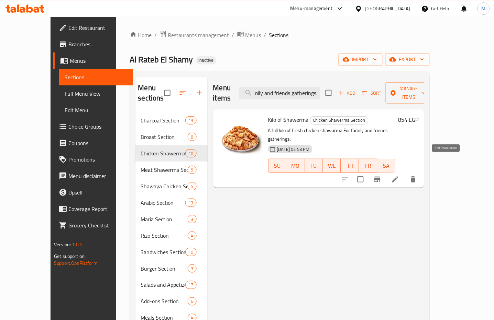
type input "For family and friends gatherings."
click at [399, 176] on icon at bounding box center [395, 180] width 8 height 8
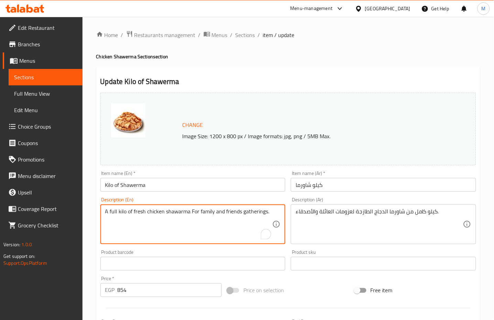
drag, startPoint x: 188, startPoint y: 214, endPoint x: 273, endPoint y: 213, distance: 85.2
type textarea "A full kilo of fresh chicken shawarma"
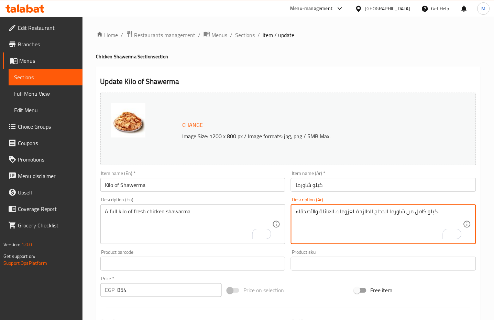
drag, startPoint x: 355, startPoint y: 214, endPoint x: 295, endPoint y: 214, distance: 59.8
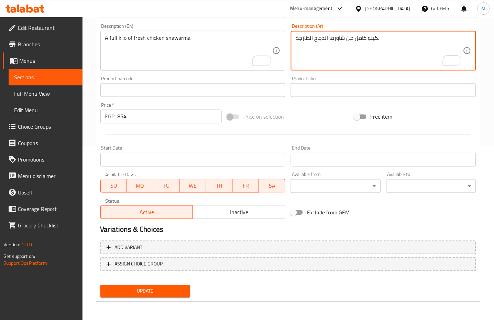
type textarea "كيلو كامل من شاورما الدجاج الطازجة."
click at [170, 292] on span "Update" at bounding box center [145, 291] width 79 height 9
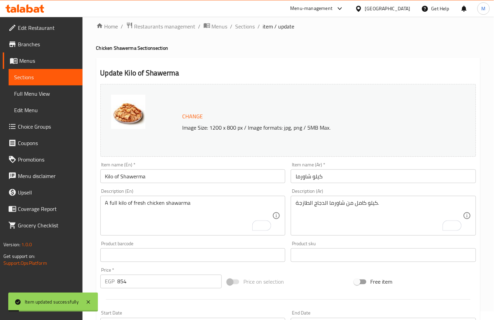
scroll to position [0, 0]
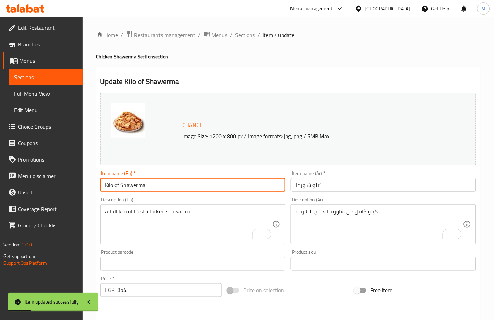
drag, startPoint x: 150, startPoint y: 183, endPoint x: 73, endPoint y: 182, distance: 76.9
click at [73, 182] on div "Edit Restaurant Branches Menus Sections Full Menu View Edit Menu Choice Groups …" at bounding box center [247, 256] width 494 height 478
click at [243, 32] on span "Sections" at bounding box center [245, 35] width 20 height 8
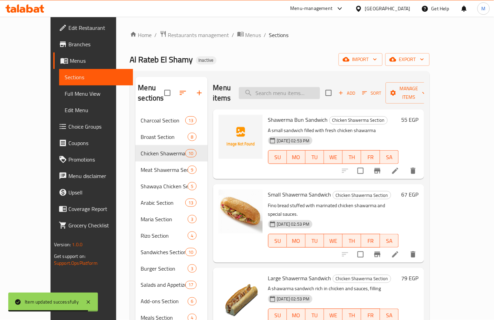
click at [312, 91] on input "search" at bounding box center [279, 93] width 81 height 12
paste input "kids Meat Shawerma Sandwich"
type input "kids Meat Shawerma Sandwich"
click at [399, 167] on icon at bounding box center [395, 171] width 8 height 8
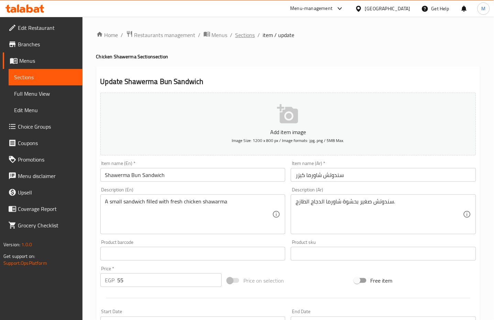
click at [244, 34] on span "Sections" at bounding box center [245, 35] width 20 height 8
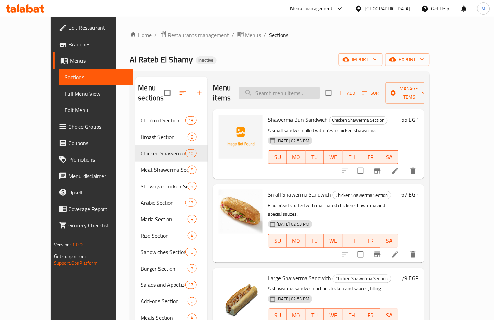
drag, startPoint x: 303, startPoint y: 96, endPoint x: 302, endPoint y: 88, distance: 8.0
click at [302, 93] on div "Menu items Add Sort Manage items" at bounding box center [318, 93] width 211 height 33
click at [302, 88] on input "search" at bounding box center [279, 93] width 81 height 12
paste input "kids Meat Shawerma Sandwich"
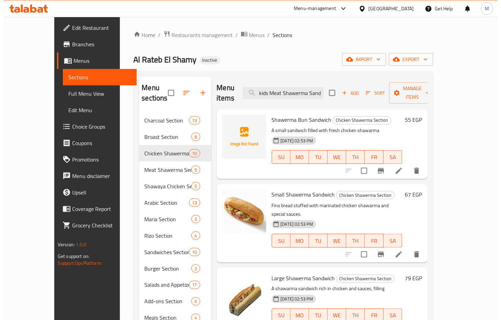
scroll to position [0, 10]
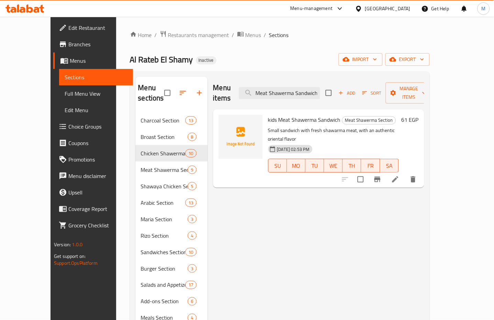
type input "kids Meat Shawerma Sandwich"
click at [399, 176] on icon at bounding box center [395, 180] width 8 height 8
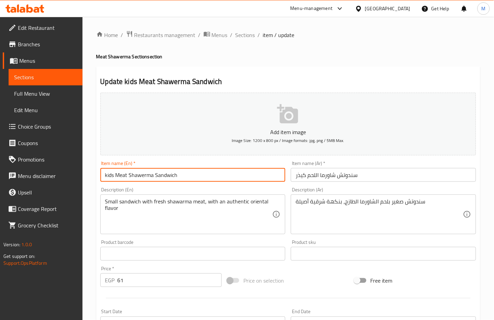
drag, startPoint x: 115, startPoint y: 176, endPoint x: 86, endPoint y: 176, distance: 29.2
click at [87, 176] on div "Home / Restaurants management / Menus / Sections / item / update Meat Shawerma …" at bounding box center [287, 251] width 411 height 468
click at [144, 178] on input "Meat Shawerma Sandwich" at bounding box center [192, 175] width 185 height 14
type input "Meat Shawerma Bun Sandwich"
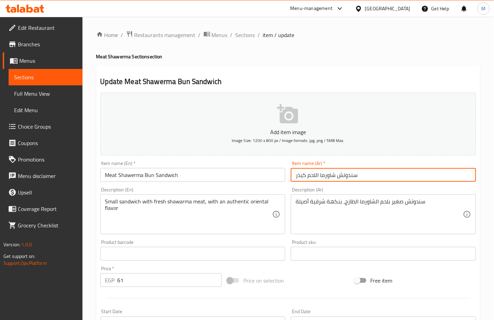
click at [299, 174] on input "سندوتش شاورما اللحم كيذر" at bounding box center [383, 175] width 185 height 14
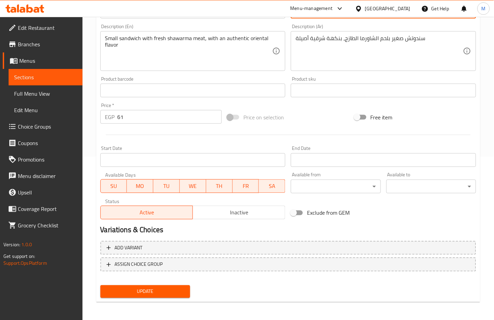
type input "سندوتش شاورما اللحم كيزر"
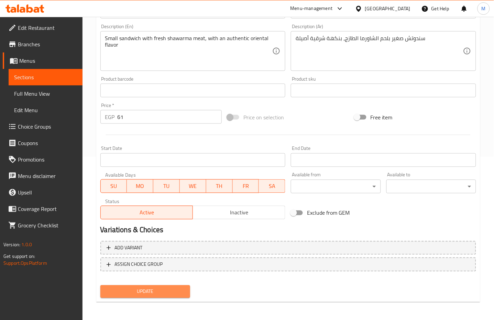
click at [177, 292] on span "Update" at bounding box center [145, 292] width 79 height 9
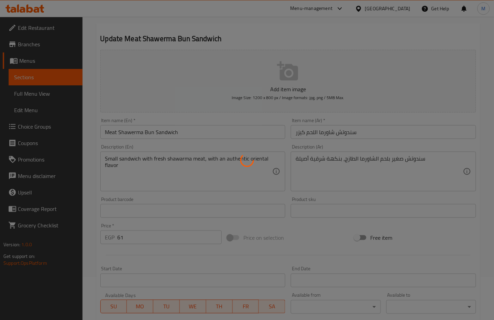
scroll to position [26, 0]
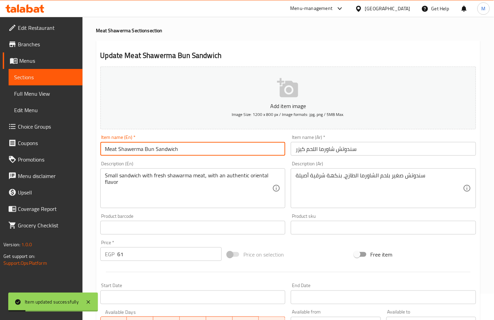
drag, startPoint x: 185, startPoint y: 150, endPoint x: 41, endPoint y: 148, distance: 143.9
click at [41, 148] on div "Edit Restaurant Branches Menus Sections Full Menu View Edit Menu Choice Groups …" at bounding box center [247, 225] width 494 height 468
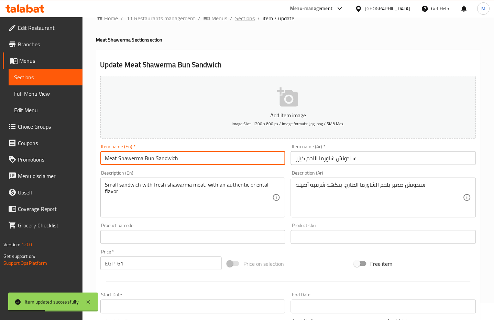
scroll to position [0, 0]
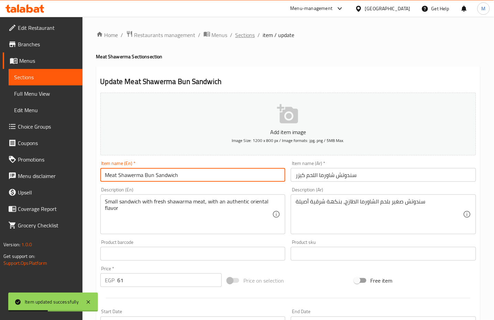
click at [245, 33] on span "Sections" at bounding box center [245, 35] width 20 height 8
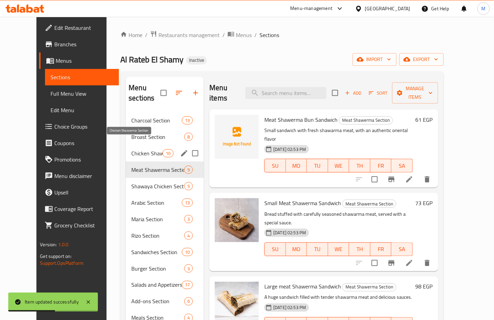
click at [131, 149] on span "Chicken Shawerma Section" at bounding box center [146, 153] width 31 height 8
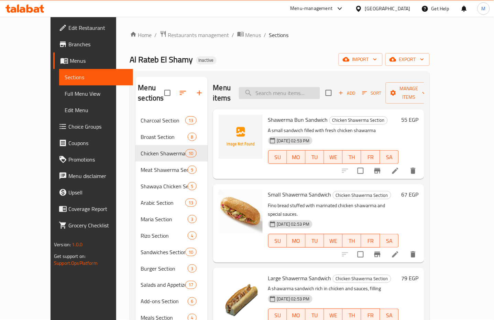
click at [291, 91] on input "search" at bounding box center [279, 93] width 81 height 12
paste input ", enough to share."
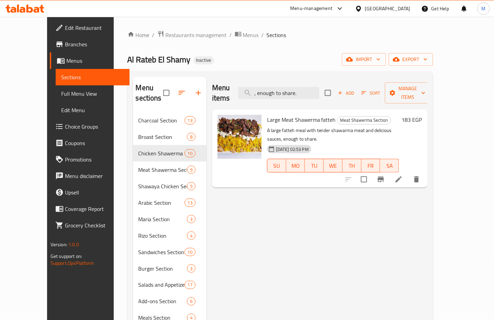
type input ", enough to share."
click at [408, 173] on li at bounding box center [398, 179] width 19 height 12
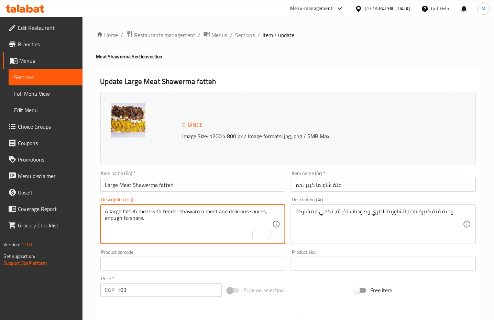
drag, startPoint x: 151, startPoint y: 223, endPoint x: 263, endPoint y: 216, distance: 112.2
type textarea "A large fatteh meal with tender shawarma meat and delicious sauces"
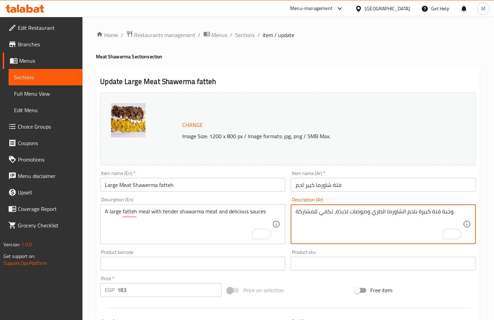
drag, startPoint x: 336, startPoint y: 216, endPoint x: 296, endPoint y: 217, distance: 39.8
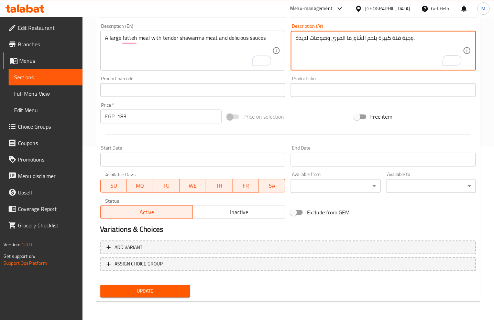
type textarea "وجبة فتة كبيرة بلحم الشاورما الطري وصوصات لذيذة."
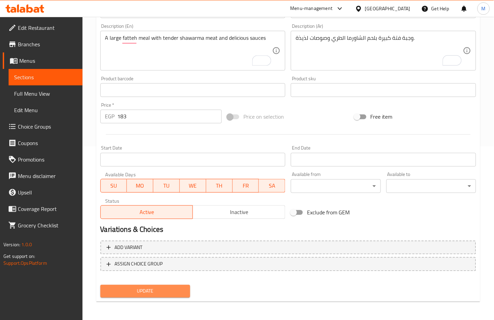
click at [171, 290] on span "Update" at bounding box center [145, 291] width 79 height 9
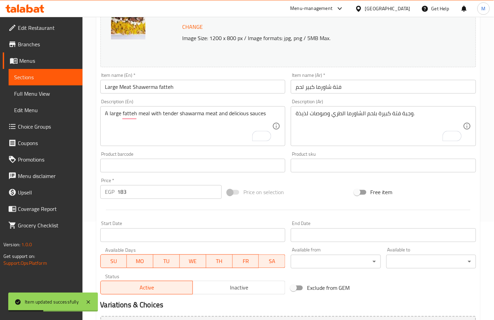
scroll to position [36, 0]
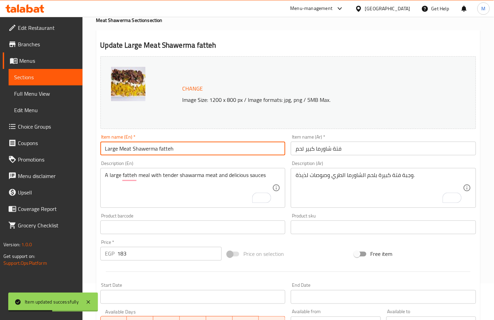
drag, startPoint x: 179, startPoint y: 152, endPoint x: 84, endPoint y: 151, distance: 94.5
click at [84, 151] on div "Home / Restaurants management / Menus / Sections / item / update Meat Shawerma …" at bounding box center [287, 219] width 411 height 478
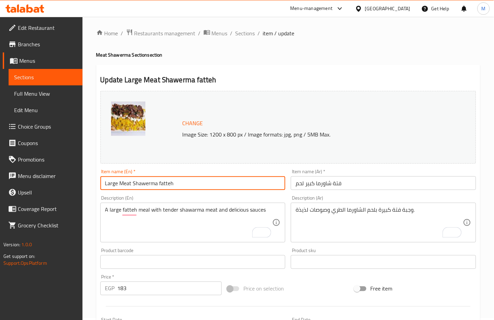
scroll to position [0, 0]
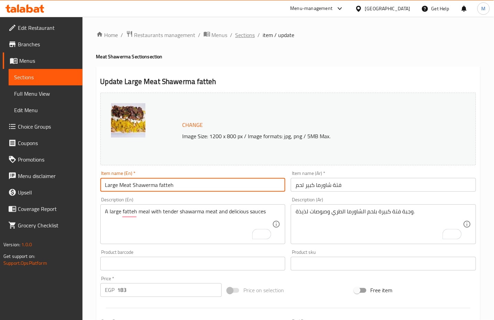
click at [244, 35] on span "Sections" at bounding box center [245, 35] width 20 height 8
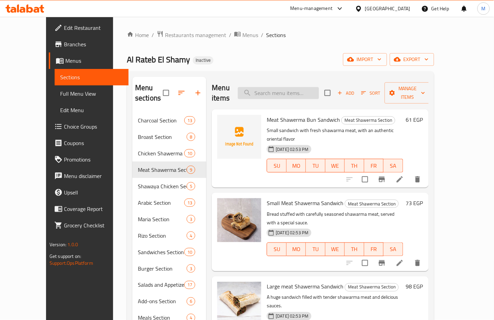
click at [318, 94] on input "search" at bounding box center [278, 93] width 81 height 12
paste input ", suitable for a quick meal or a light sharing."
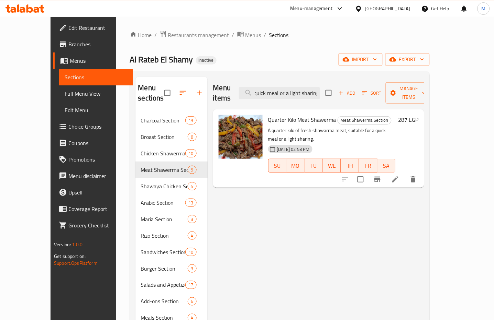
type input ", suitable for a quick meal or a light sharing"
click at [405, 173] on li at bounding box center [394, 179] width 19 height 12
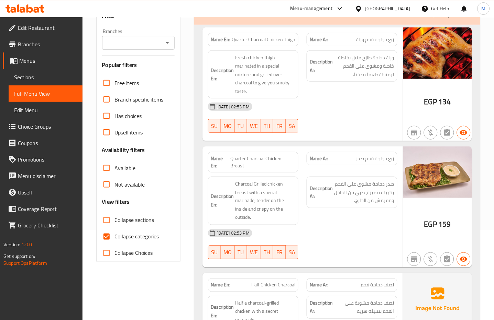
scroll to position [91, 0]
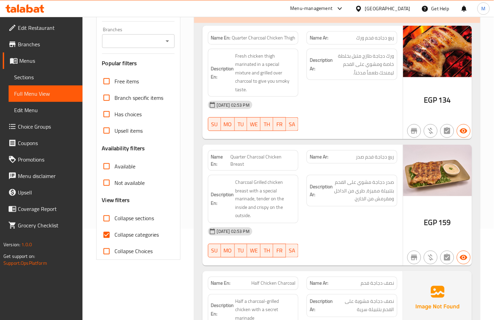
click at [137, 236] on span "Collapse categories" at bounding box center [137, 235] width 44 height 8
click at [115, 236] on input "Collapse categories" at bounding box center [106, 235] width 16 height 16
checkbox input "false"
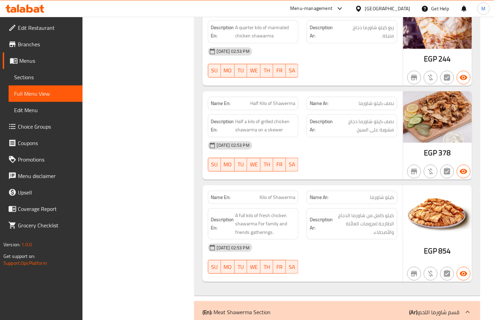
scroll to position [3354, 0]
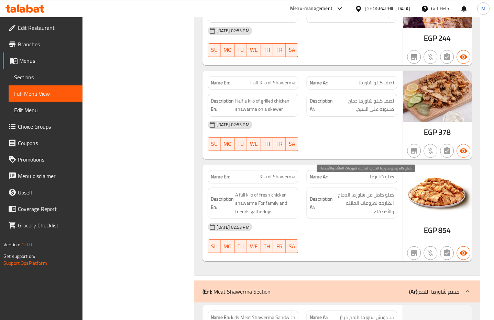
click at [341, 193] on span "كيلو كامل من شاورما الدجاج الطازجة لعزومات العائلة والأصدقاء." at bounding box center [364, 203] width 60 height 25
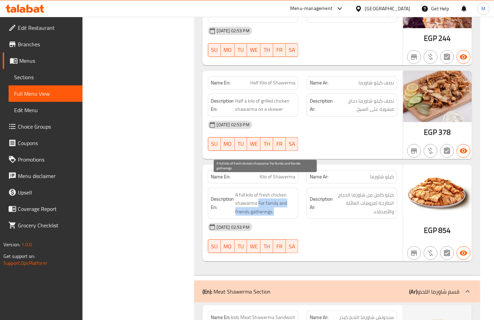
drag, startPoint x: 257, startPoint y: 192, endPoint x: 275, endPoint y: 200, distance: 19.5
click at [275, 200] on span "A full kilo of fresh chicken shawarma For family and friends gatherings." at bounding box center [265, 203] width 60 height 25
copy span "For family and friends gatherings."
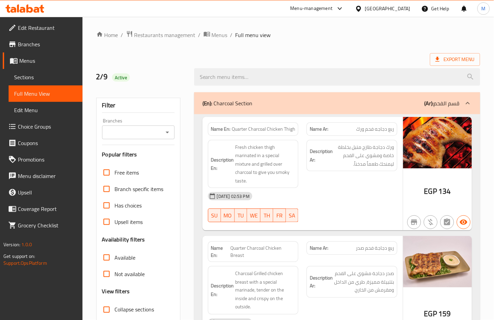
drag, startPoint x: 385, startPoint y: 196, endPoint x: 301, endPoint y: 222, distance: 88.1
click at [384, 196] on div "[DATE] 02:53 PM" at bounding box center [302, 196] width 197 height 16
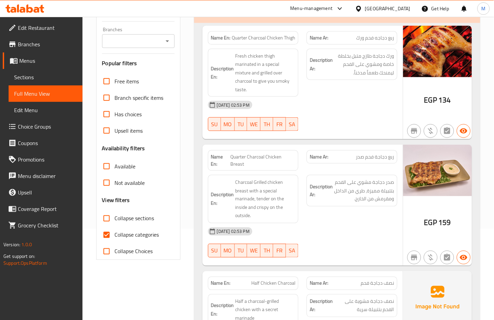
click at [137, 234] on span "Collapse categories" at bounding box center [137, 235] width 44 height 8
click at [115, 234] on input "Collapse categories" at bounding box center [106, 235] width 16 height 16
checkbox input "false"
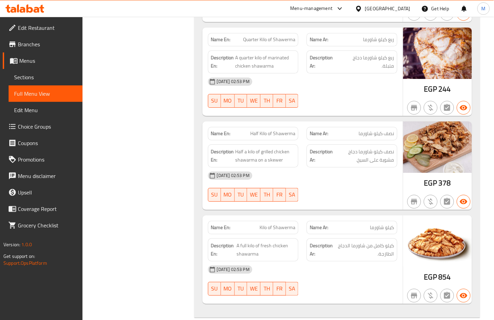
scroll to position [3305, 0]
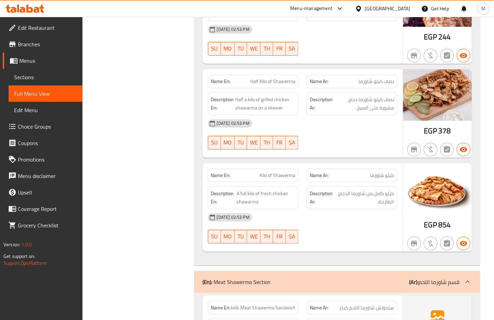
scroll to position [3489, 0]
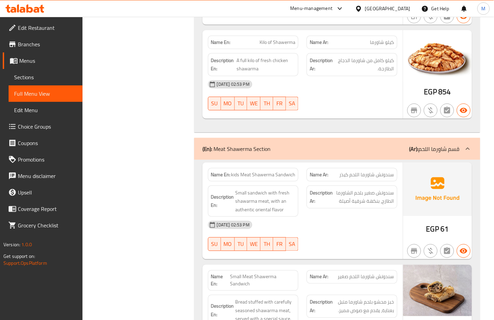
copy span "kids Meat Shawerma Sandwich"
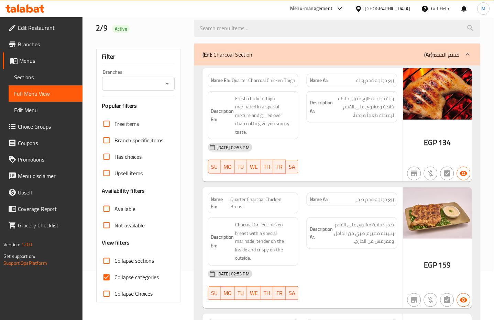
scroll to position [91, 0]
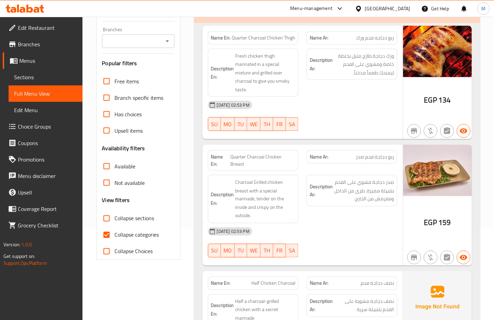
click at [125, 233] on span "Collapse categories" at bounding box center [137, 235] width 44 height 8
click at [115, 233] on input "Collapse categories" at bounding box center [106, 235] width 16 height 16
checkbox input "false"
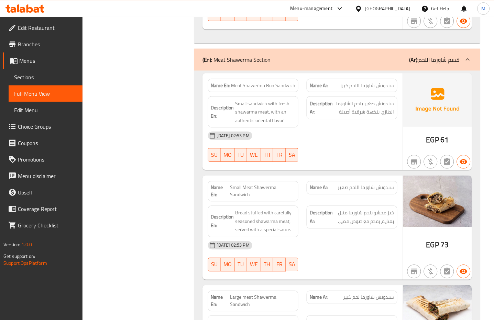
scroll to position [3581, 0]
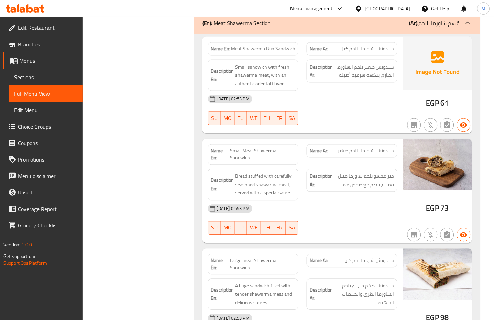
scroll to position [3718, 0]
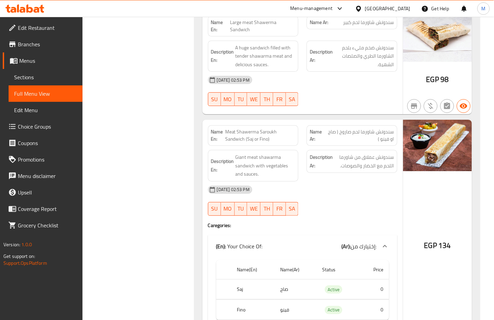
scroll to position [3856, 0]
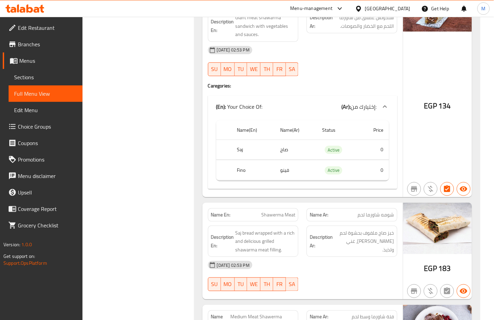
scroll to position [4039, 0]
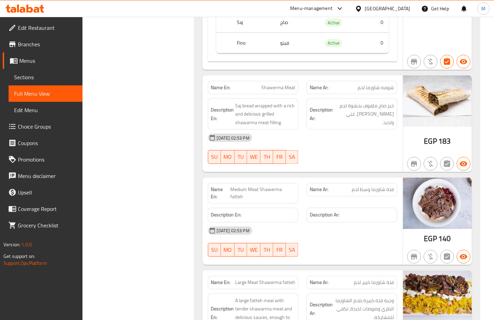
scroll to position [4130, 0]
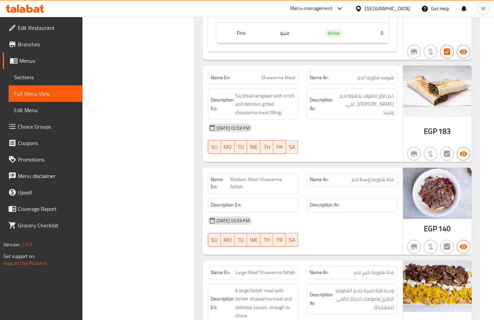
copy span "فتة شاورما وسط لحم"
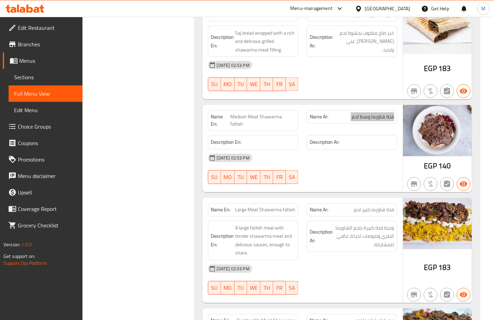
scroll to position [4222, 0]
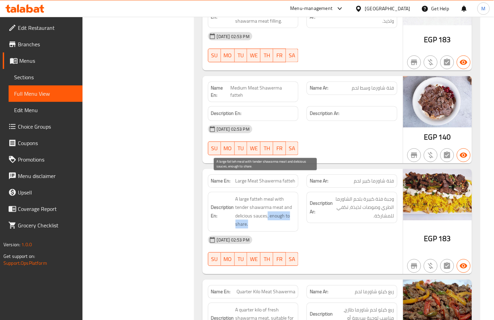
drag, startPoint x: 267, startPoint y: 198, endPoint x: 273, endPoint y: 205, distance: 9.3
click at [273, 205] on span "A large fatteh meal with tender shawarma meat and delicious sauces, enough to s…" at bounding box center [265, 212] width 60 height 34
copy span ", enough to share."
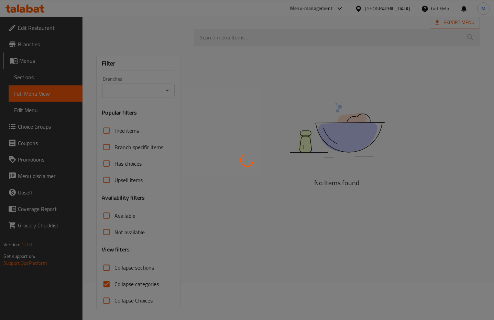
scroll to position [41, 0]
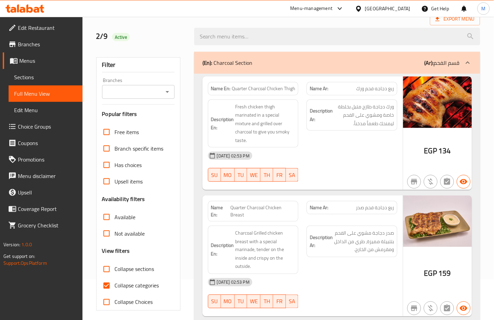
click at [107, 287] on input "Collapse categories" at bounding box center [106, 286] width 16 height 16
checkbox input "false"
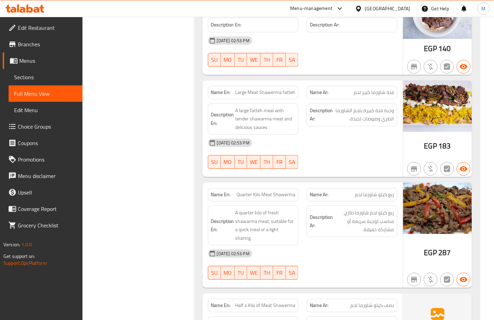
scroll to position [4315, 0]
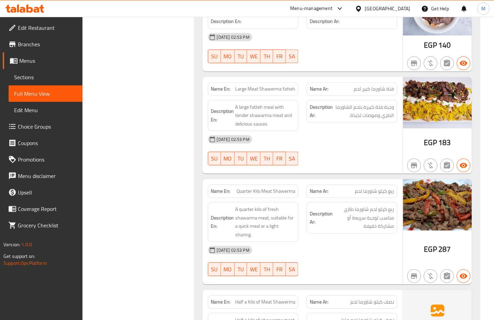
drag, startPoint x: 268, startPoint y: 201, endPoint x: 281, endPoint y: 220, distance: 22.6
copy span ", suitable for a quick meal or a light sharing."
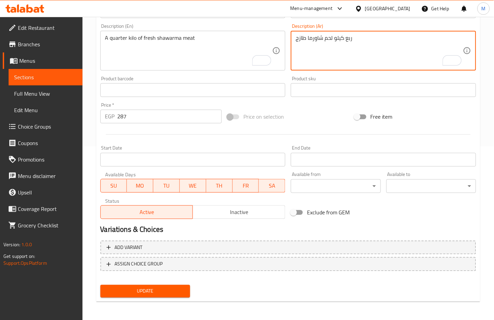
type textarea "ربع كيلو لحم شاورما طازج"
click at [159, 289] on span "Update" at bounding box center [145, 291] width 79 height 9
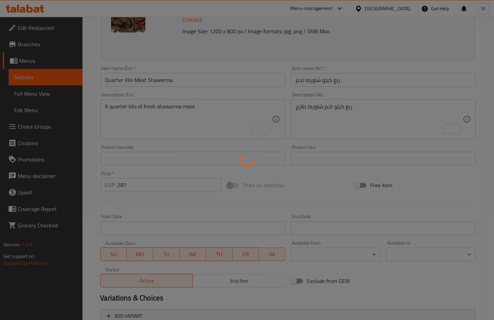
scroll to position [36, 0]
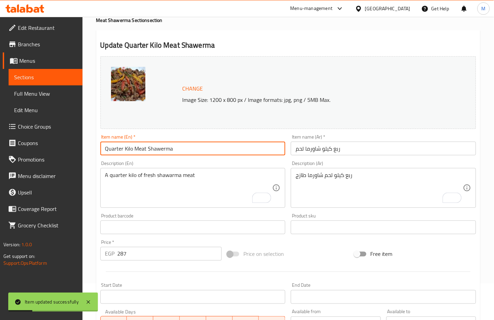
drag, startPoint x: 184, startPoint y: 150, endPoint x: 81, endPoint y: 147, distance: 102.8
click at [81, 147] on div "Edit Restaurant Branches Menus Sections Full Menu View Edit Menu Choice Groups …" at bounding box center [247, 219] width 494 height 478
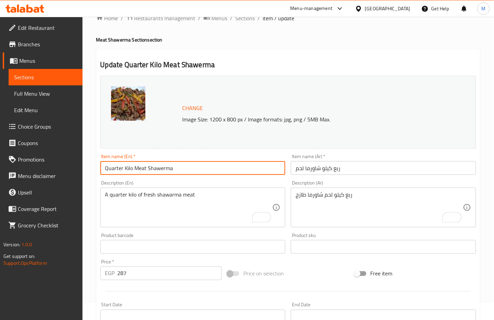
scroll to position [0, 0]
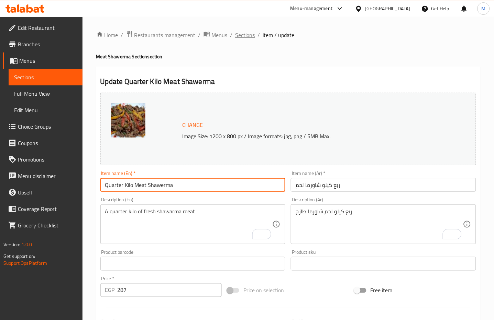
click at [242, 31] on span "Sections" at bounding box center [245, 35] width 20 height 8
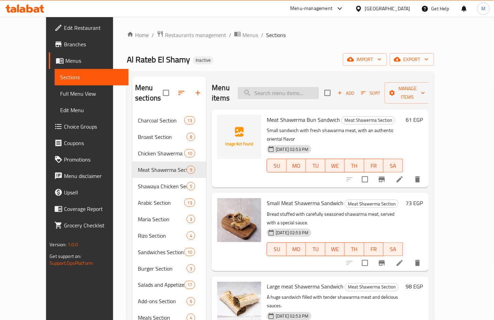
click at [304, 94] on input "search" at bounding box center [278, 93] width 81 height 12
paste input ", perfect for quick sharing."
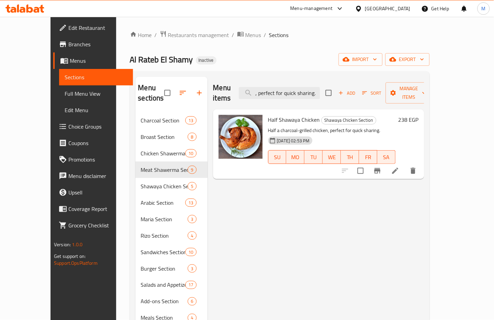
type input ", perfect for quick sharing."
click at [399, 167] on icon at bounding box center [395, 171] width 8 height 8
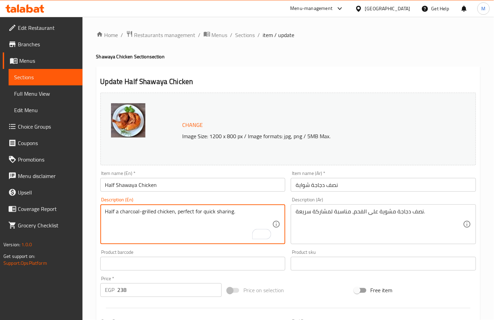
drag, startPoint x: 244, startPoint y: 211, endPoint x: 174, endPoint y: 211, distance: 69.7
type textarea "Half a charcoal-grilled chicken"
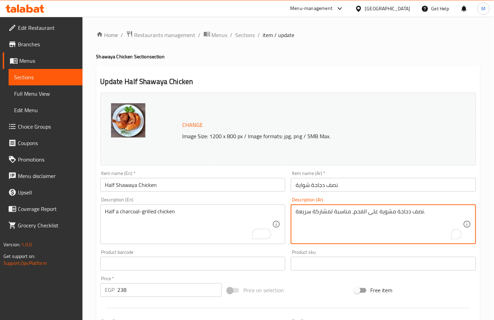
drag, startPoint x: 352, startPoint y: 216, endPoint x: 294, endPoint y: 216, distance: 58.4
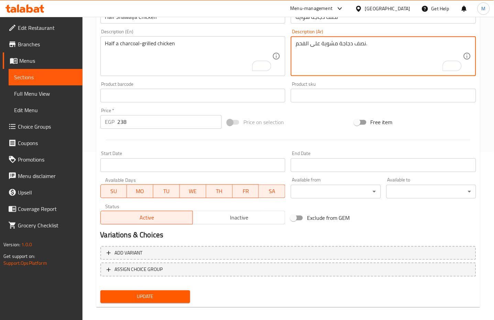
scroll to position [174, 0]
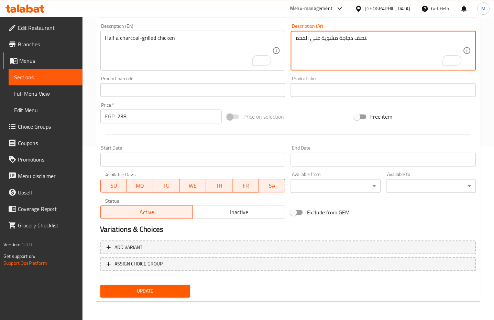
type textarea "نصف دجاجة مشوية على الفحم."
click at [172, 291] on span "Update" at bounding box center [145, 291] width 79 height 9
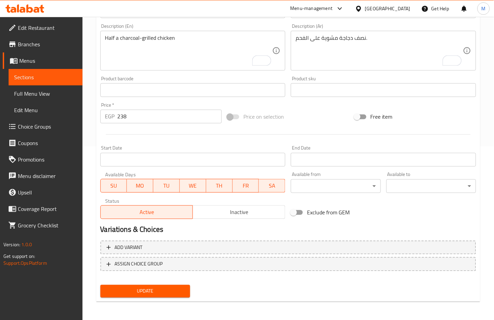
click at [181, 297] on button "Update" at bounding box center [145, 291] width 90 height 13
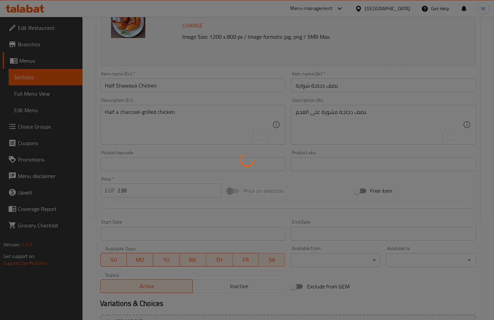
scroll to position [82, 0]
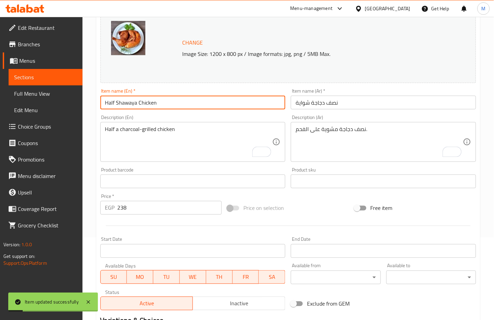
drag, startPoint x: 171, startPoint y: 108, endPoint x: 87, endPoint y: 109, distance: 84.2
click at [87, 109] on div "Home / Restaurants management / Menus / Sections / item / update Shawaya Chicke…" at bounding box center [287, 173] width 411 height 478
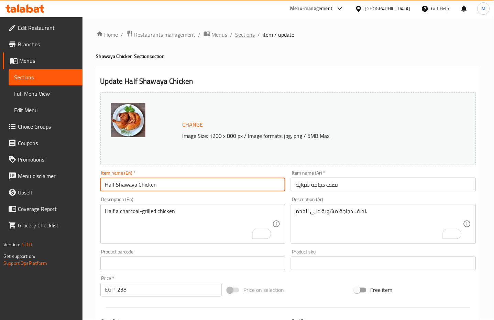
scroll to position [0, 0]
click at [235, 34] on span "Sections" at bounding box center [245, 35] width 20 height 8
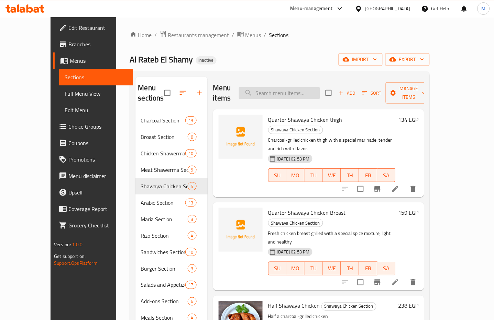
click at [308, 91] on input "search" at bounding box center [279, 93] width 81 height 12
paste input "Large Arabic Chicken Shawerma"
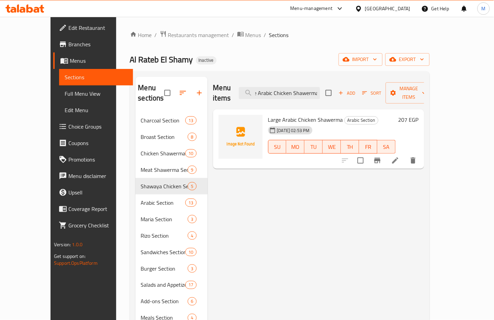
type input "Large Arabic Chicken Shawerma"
click at [405, 156] on li at bounding box center [394, 161] width 19 height 12
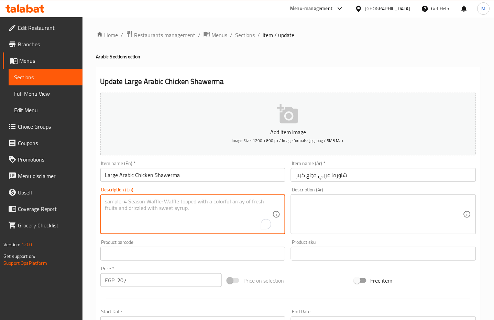
click at [185, 217] on textarea "To enrich screen reader interactions, please activate Accessibility in Grammarl…" at bounding box center [188, 215] width 167 height 33
paste textarea "Grilled and sliced chicken shawarma, a flavorful sandwich filling."
drag, startPoint x: 257, startPoint y: 204, endPoint x: 48, endPoint y: 202, distance: 209.2
click at [48, 204] on div "Edit Restaurant Branches Menus Sections Full Menu View Edit Menu Choice Groups …" at bounding box center [247, 251] width 494 height 468
paste textarea "Thin cuts of marinated chicken shawarma served over flatbread"
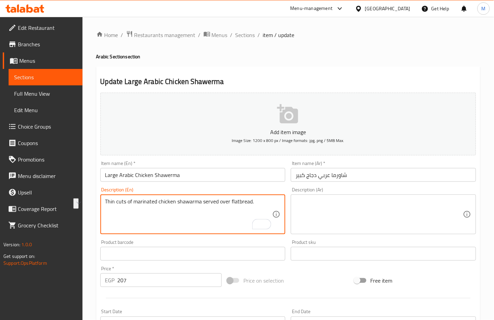
drag, startPoint x: 258, startPoint y: 203, endPoint x: 49, endPoint y: 198, distance: 208.2
click at [48, 203] on div "Edit Restaurant Branches Menus Sections Full Menu View Edit Menu Choice Groups …" at bounding box center [247, 251] width 494 height 468
paste textarea "Grilled and sliced chicken shawarma, a flavorful sandwich filling"
type textarea "Grilled and sliced chicken shawarma, a flavorful sandwich filling."
click at [383, 203] on textarea at bounding box center [378, 215] width 167 height 33
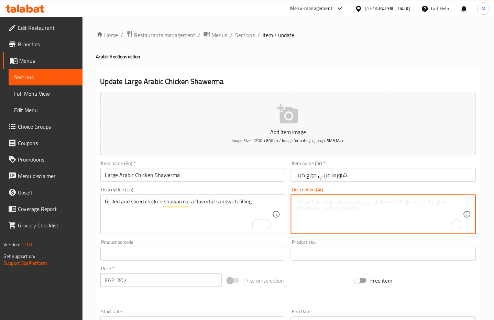
paste textarea "شاورما دجاج مشوية ومقطعة، حشوة لذيذة للسندويش."
click at [323, 241] on div "Product sku Product sku" at bounding box center [383, 250] width 185 height 21
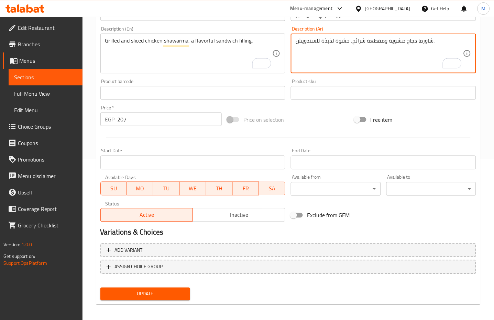
scroll to position [163, 0]
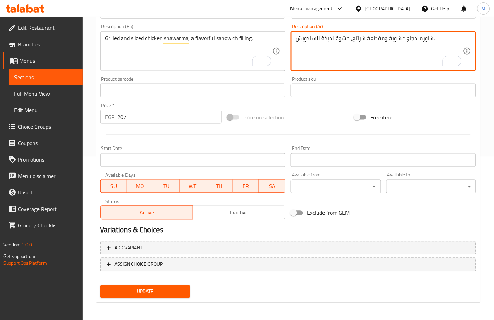
type textarea "شاورما دجاج مشوية ومقطعة شرائح، حشوة لذيذة للسندويش."
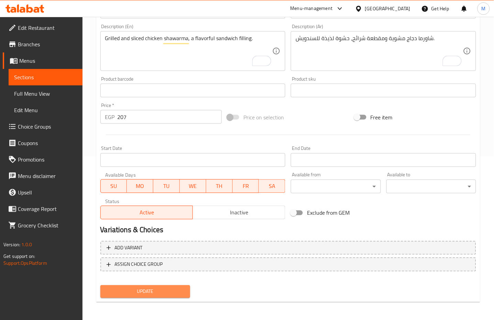
click at [137, 295] on button "Update" at bounding box center [145, 292] width 90 height 13
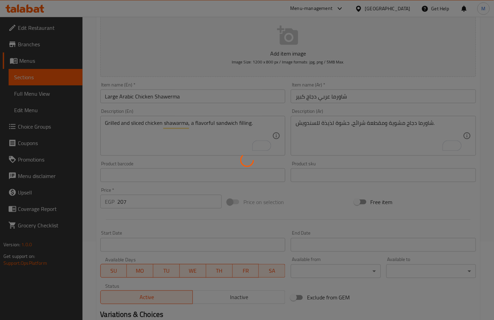
scroll to position [72, 0]
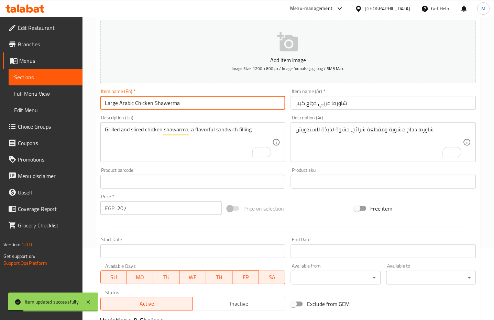
drag, startPoint x: 188, startPoint y: 105, endPoint x: 85, endPoint y: 104, distance: 103.0
click at [85, 104] on div "Home / Restaurants management / Menus / Sections / item / update Arabic Section…" at bounding box center [287, 179] width 411 height 468
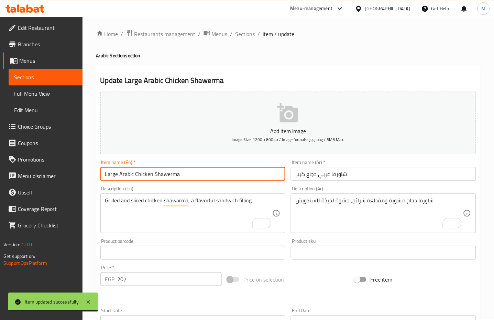
scroll to position [0, 0]
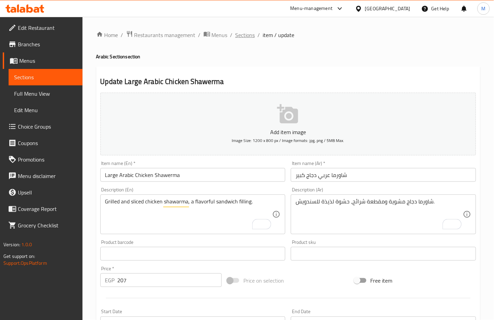
click at [243, 35] on span "Sections" at bounding box center [245, 35] width 20 height 8
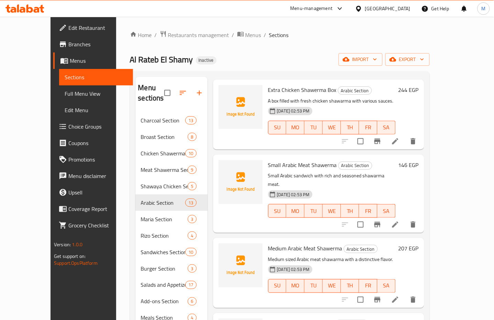
scroll to position [275, 0]
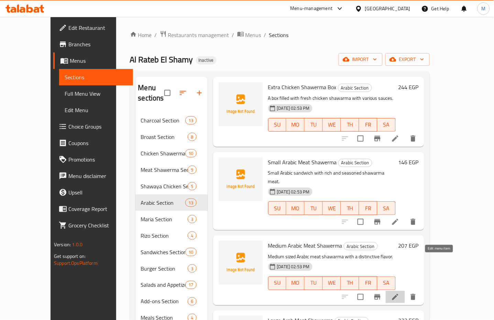
click at [399, 293] on icon at bounding box center [395, 297] width 8 height 8
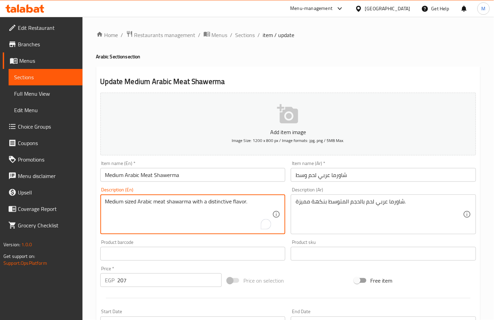
drag, startPoint x: 256, startPoint y: 202, endPoint x: 87, endPoint y: 198, distance: 169.4
paste textarea "iddle Eastern dish made with thinly sliced meatthat is marinated in a blend of …"
type textarea "Middle Eastern dish made with thinly sliced meat that is marinated in a blend o…"
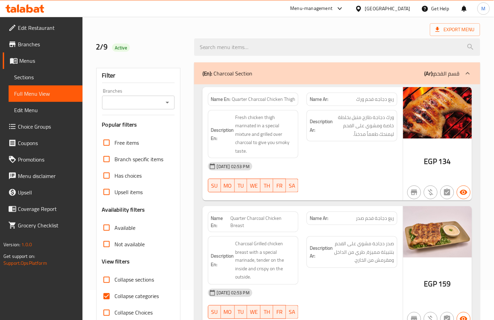
scroll to position [45, 0]
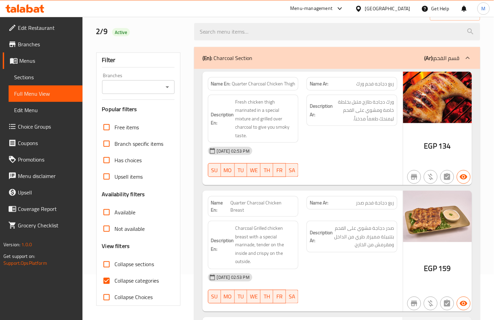
click at [109, 282] on input "Collapse categories" at bounding box center [106, 281] width 16 height 16
checkbox input "false"
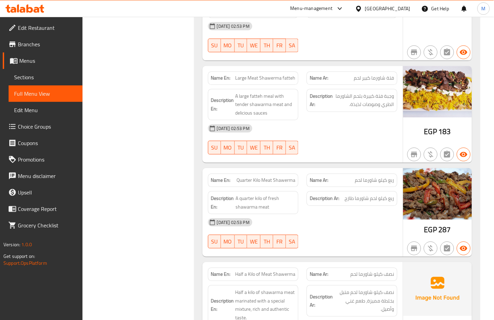
drag, startPoint x: 374, startPoint y: 223, endPoint x: 283, endPoint y: 228, distance: 90.8
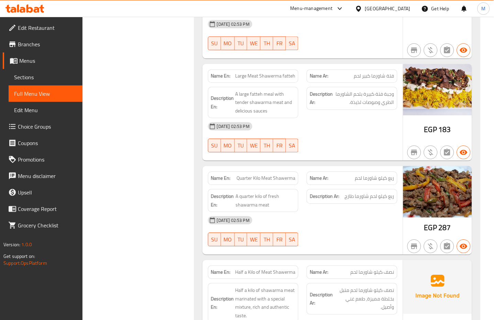
scroll to position [4417, 0]
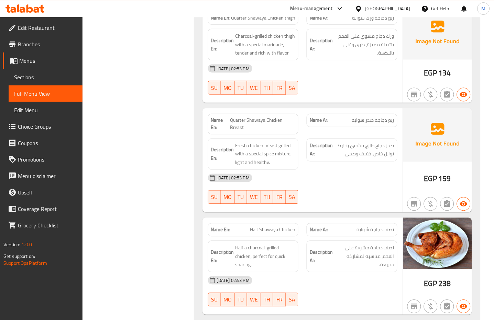
scroll to position [4738, 0]
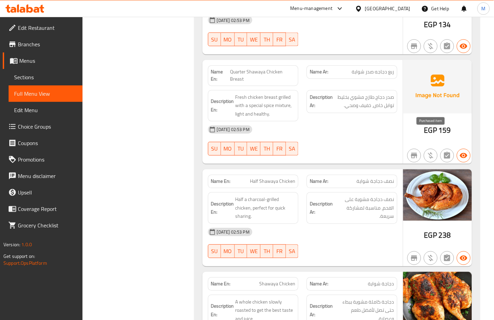
scroll to position [4783, 0]
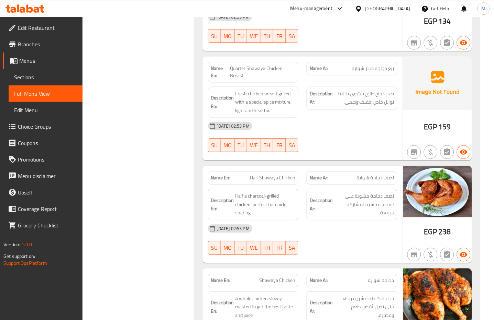
click at [249, 192] on span "Half a charcoal-grilled chicken, perfect for quick sharing." at bounding box center [265, 204] width 60 height 25
drag, startPoint x: 250, startPoint y: 187, endPoint x: 256, endPoint y: 193, distance: 8.3
click at [256, 193] on span "Half a charcoal-grilled chicken, perfect for quick sharing." at bounding box center [265, 204] width 60 height 25
copy span ", perfect for quick sharing."
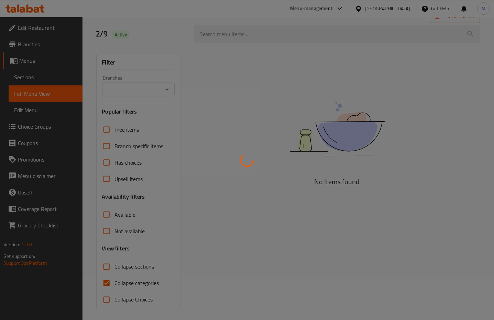
scroll to position [45, 0]
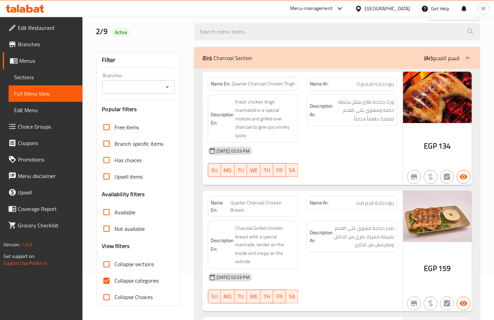
click at [105, 284] on input "Collapse categories" at bounding box center [106, 281] width 16 height 16
checkbox input "false"
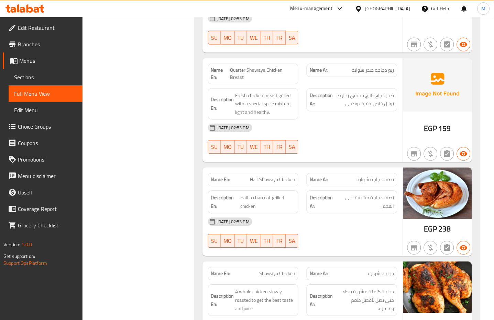
copy span "نصف دجاجة شواية"
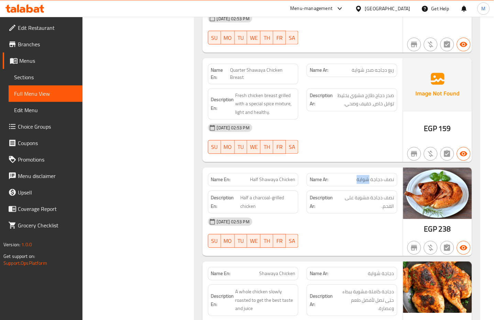
copy span "Half Shawaya Chicken"
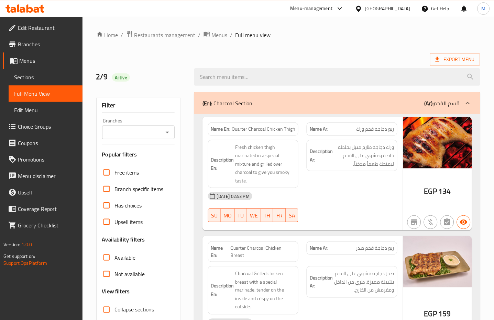
scroll to position [45, 0]
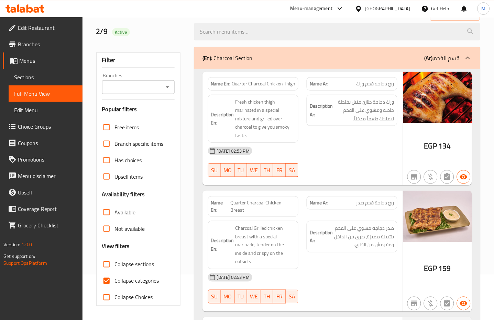
click at [105, 279] on input "Collapse categories" at bounding box center [106, 281] width 16 height 16
checkbox input "false"
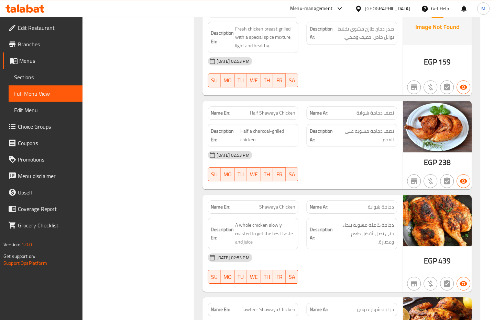
scroll to position [4873, 0]
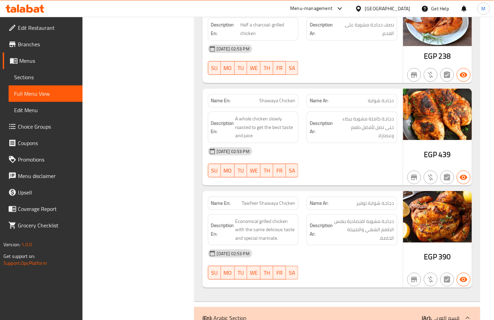
scroll to position [5010, 0]
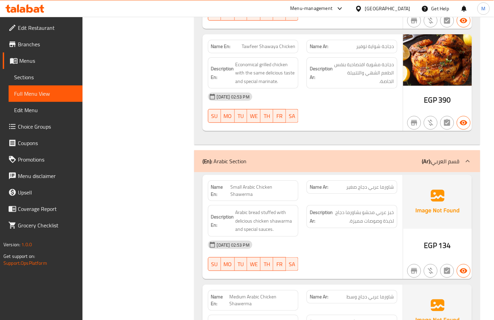
scroll to position [5148, 0]
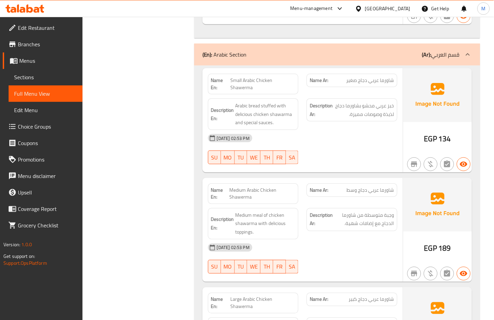
scroll to position [5239, 0]
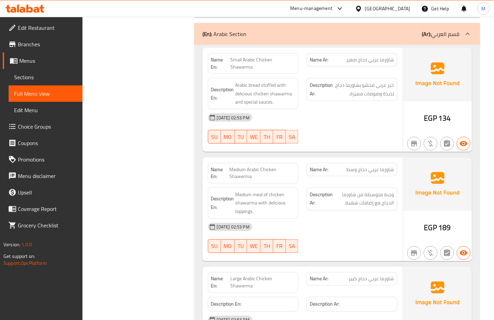
copy span "Arabic"
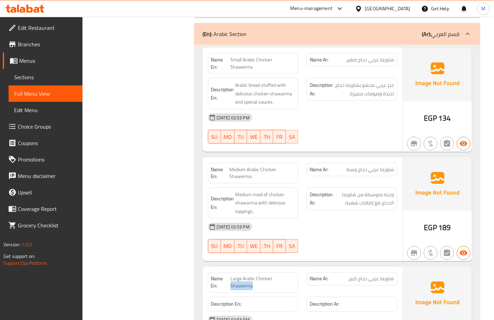
copy span "Large Arabic Chicken Shawerma"
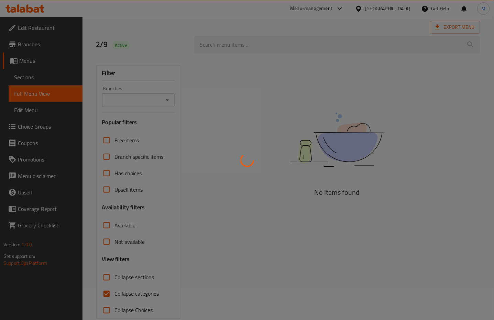
scroll to position [45, 0]
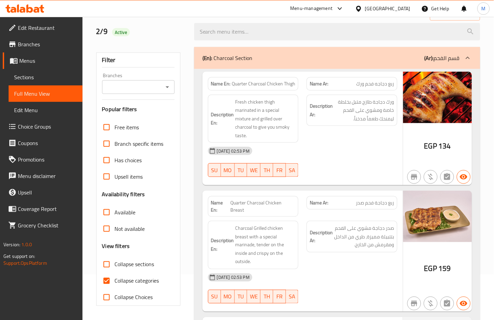
click at [102, 281] on input "Collapse categories" at bounding box center [106, 281] width 16 height 16
checkbox input "false"
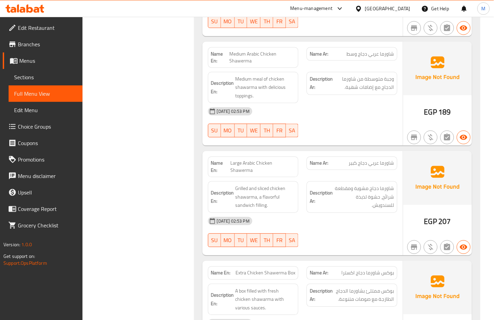
scroll to position [5470, 0]
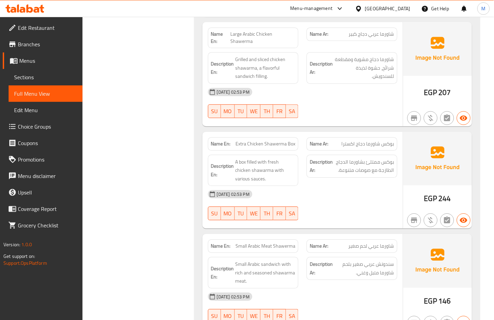
scroll to position [5561, 0]
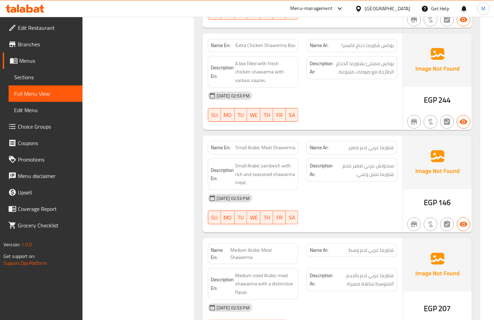
scroll to position [5653, 0]
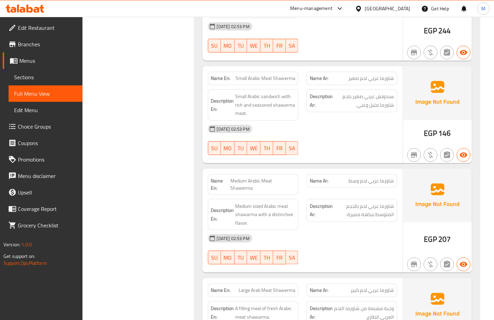
copy span "Medium Arabic Meat Shawerma"
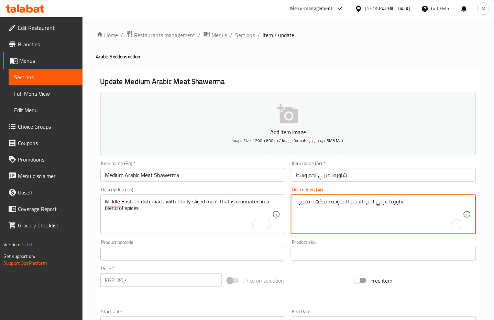
click at [355, 208] on textarea "شاورما عربي لحم بالحجم المتوسط بنكهة مميزة." at bounding box center [378, 215] width 167 height 33
paste textarea "بق شرق أوسطي مصنوع من شرائح رقيقة من اللحم المتبل بمزيج من التوابل"
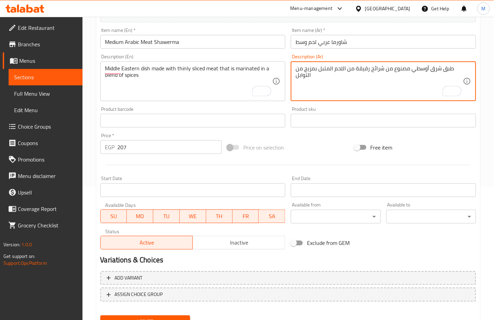
scroll to position [163, 0]
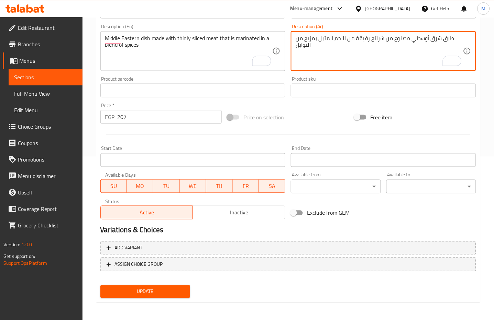
type textarea "طبق شرق أوسطي مصنوع من شرائح رقيقة من اللحم المتبل بمزيج من التوابل"
click at [135, 286] on button "Update" at bounding box center [145, 292] width 90 height 13
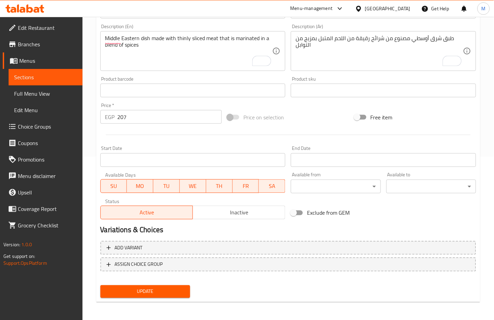
click at [261, 131] on div at bounding box center [288, 135] width 381 height 17
click at [155, 294] on span "Update" at bounding box center [145, 292] width 79 height 9
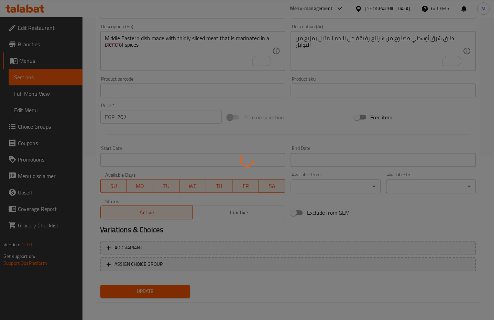
scroll to position [0, 0]
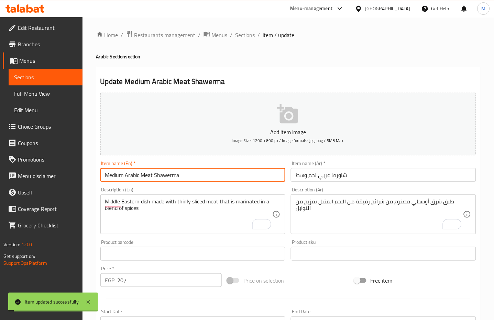
drag, startPoint x: 187, startPoint y: 174, endPoint x: 73, endPoint y: 165, distance: 114.8
click at [73, 165] on div "Edit Restaurant Branches Menus Sections Full Menu View Edit Menu Choice Groups …" at bounding box center [247, 251] width 494 height 468
click at [244, 32] on span "Sections" at bounding box center [245, 35] width 20 height 8
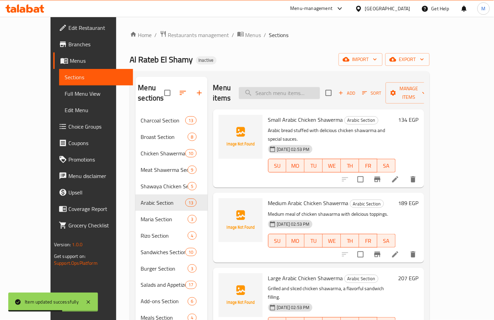
click at [308, 88] on input "search" at bounding box center [279, 93] width 81 height 12
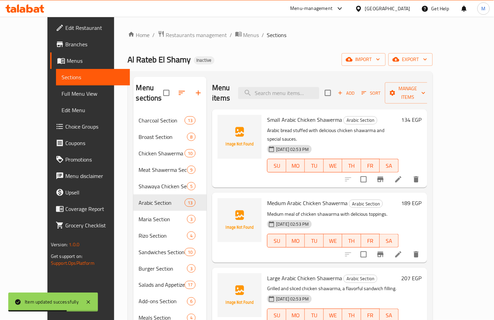
paste input "Large Arab Meat Shawerma"
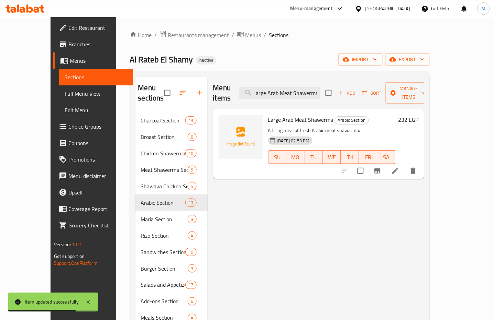
type input "Large Arab Meat Shawerma"
click at [399, 167] on icon at bounding box center [395, 171] width 8 height 8
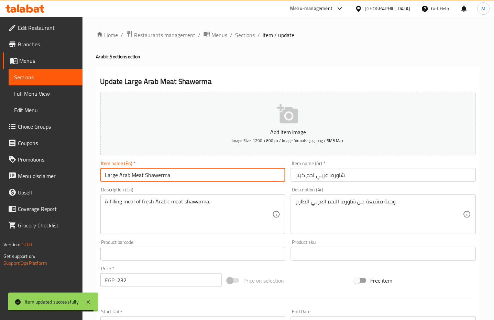
click at [128, 179] on input "Large Arab Meat Shawerma" at bounding box center [192, 175] width 185 height 14
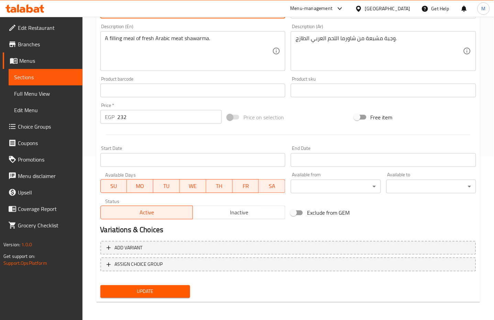
type input "Large Arabic Meat Shawerma"
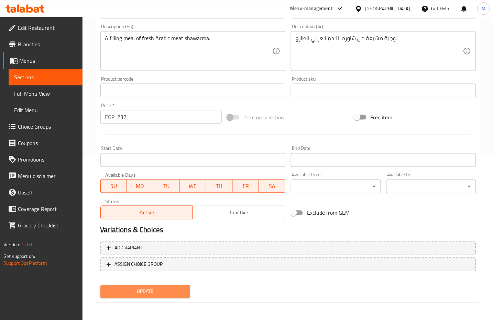
click at [172, 286] on button "Update" at bounding box center [145, 292] width 90 height 13
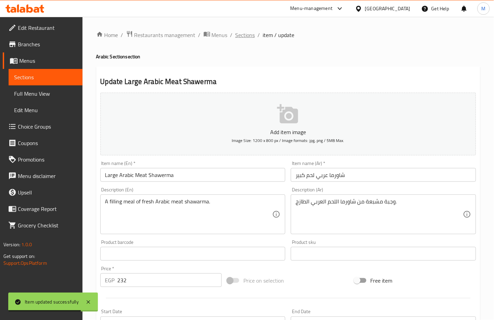
click at [244, 39] on span "Sections" at bounding box center [245, 35] width 20 height 8
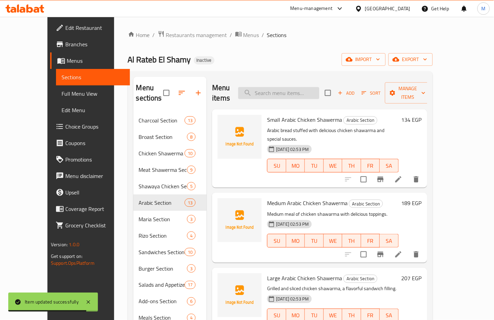
click at [287, 93] on input "search" at bounding box center [278, 93] width 81 height 12
paste input "Large Arabic Crispy"
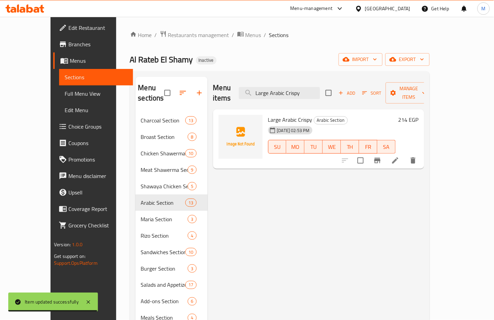
type input "Large Arabic Crispy"
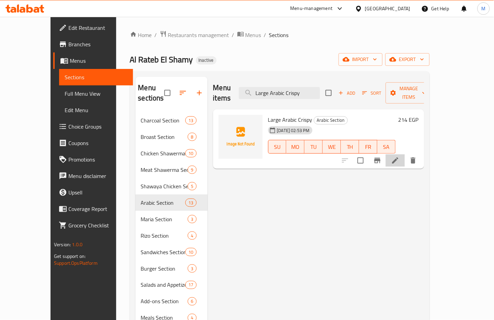
click at [405, 155] on li at bounding box center [394, 161] width 19 height 12
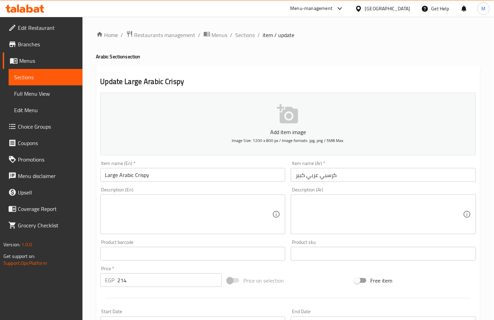
click at [317, 218] on textarea at bounding box center [378, 215] width 167 height 33
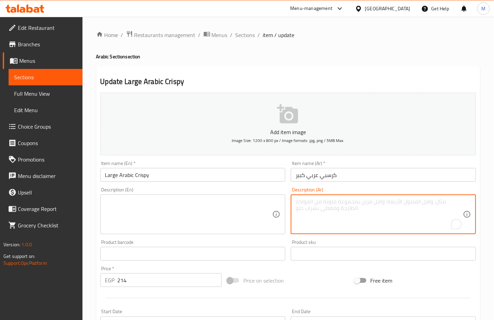
paste textarea "كرسبي عربي كبير لعشاق المقرمشات والصوصات الغنية."
type textarea "كرسبي عربي كبير لعشاق المقرمشات والصوصات الغنية."
click at [178, 203] on textarea at bounding box center [188, 215] width 167 height 33
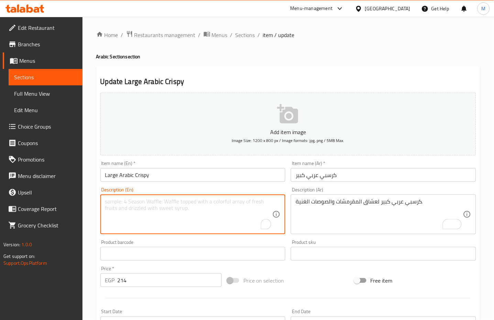
paste textarea "Big Arabic Crispy for lovers of crunchy foods and rich sauces."
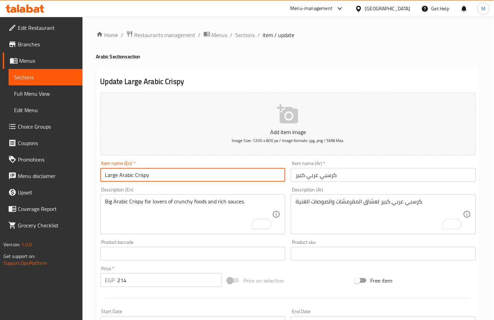
drag, startPoint x: 155, startPoint y: 178, endPoint x: 75, endPoint y: 178, distance: 80.4
click at [75, 178] on div "Edit Restaurant Branches Menus Sections Full Menu View Edit Menu Choice Groups …" at bounding box center [247, 251] width 494 height 468
click at [142, 176] on input "Large Arabic Crispy" at bounding box center [192, 175] width 185 height 14
click at [183, 205] on textarea "Big Arabic Crispy for lovers of crunchy foods and rich sauces." at bounding box center [188, 215] width 167 height 33
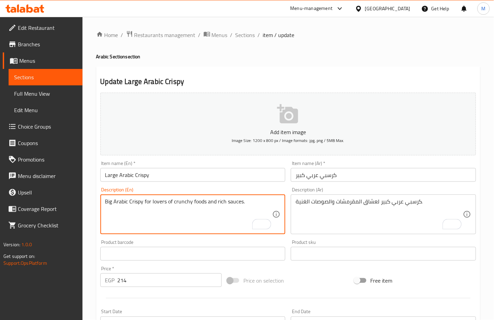
paste textarea "Crispy"
click at [194, 203] on textarea "Big Arabic Crispy for lovers of Crispy foods and rich sauces." at bounding box center [188, 215] width 167 height 33
drag, startPoint x: 172, startPoint y: 204, endPoint x: 144, endPoint y: 207, distance: 29.1
click at [144, 207] on textarea "Big Arabic Crispy for lovers of Crispy and rich sauces." at bounding box center [188, 215] width 167 height 33
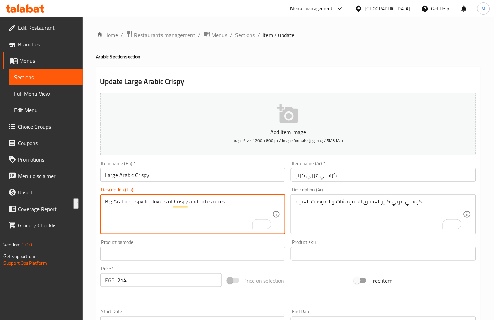
click at [152, 214] on textarea "Big Arabic Crispy for lovers of Crispy and rich sauces." at bounding box center [188, 215] width 167 height 33
drag, startPoint x: 173, startPoint y: 202, endPoint x: 68, endPoint y: 202, distance: 104.4
click at [69, 202] on div "Edit Restaurant Branches Menus Sections Full Menu View Edit Menu Choice Groups …" at bounding box center [247, 251] width 494 height 468
type textarea "Crispy and rich sauces."
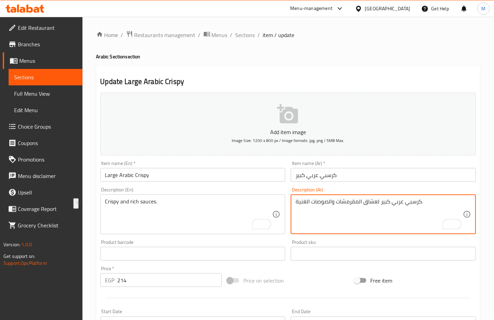
drag, startPoint x: 359, startPoint y: 205, endPoint x: 421, endPoint y: 205, distance: 62.5
click at [328, 205] on textarea "مقرمشات والصوصات الغنية." at bounding box center [378, 215] width 167 height 33
click at [306, 204] on textarea "مقرمشات وصوصات الغنية." at bounding box center [378, 215] width 167 height 33
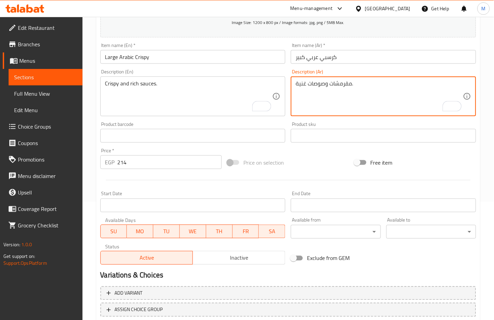
scroll to position [163, 0]
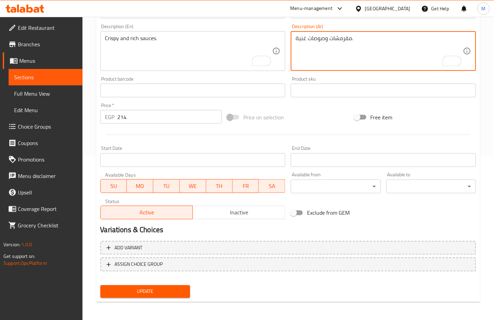
type textarea "مقرمشات وصوصات غنية."
click at [161, 296] on button "Update" at bounding box center [145, 292] width 90 height 13
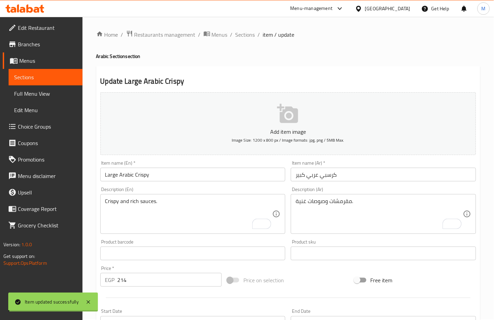
scroll to position [0, 0]
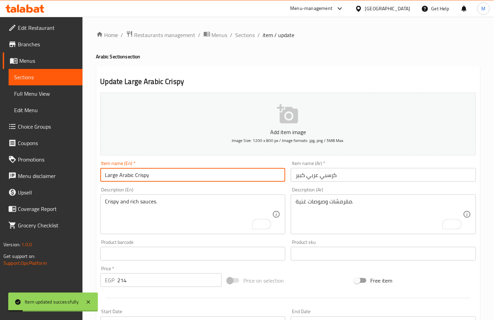
drag, startPoint x: 164, startPoint y: 172, endPoint x: 74, endPoint y: 180, distance: 91.0
click at [74, 180] on div "Edit Restaurant Branches Menus Sections Full Menu View Edit Menu Choice Groups …" at bounding box center [247, 251] width 494 height 468
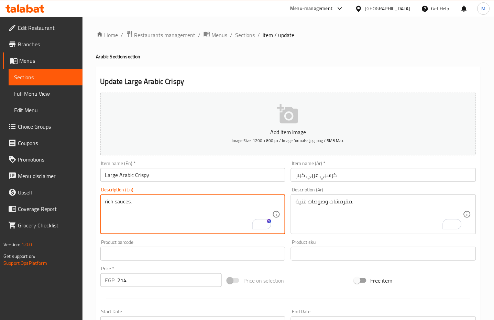
type textarea "rich sauces."
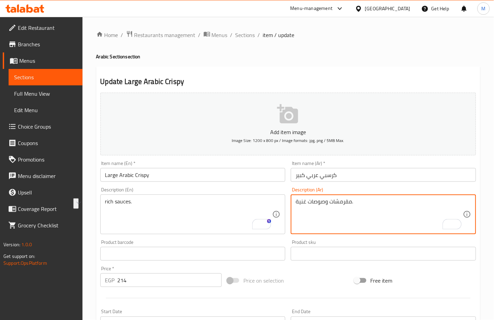
drag, startPoint x: 325, startPoint y: 203, endPoint x: 352, endPoint y: 203, distance: 27.1
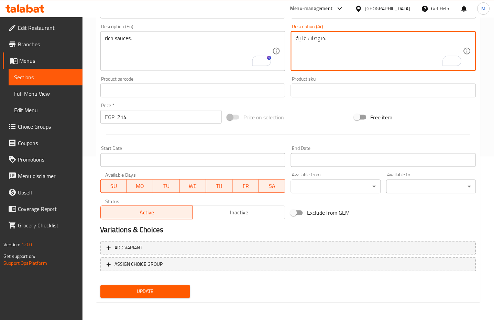
type textarea "صوصات غنية."
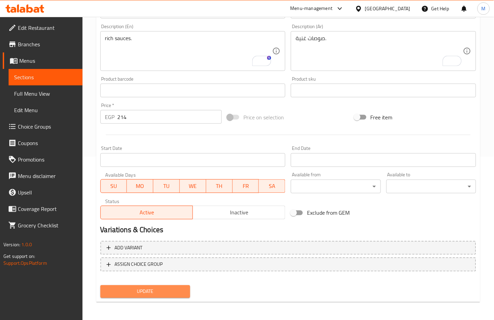
click at [142, 296] on button "Update" at bounding box center [145, 292] width 90 height 13
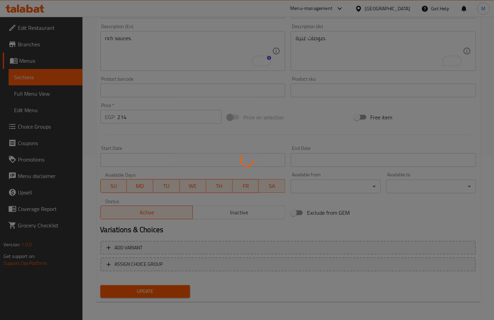
scroll to position [26, 0]
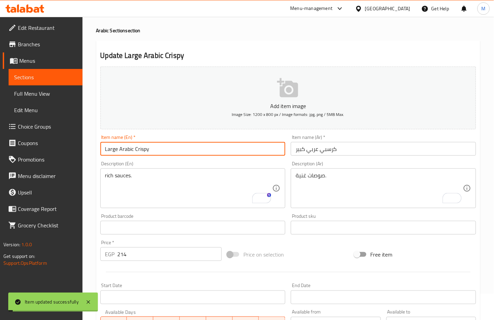
drag, startPoint x: 162, startPoint y: 151, endPoint x: 69, endPoint y: 150, distance: 93.4
click at [69, 150] on div "Edit Restaurant Branches Menus Sections Full Menu View Edit Menu Choice Groups …" at bounding box center [247, 225] width 494 height 468
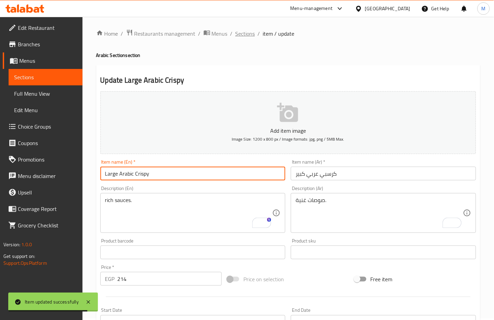
scroll to position [0, 0]
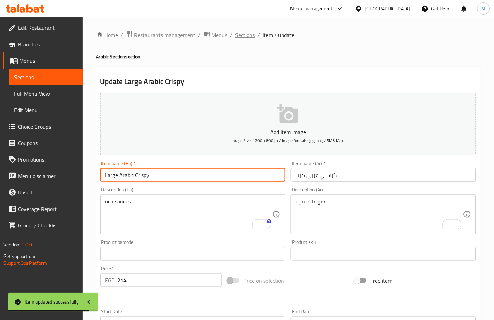
click at [249, 37] on span "Sections" at bounding box center [245, 35] width 20 height 8
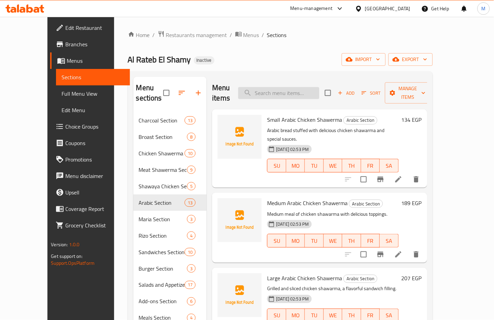
click at [291, 91] on input "search" at bounding box center [278, 93] width 81 height 12
paste input "proast"
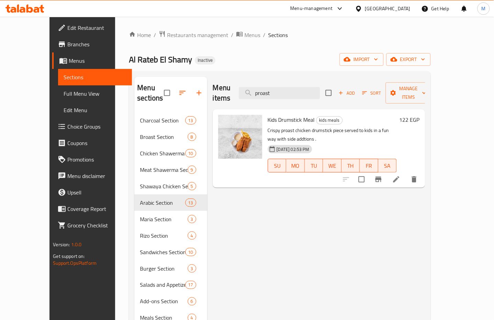
type input "proast"
click at [422, 171] on div at bounding box center [380, 179] width 84 height 16
click at [399, 177] on icon at bounding box center [396, 180] width 6 height 6
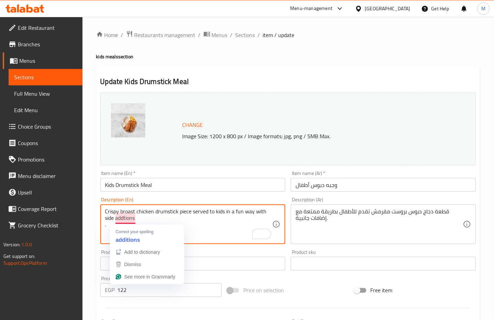
click at [205, 233] on textarea "Crispy broast chicken drumstick piece served to kids in a fun way with side add…" at bounding box center [188, 224] width 167 height 33
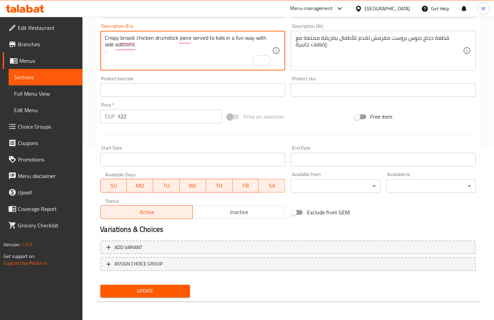
type textarea "Crispy broast chicken drumstick piece served to kids in a fun way with side add…"
click at [159, 293] on span "Update" at bounding box center [145, 291] width 79 height 9
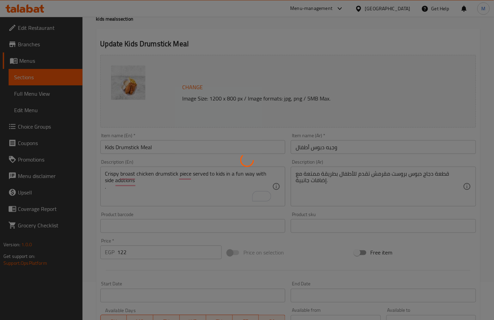
scroll to position [36, 0]
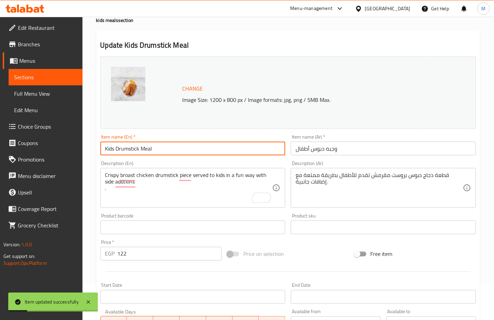
drag, startPoint x: 151, startPoint y: 148, endPoint x: 64, endPoint y: 148, distance: 86.6
click at [64, 148] on div "Edit Restaurant Branches Menus Sections Full Menu View Edit Menu Choice Groups …" at bounding box center [247, 219] width 494 height 478
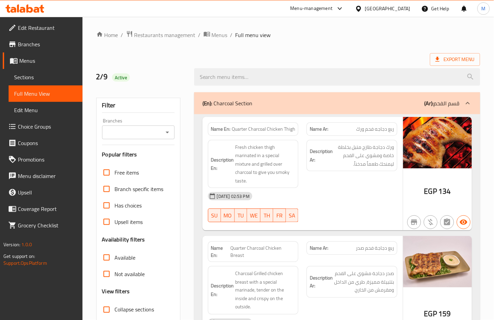
scroll to position [91, 0]
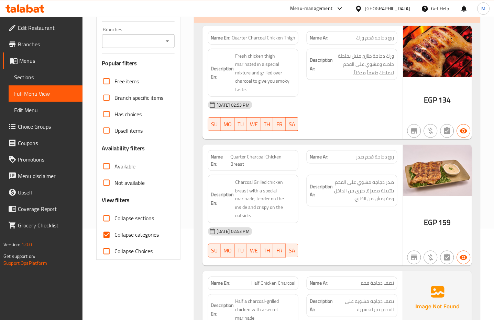
click at [133, 235] on span "Collapse categories" at bounding box center [137, 235] width 44 height 8
click at [115, 235] on input "Collapse categories" at bounding box center [106, 235] width 16 height 16
checkbox input "false"
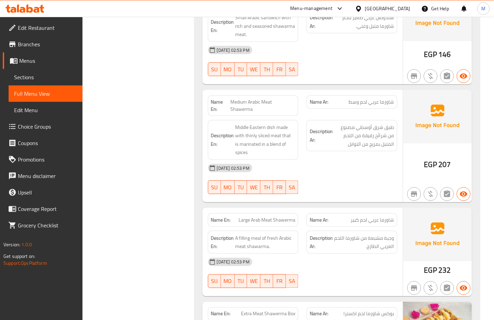
copy span "Large Arab Meat Shawerma"
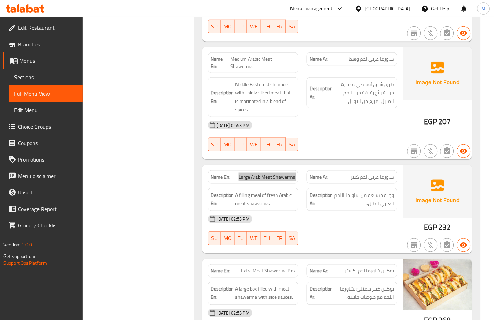
scroll to position [5777, 0]
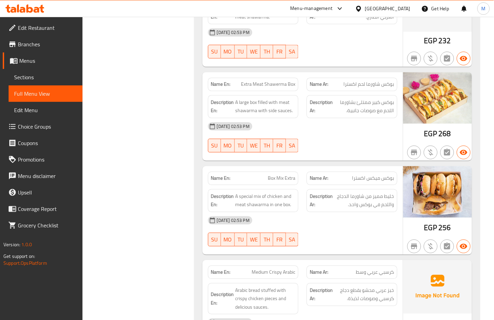
scroll to position [5960, 0]
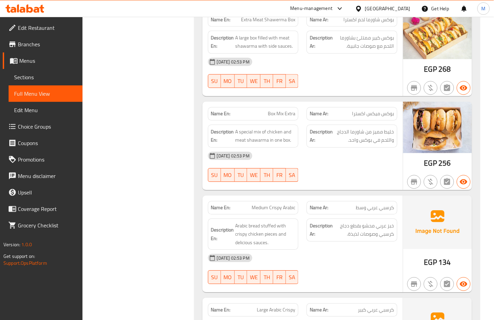
scroll to position [6052, 0]
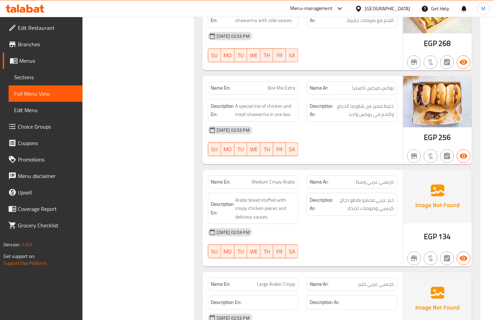
drag, startPoint x: 354, startPoint y: 198, endPoint x: 350, endPoint y: 190, distance: 8.3
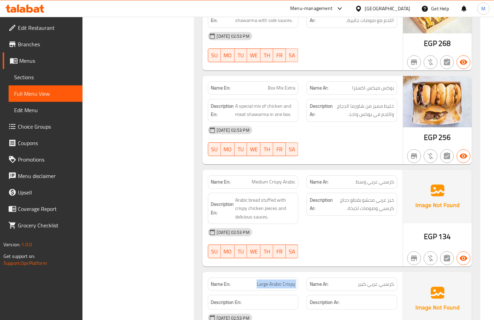
copy span "Large Arabic Crispy"
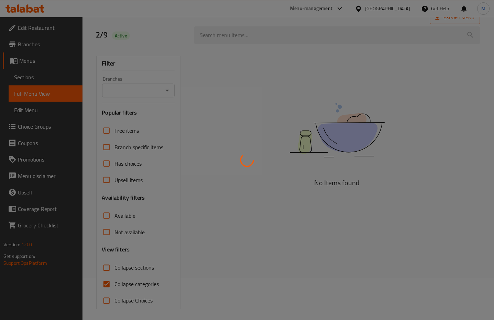
scroll to position [45, 0]
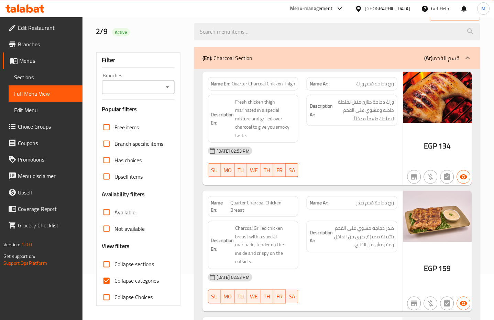
click at [111, 282] on input "Collapse categories" at bounding box center [106, 281] width 16 height 16
checkbox input "false"
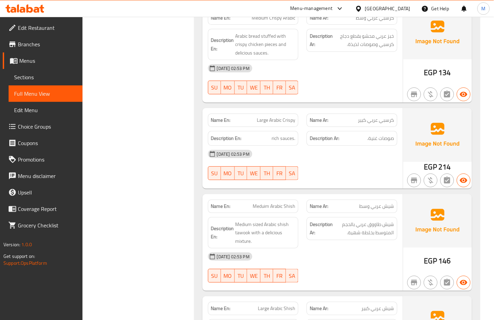
scroll to position [6219, 0]
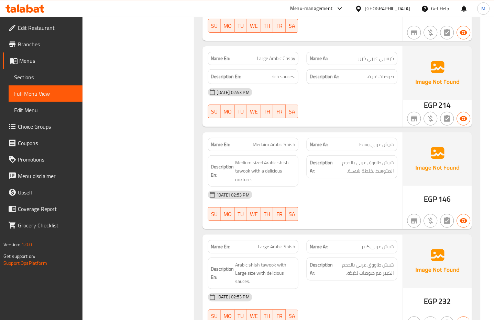
scroll to position [6311, 0]
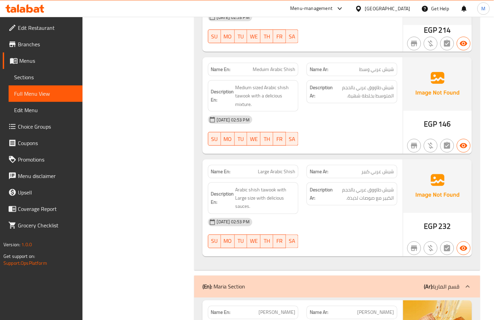
scroll to position [6357, 0]
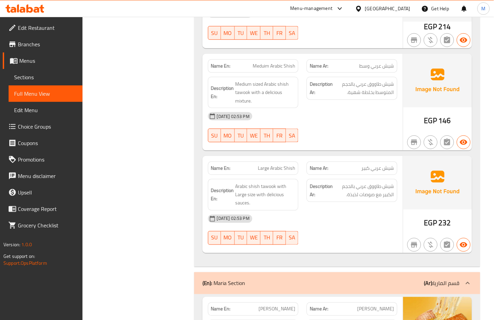
copy span "ماريا"
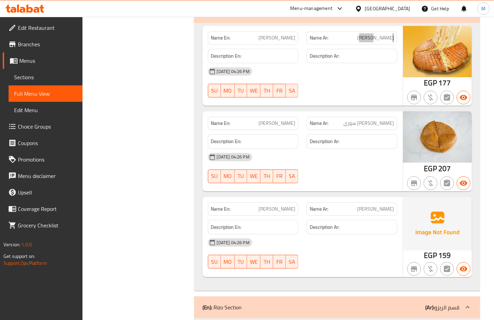
scroll to position [6632, 0]
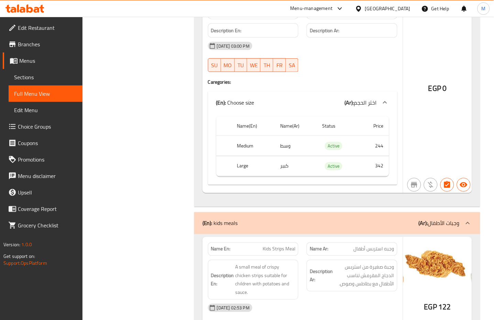
copy span "وجبه استربس أطفال"
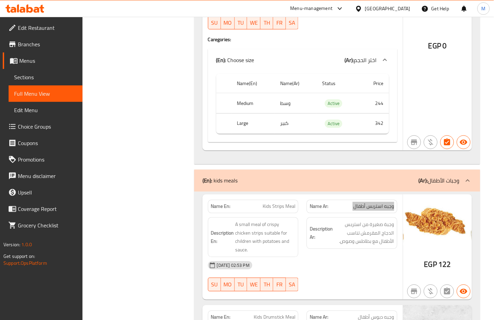
scroll to position [16689, 0]
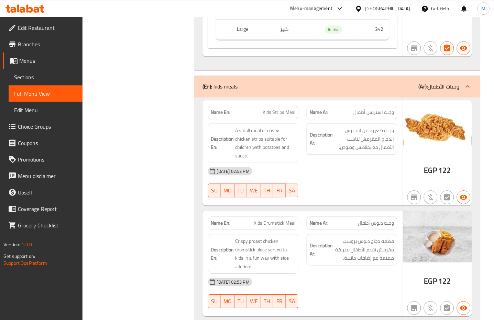
scroll to position [16781, 0]
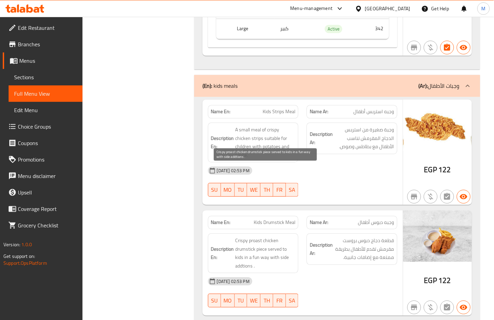
click at [255, 237] on span "Crispy proast chicken drumstick piece served to kids in a fun way with side add…" at bounding box center [265, 254] width 60 height 34
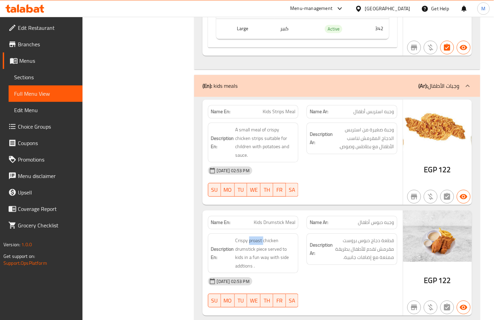
copy span "proast"
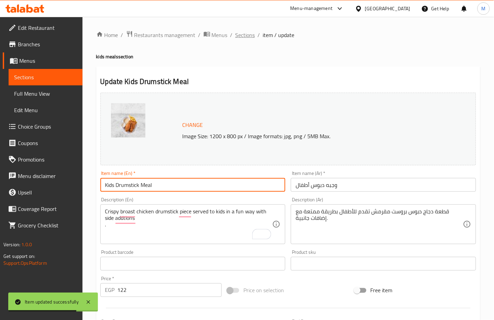
click at [246, 35] on span "Sections" at bounding box center [245, 35] width 20 height 8
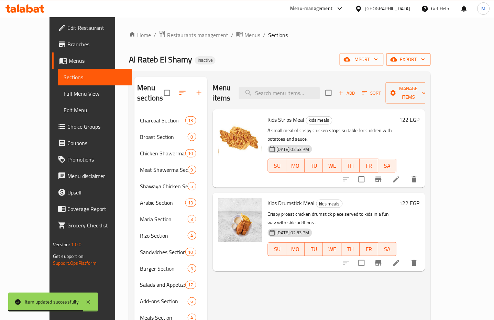
click at [425, 56] on span "export" at bounding box center [408, 59] width 33 height 9
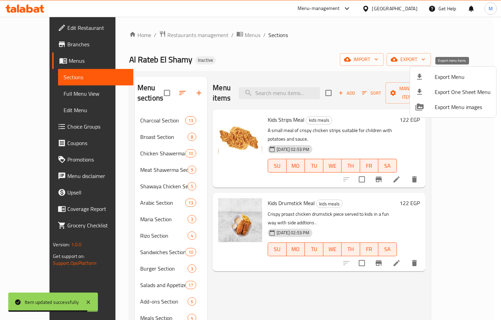
click at [456, 73] on span "Export Menu" at bounding box center [462, 77] width 56 height 8
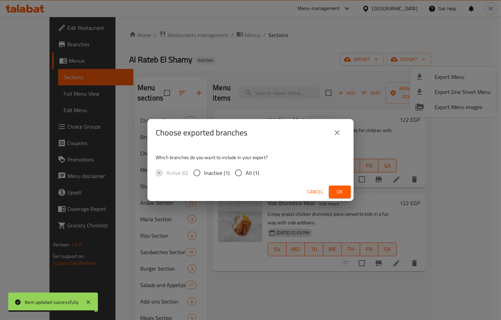
click at [253, 170] on span "All (1)" at bounding box center [252, 173] width 13 height 8
click at [246, 170] on input "All (1)" at bounding box center [238, 173] width 14 height 14
radio input "true"
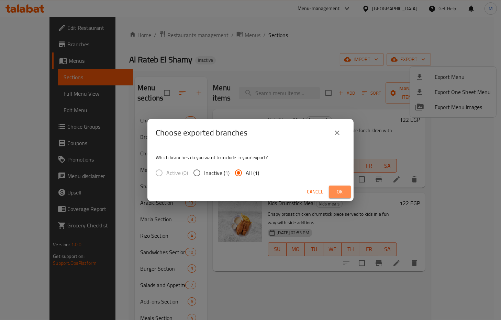
click at [341, 189] on span "Ok" at bounding box center [339, 192] width 11 height 9
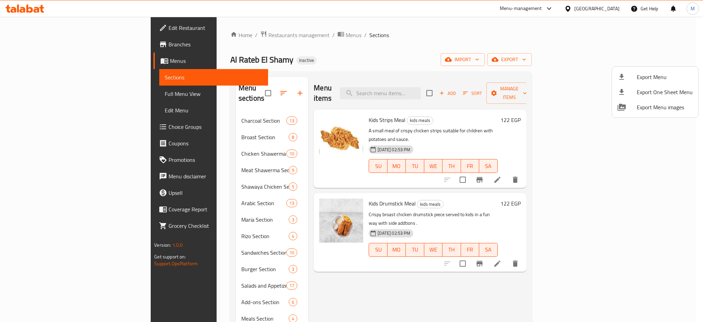
click at [437, 83] on div at bounding box center [351, 161] width 703 height 322
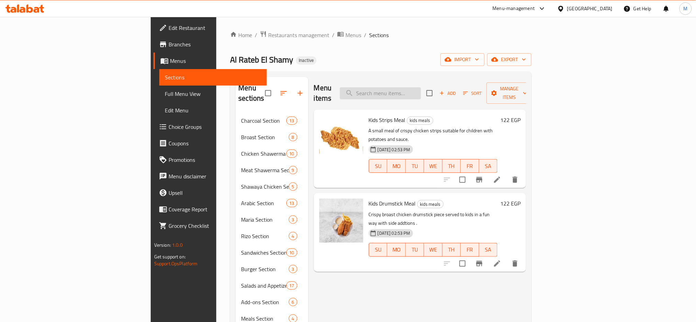
click at [421, 88] on input "search" at bounding box center [380, 93] width 81 height 12
paste input "perfect for a quick and light meal."
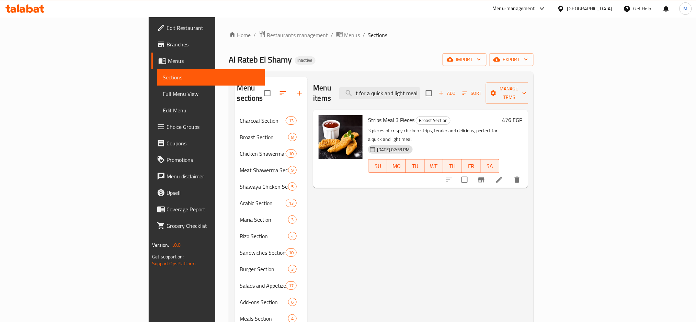
type input "perfect for a quick and light meal."
click at [493, 177] on icon at bounding box center [499, 180] width 6 height 6
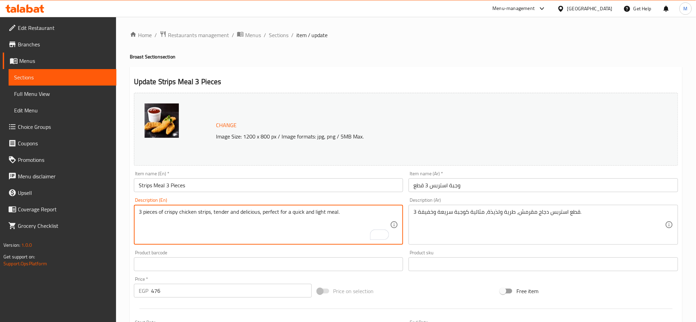
drag, startPoint x: 341, startPoint y: 210, endPoint x: 259, endPoint y: 212, distance: 81.8
type textarea "3 pieces of crispy chicken strips, tender and delicious"
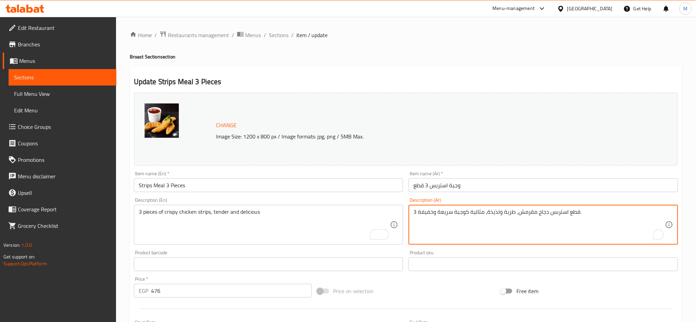
click at [481, 216] on textarea "3 قطع استربس دجاج مقرمش، طرية ولذيذة، مثالية كوجبة سريعة وخفيفة." at bounding box center [540, 224] width 252 height 33
click at [493, 224] on textarea "3 قطع استربس دجاج مقرمش، طرية ولذيذة، مثالية كوجبة سريعة وخفيفة." at bounding box center [540, 224] width 252 height 33
drag, startPoint x: 477, startPoint y: 216, endPoint x: 568, endPoint y: 213, distance: 91.8
click at [493, 213] on textarea "3 قطع استربس دجاج مقرمش، طرية ولذيذة، مثالية كوجبة سريعة وخفيفة." at bounding box center [540, 224] width 252 height 33
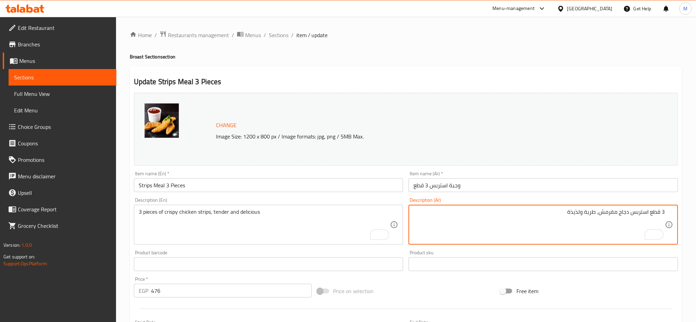
type textarea "3 قطع استربس دجاج مقرمش، طرية ولذيذة"
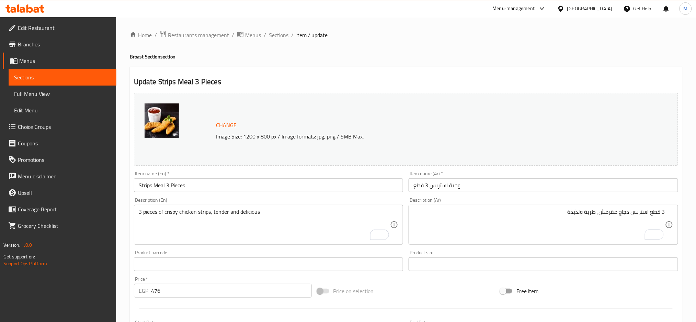
click at [382, 252] on div "Product barcode Product barcode" at bounding box center [269, 260] width 270 height 21
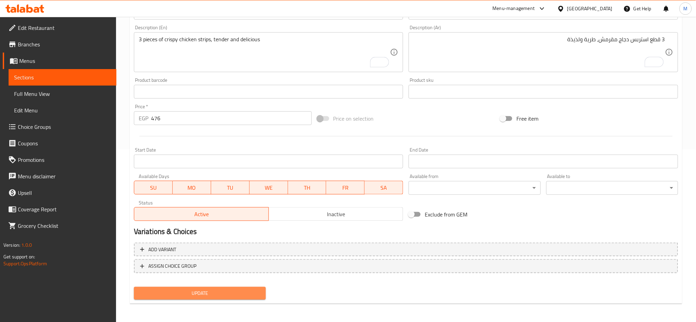
click at [222, 294] on span "Update" at bounding box center [199, 293] width 121 height 9
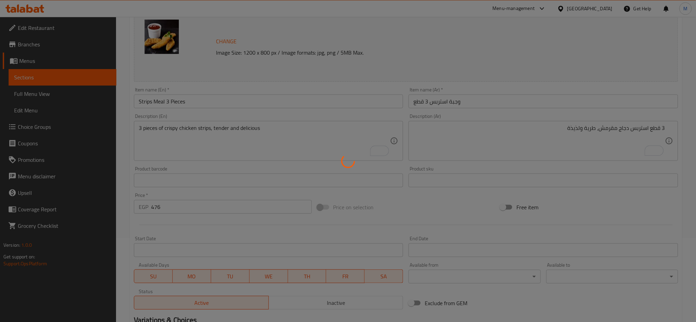
scroll to position [81, 0]
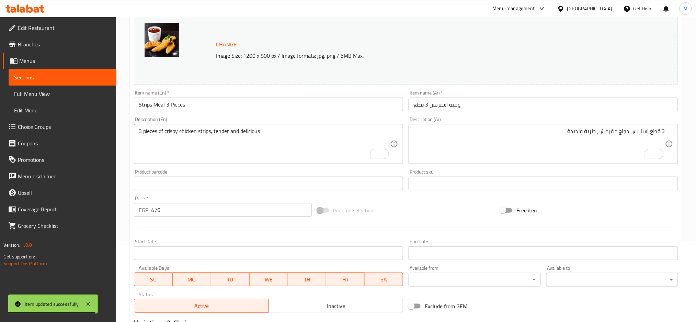
click at [493, 3] on div "[GEOGRAPHIC_DATA]" at bounding box center [585, 8] width 66 height 16
click at [493, 6] on div at bounding box center [562, 9] width 10 height 8
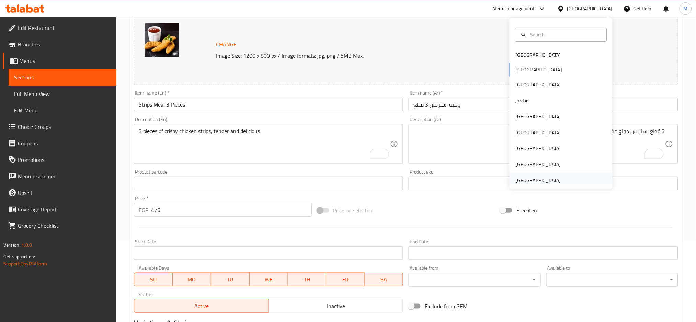
click at [493, 177] on div "United Arab Emirates" at bounding box center [538, 181] width 45 height 8
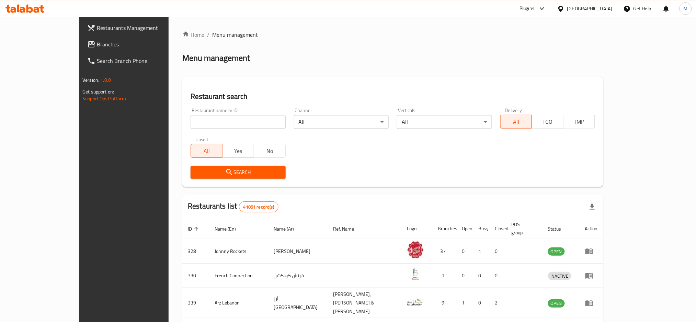
click at [97, 42] on span "Branches" at bounding box center [143, 44] width 93 height 8
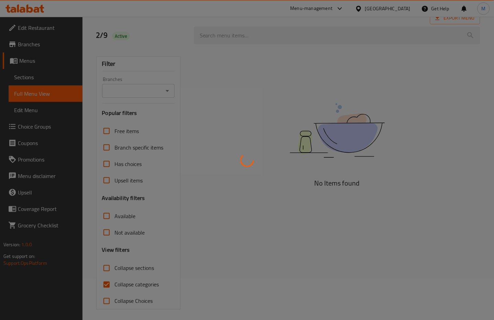
scroll to position [45, 0]
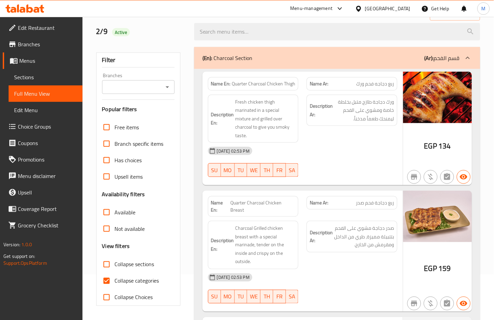
click at [107, 281] on input "Collapse categories" at bounding box center [106, 281] width 16 height 16
checkbox input "false"
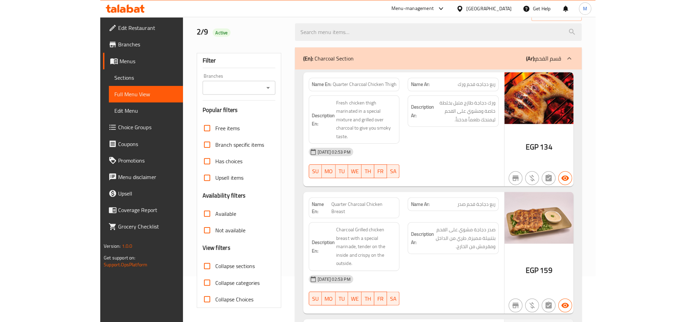
scroll to position [16771, 0]
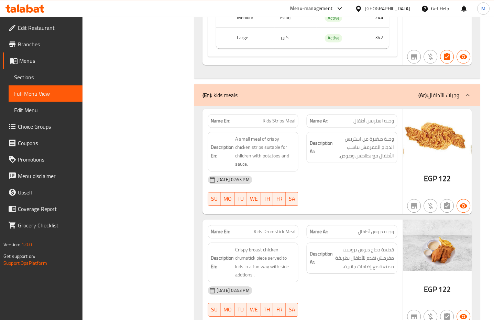
drag, startPoint x: 337, startPoint y: 140, endPoint x: 296, endPoint y: 66, distance: 84.7
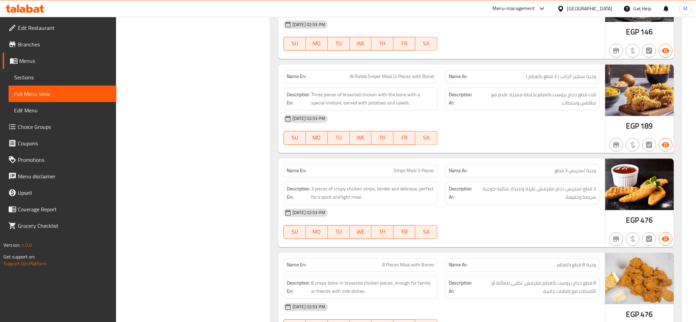
scroll to position [1420, 0]
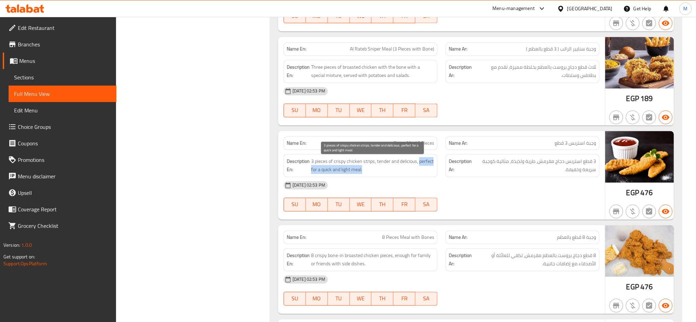
drag, startPoint x: 419, startPoint y: 165, endPoint x: 426, endPoint y: 169, distance: 8.3
click at [426, 169] on span "3 pieces of crispy chicken strips, tender and delicious, perfect for a quick an…" at bounding box center [372, 165] width 123 height 17
copy span "perfect for a quick and light meal."
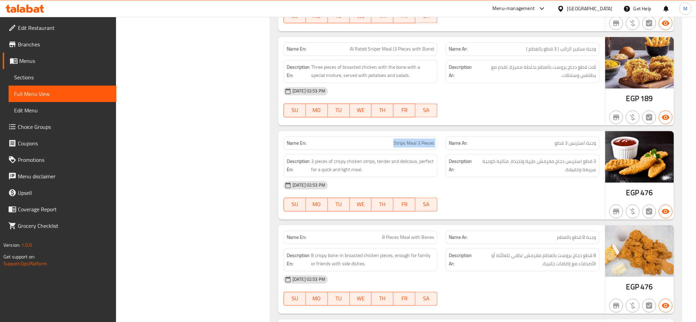
copy span "Strips Meal 3 Pieces"
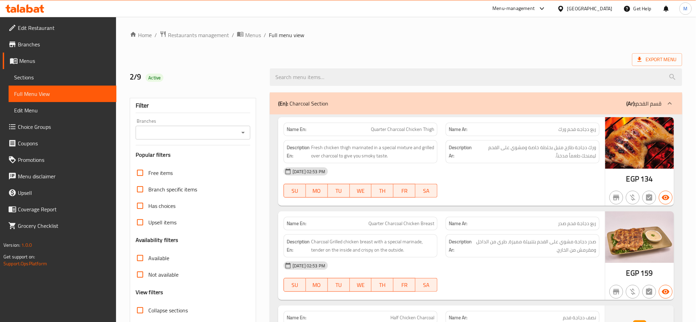
scroll to position [44, 0]
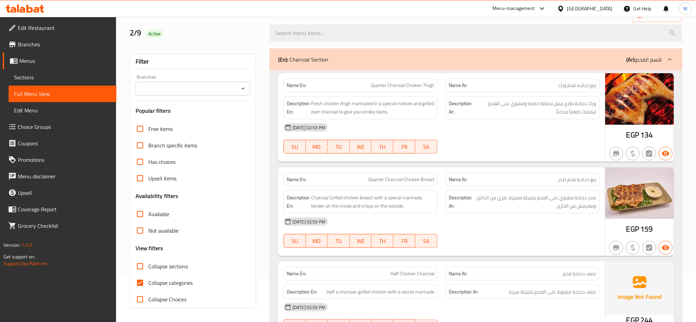
click at [163, 283] on span "Collapse categories" at bounding box center [170, 283] width 44 height 8
click at [148, 283] on input "Collapse categories" at bounding box center [140, 282] width 16 height 16
checkbox input "false"
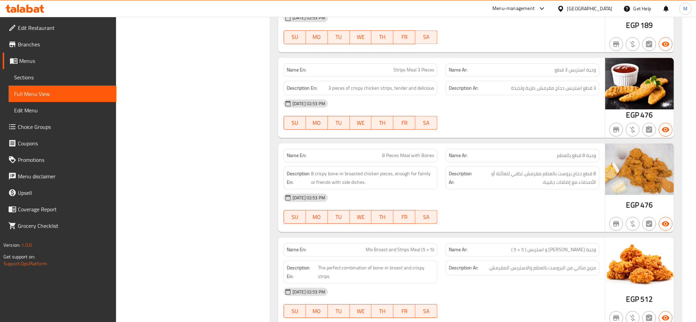
scroll to position [1495, 0]
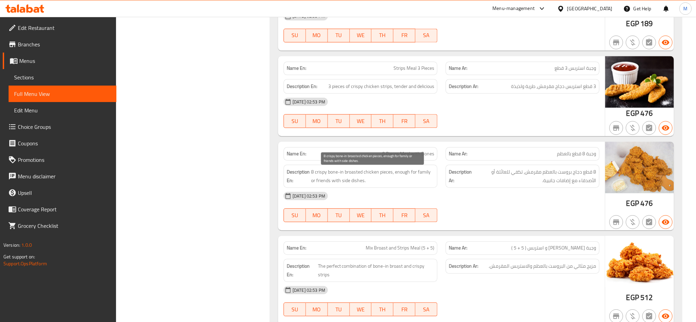
click at [405, 182] on span "8 crispy bone-in broasted chicken pieces, enough for family or friends with sid…" at bounding box center [372, 176] width 123 height 17
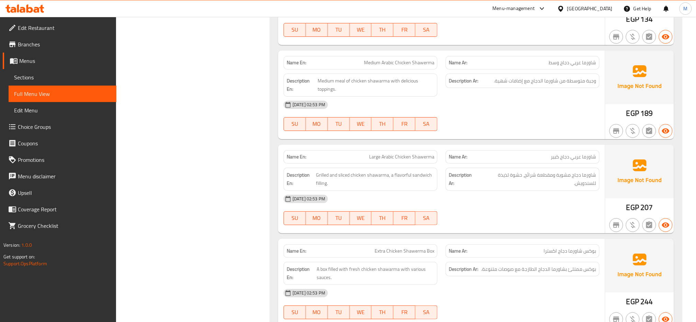
scroll to position [4988, 0]
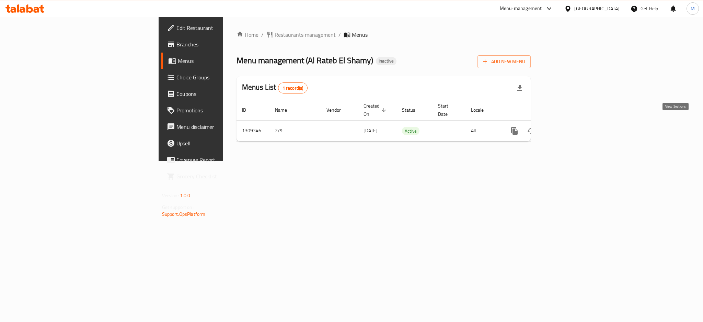
click at [568, 127] on icon "enhanced table" at bounding box center [564, 131] width 8 height 8
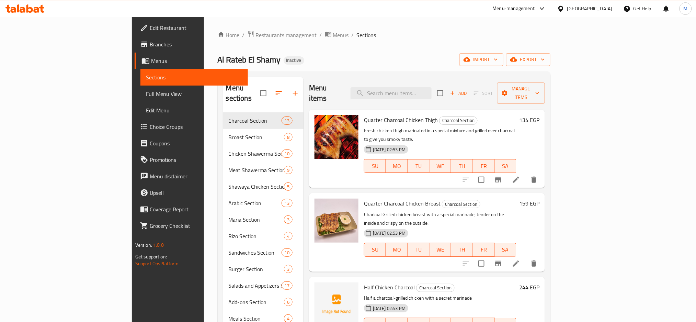
click at [146, 91] on span "Full Menu View" at bounding box center [194, 94] width 97 height 8
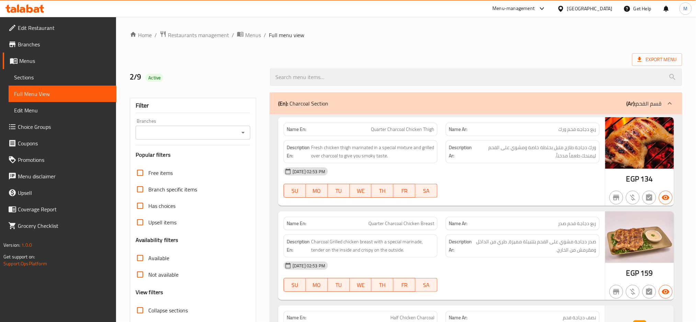
click at [530, 176] on div "[DATE] 02:53 PM" at bounding box center [442, 171] width 324 height 16
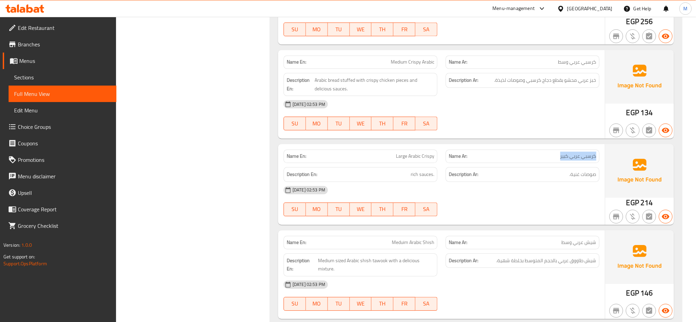
drag, startPoint x: 557, startPoint y: 163, endPoint x: 602, endPoint y: 163, distance: 45.3
copy span "كرسبي عربي كبير"
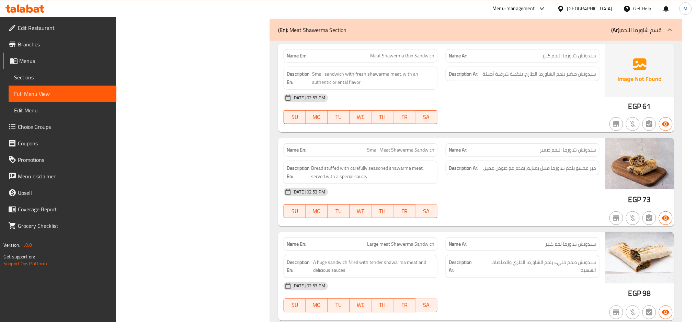
scroll to position [0, 0]
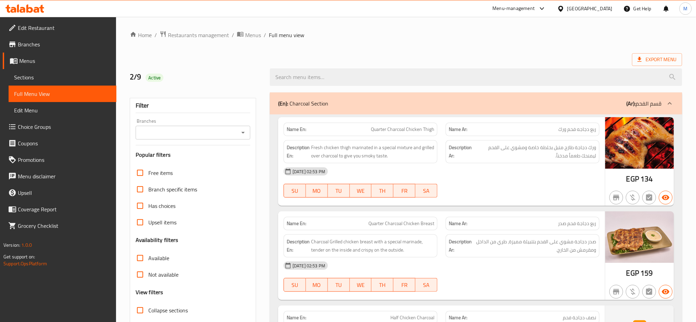
click at [565, 10] on icon at bounding box center [560, 8] width 7 height 7
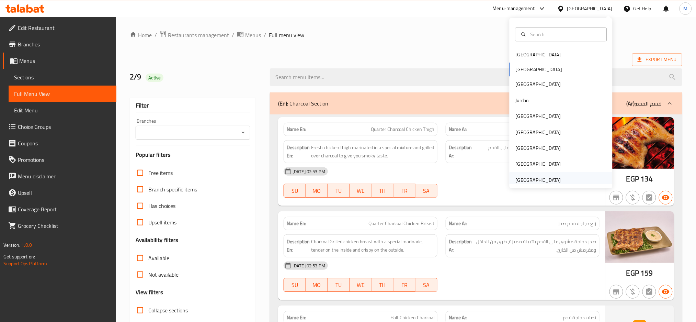
click at [543, 176] on div "[GEOGRAPHIC_DATA]" at bounding box center [538, 180] width 45 height 8
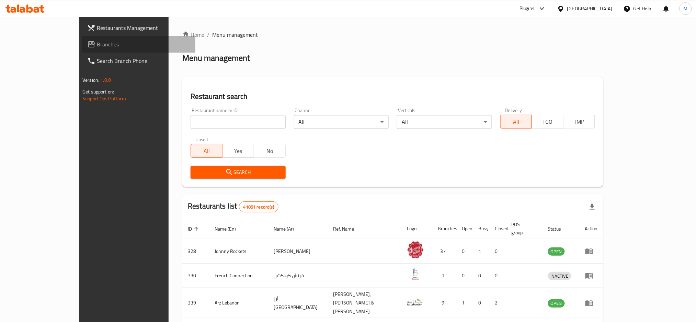
click at [97, 46] on span "Branches" at bounding box center [143, 44] width 93 height 8
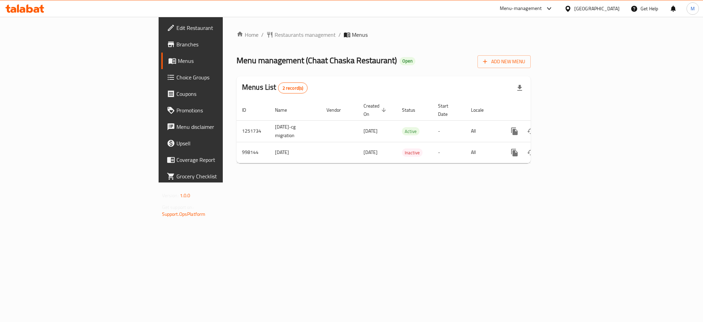
click at [177, 44] on span "Branches" at bounding box center [224, 44] width 94 height 8
